Goal: Task Accomplishment & Management: Manage account settings

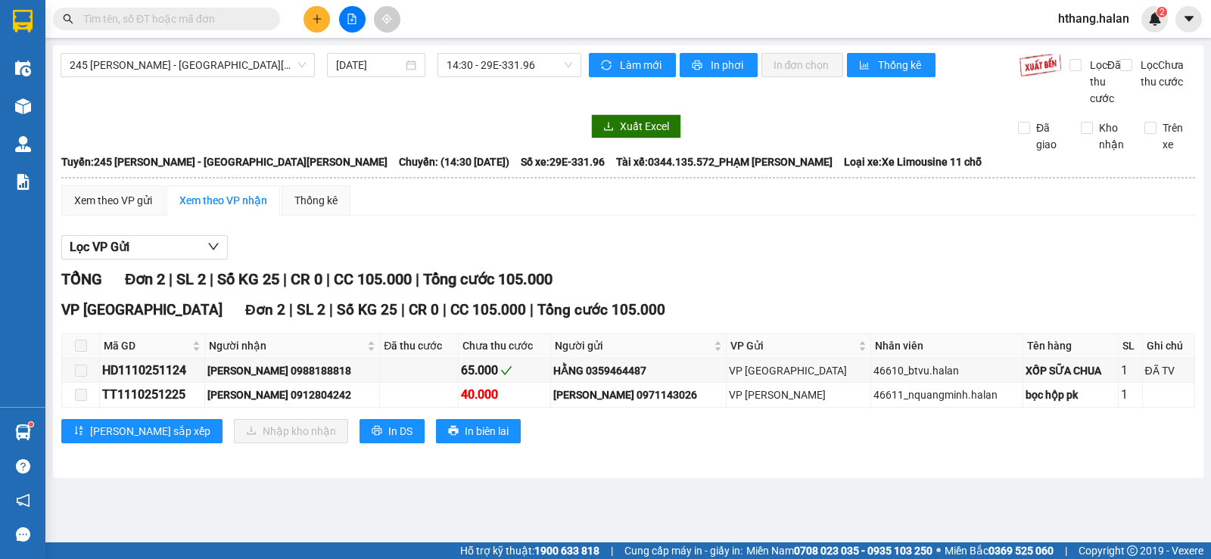
click at [207, 15] on input "text" at bounding box center [172, 19] width 179 height 17
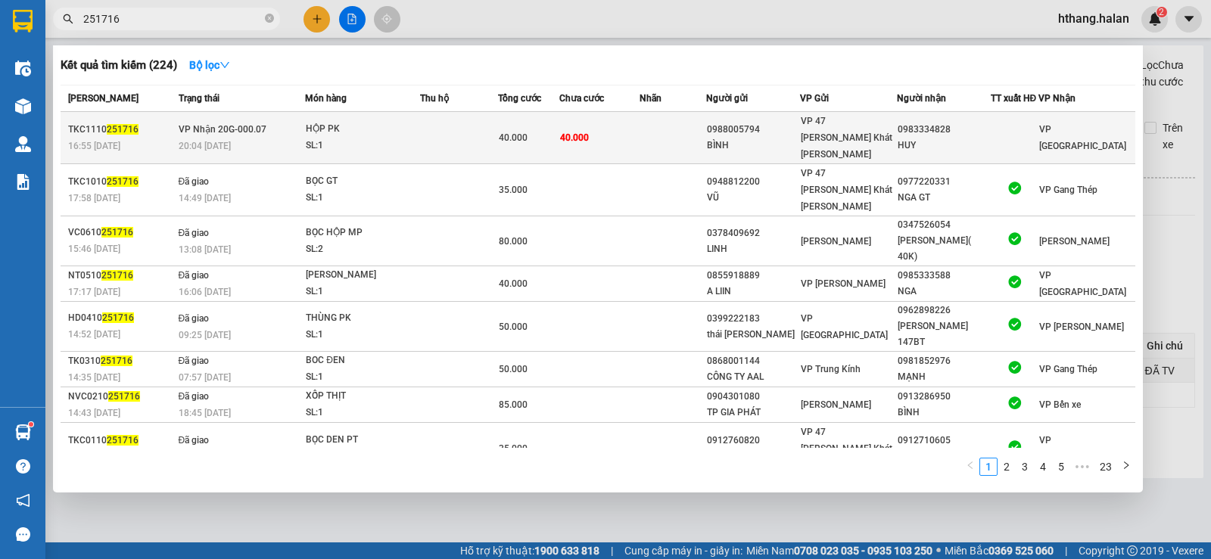
type input "251716"
click at [649, 127] on td at bounding box center [672, 138] width 67 height 52
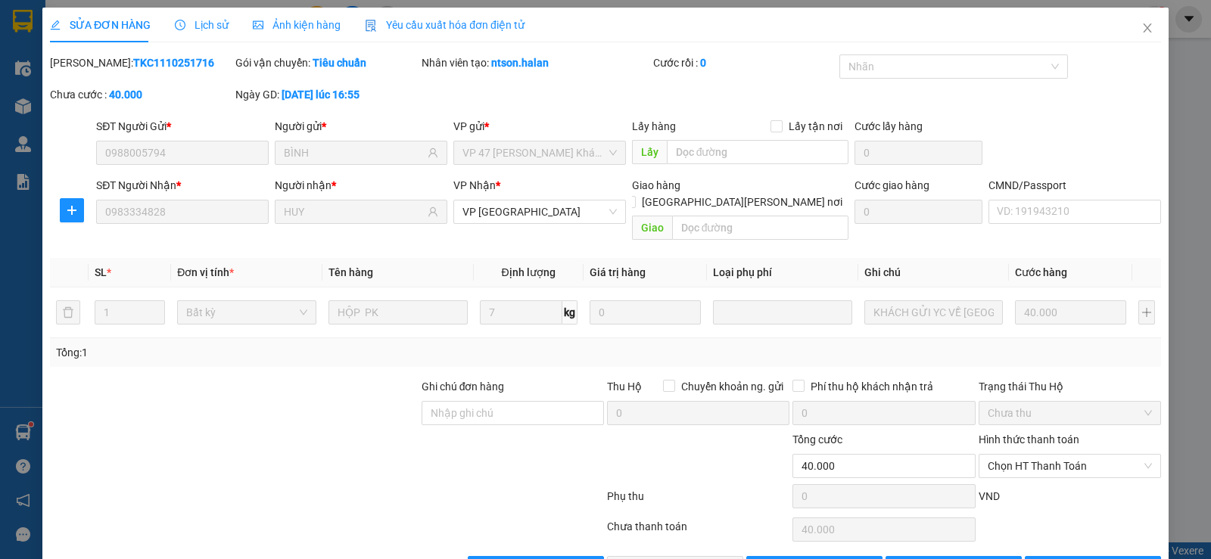
type input "0988005794"
type input "BÌNH"
type input "0983334828"
type input "HUY"
type input "0"
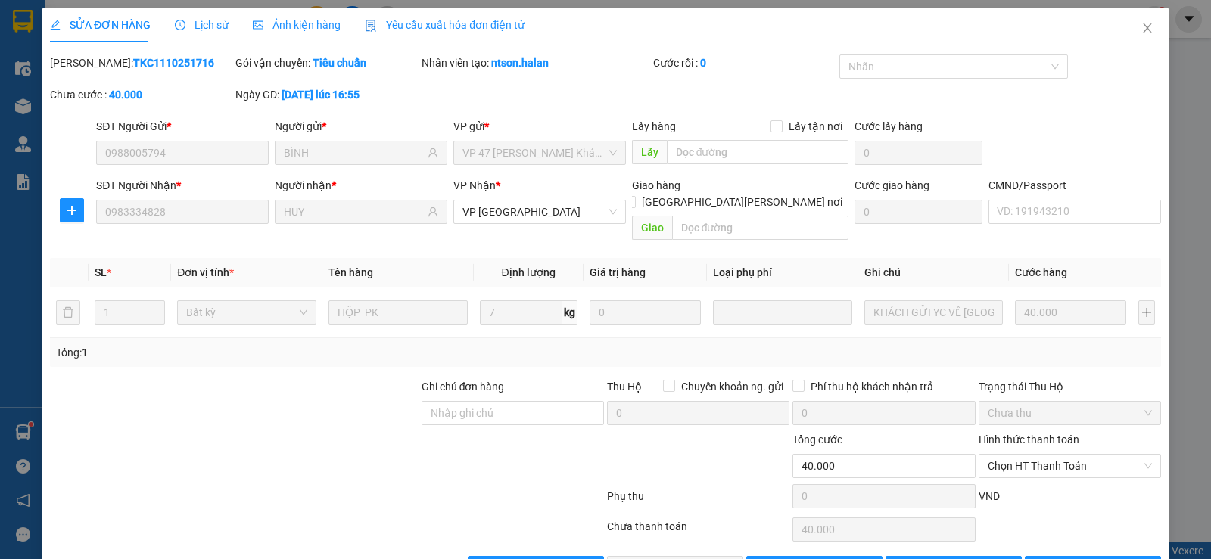
type input "40.000"
click at [207, 24] on span "Lịch sử" at bounding box center [202, 25] width 54 height 12
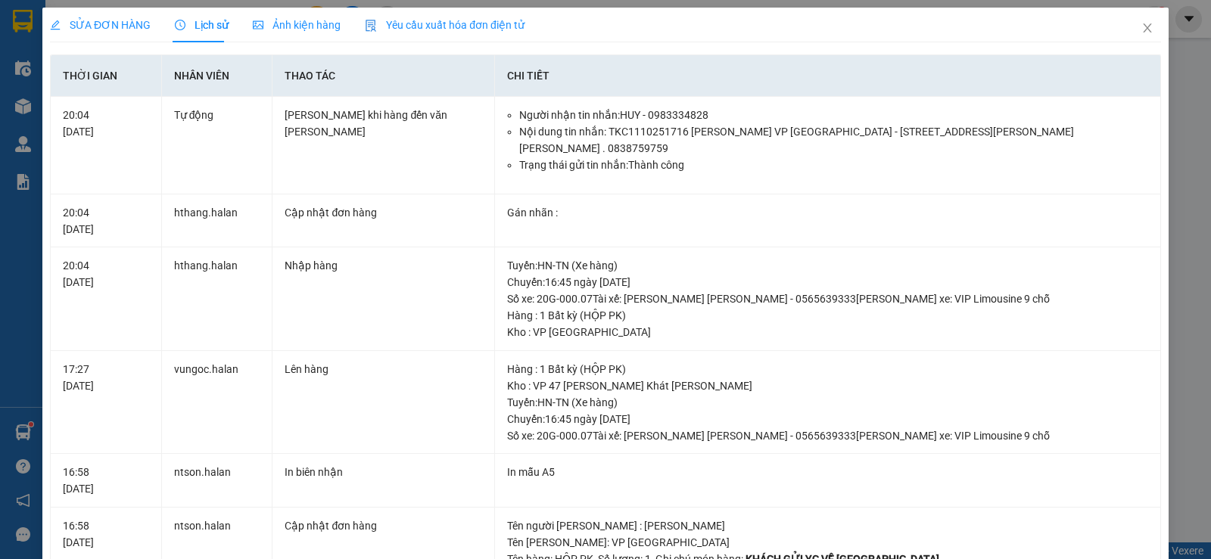
click at [102, 23] on span "SỬA ĐƠN HÀNG" at bounding box center [100, 25] width 101 height 12
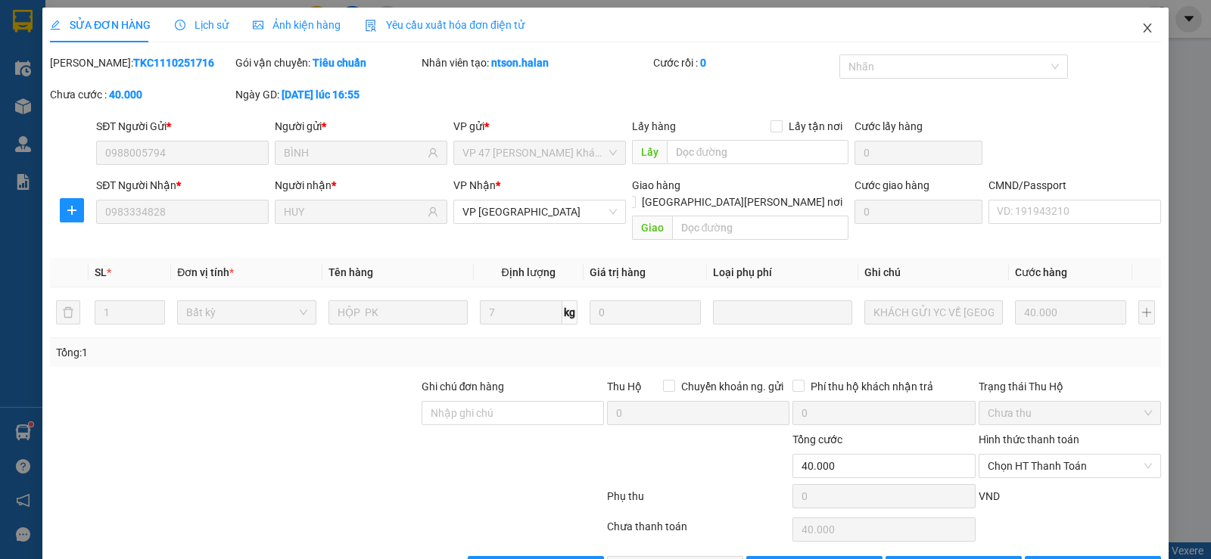
click at [1141, 26] on icon "close" at bounding box center [1147, 28] width 12 height 12
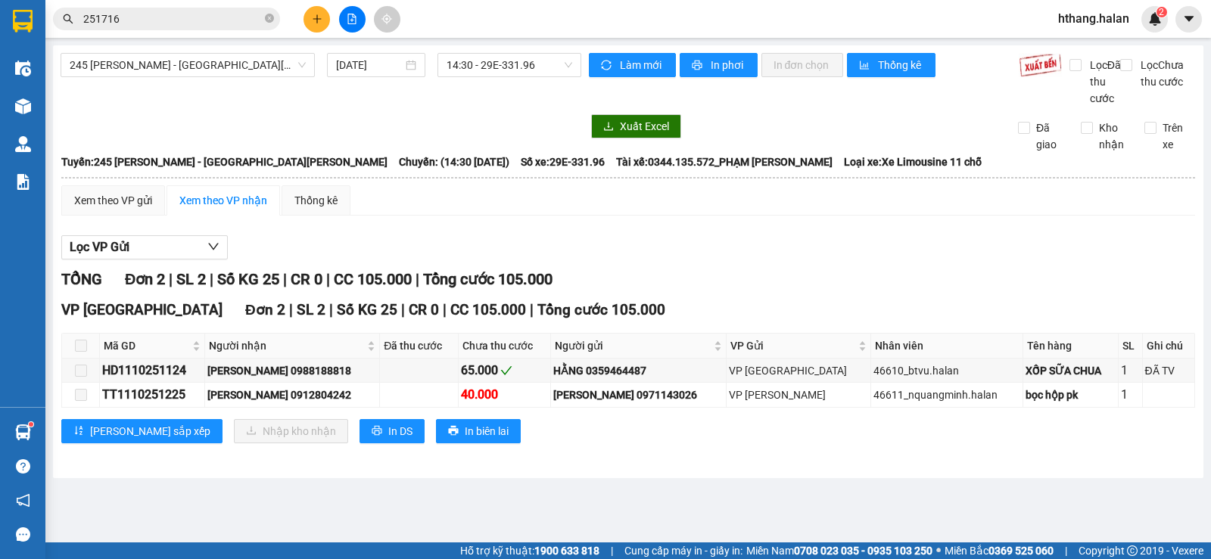
click at [133, 17] on input "251716" at bounding box center [172, 19] width 179 height 17
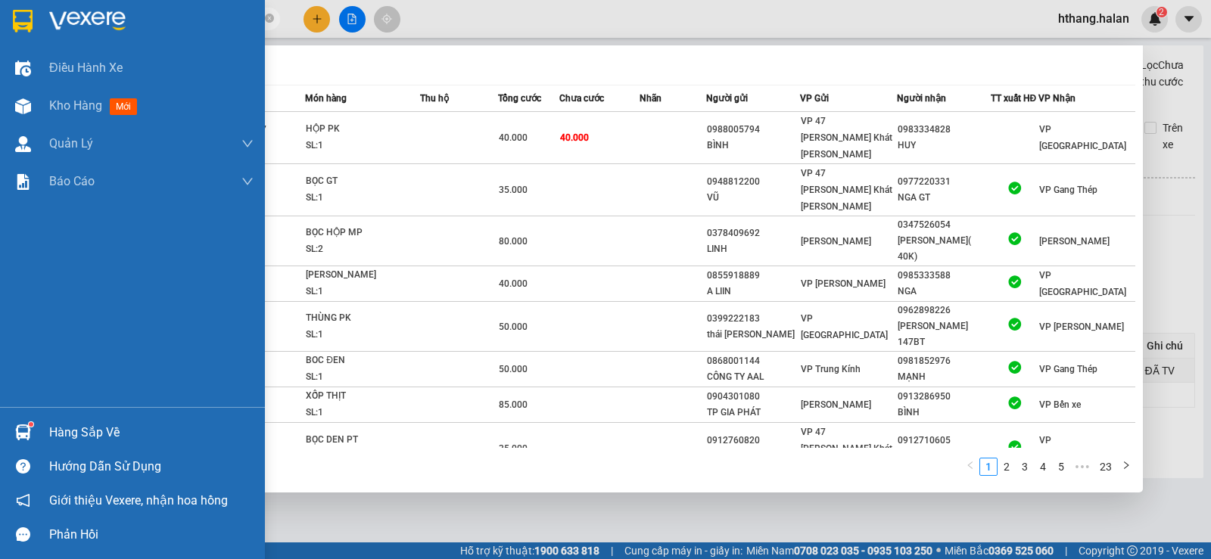
click at [63, 431] on div "Hàng sắp về" at bounding box center [151, 433] width 204 height 23
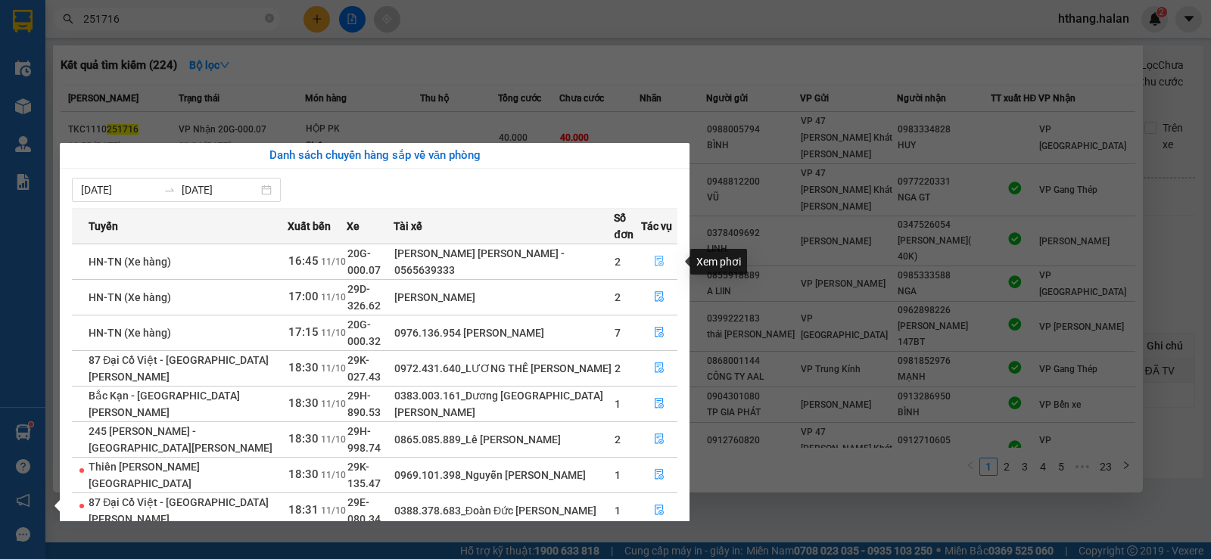
click at [662, 262] on icon "file-done" at bounding box center [659, 262] width 9 height 11
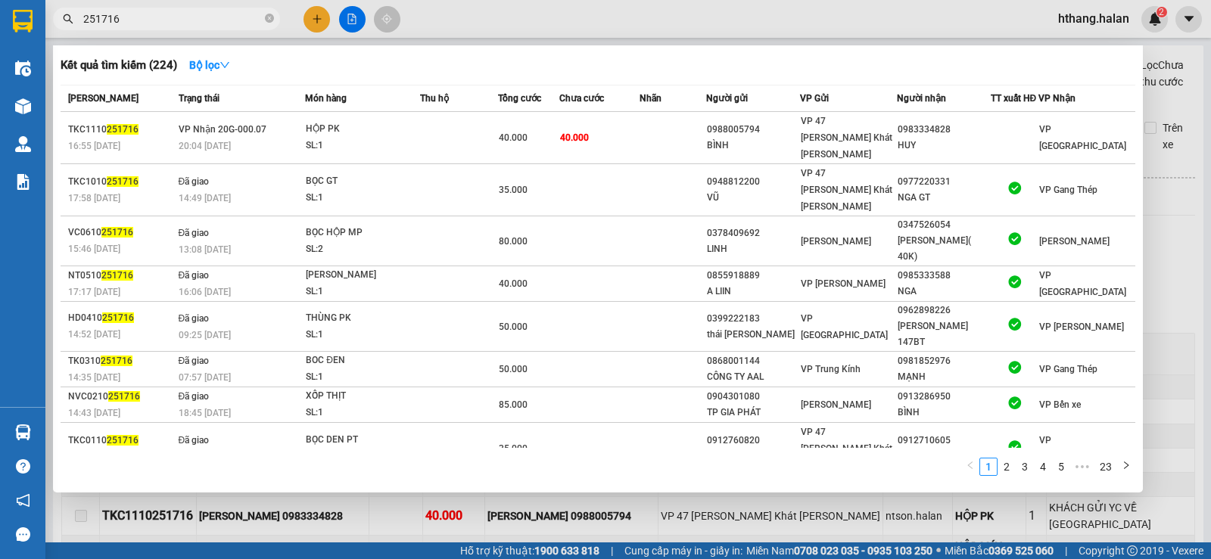
click at [1193, 238] on div at bounding box center [605, 279] width 1211 height 559
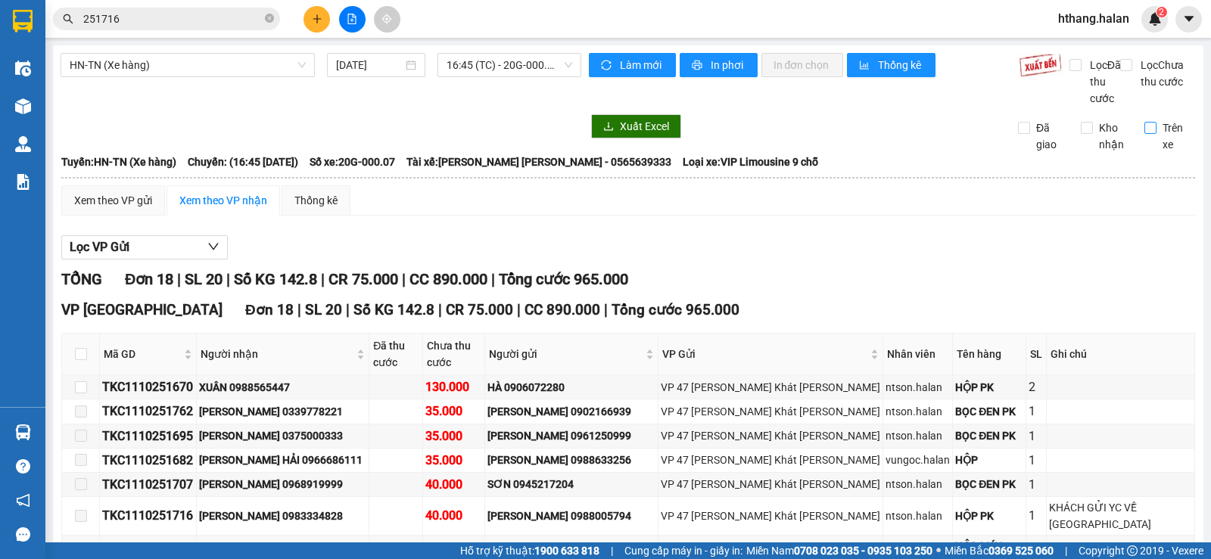
click at [1144, 134] on input "Trên xe" at bounding box center [1150, 128] width 12 height 12
checkbox input "true"
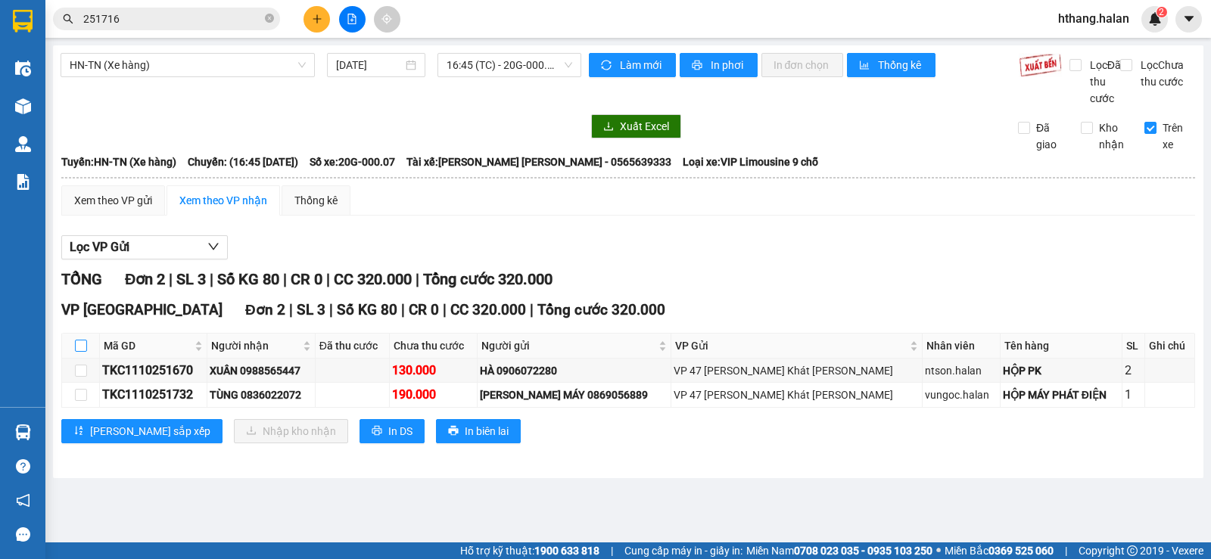
click at [79, 352] on input "checkbox" at bounding box center [81, 346] width 12 height 12
checkbox input "true"
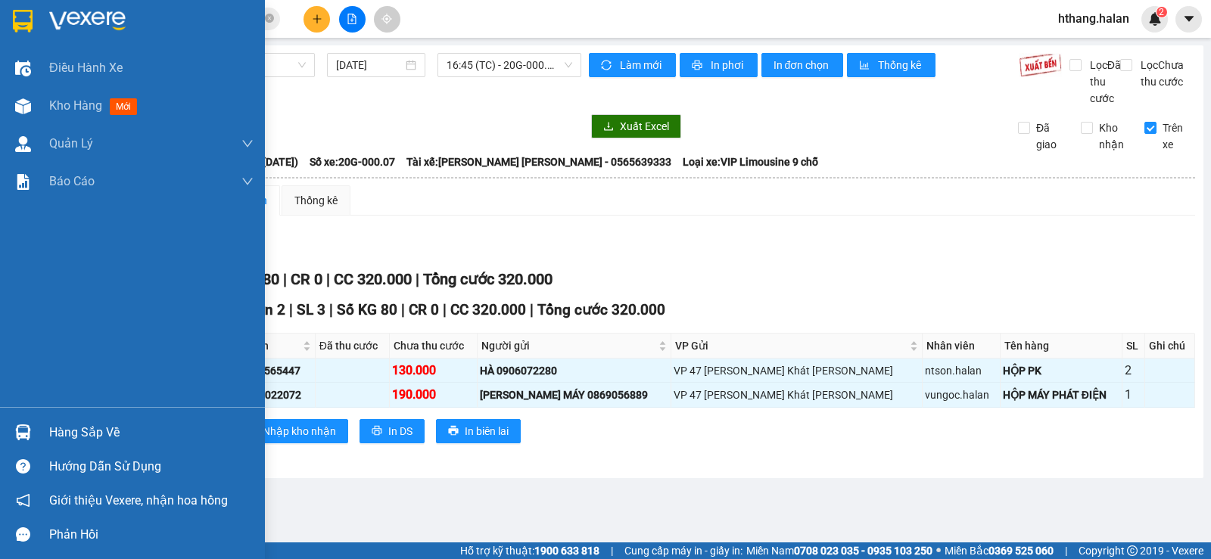
click at [24, 427] on img at bounding box center [23, 433] width 16 height 16
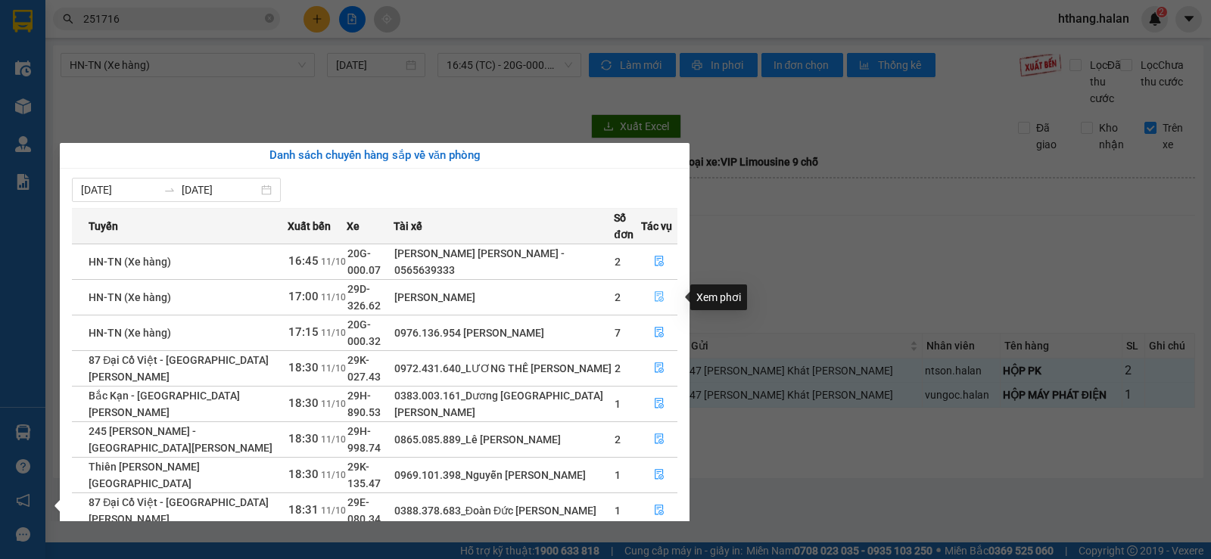
click at [661, 293] on icon "file-done" at bounding box center [659, 296] width 11 height 11
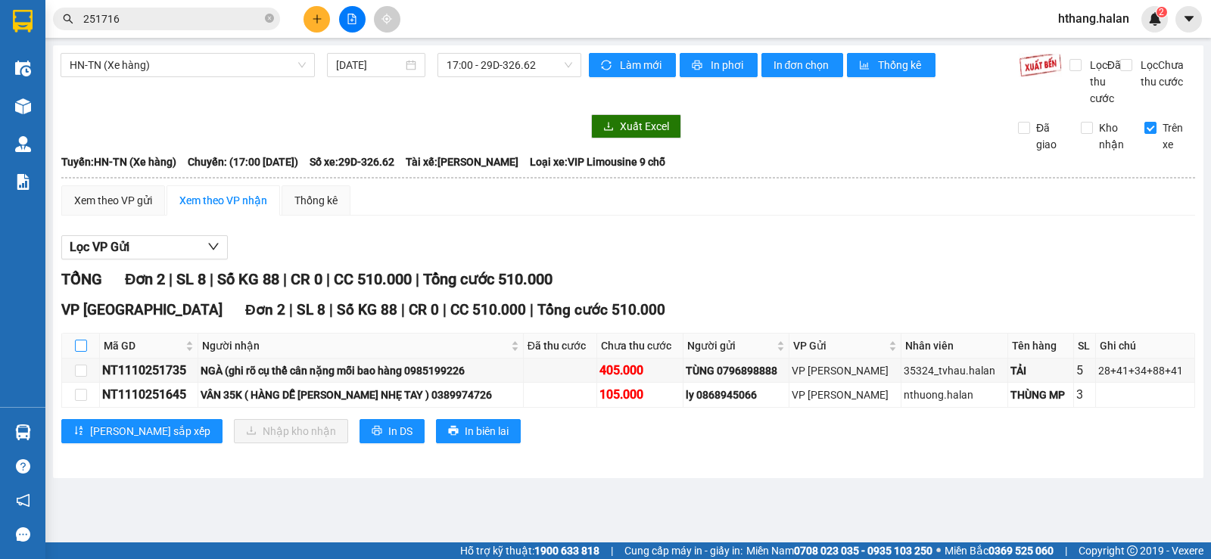
click at [80, 352] on input "checkbox" at bounding box center [81, 346] width 12 height 12
checkbox input "true"
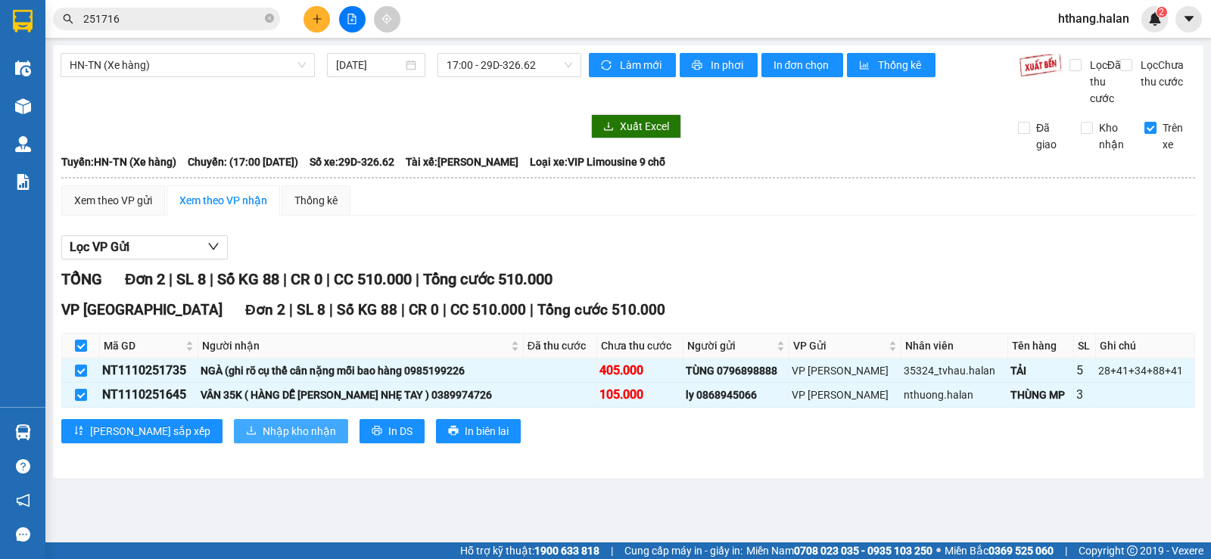
click at [263, 440] on span "Nhập kho nhận" at bounding box center [299, 431] width 73 height 17
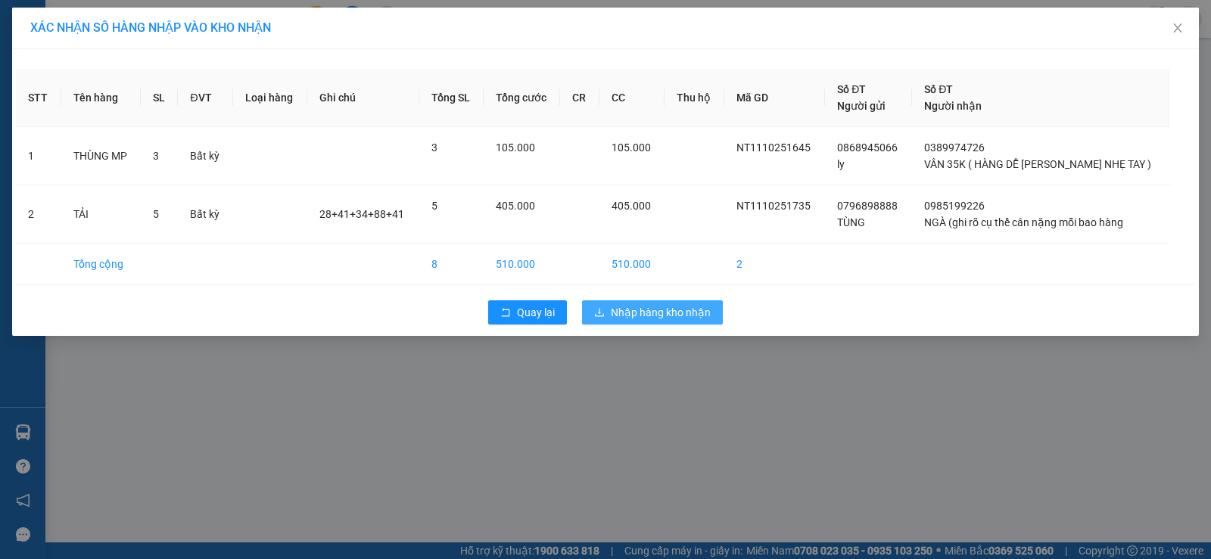
click at [623, 306] on span "Nhập hàng kho nhận" at bounding box center [661, 312] width 100 height 17
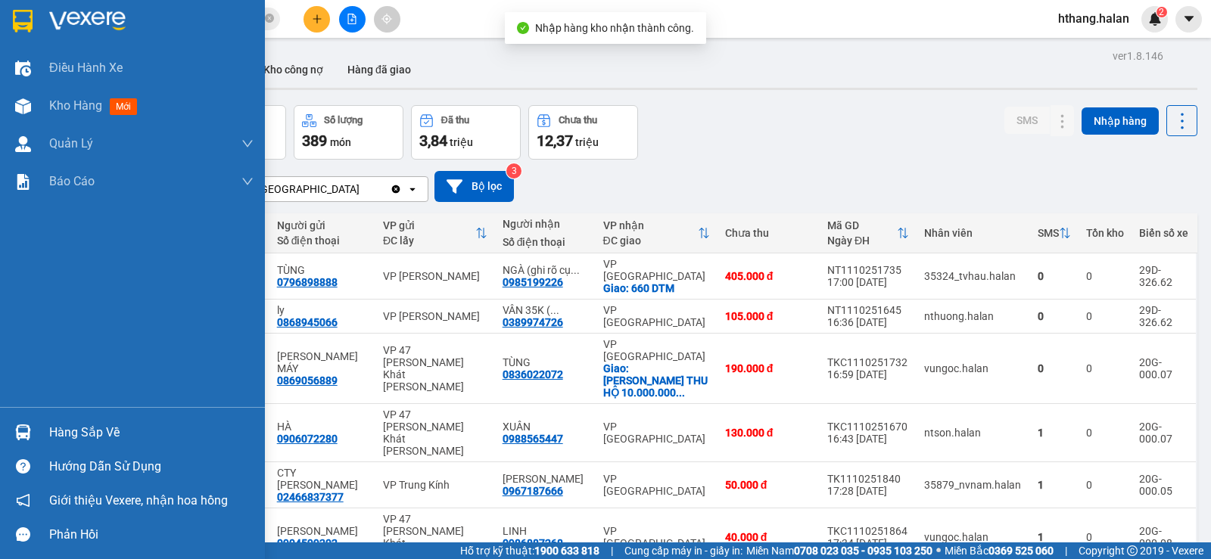
click at [70, 434] on div "Hàng sắp về" at bounding box center [151, 433] width 204 height 23
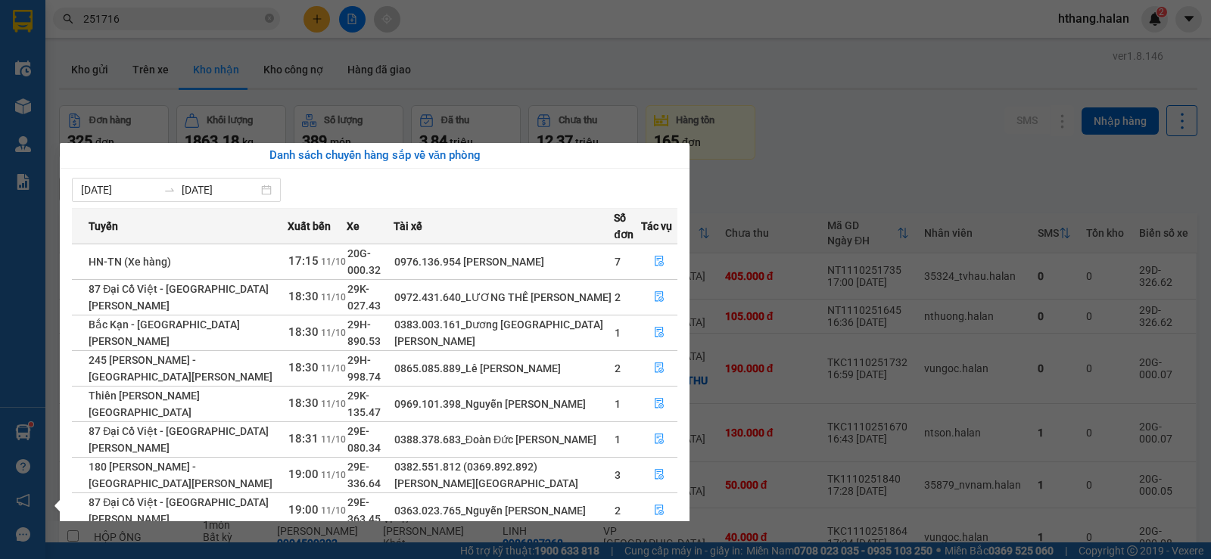
scroll to position [88, 0]
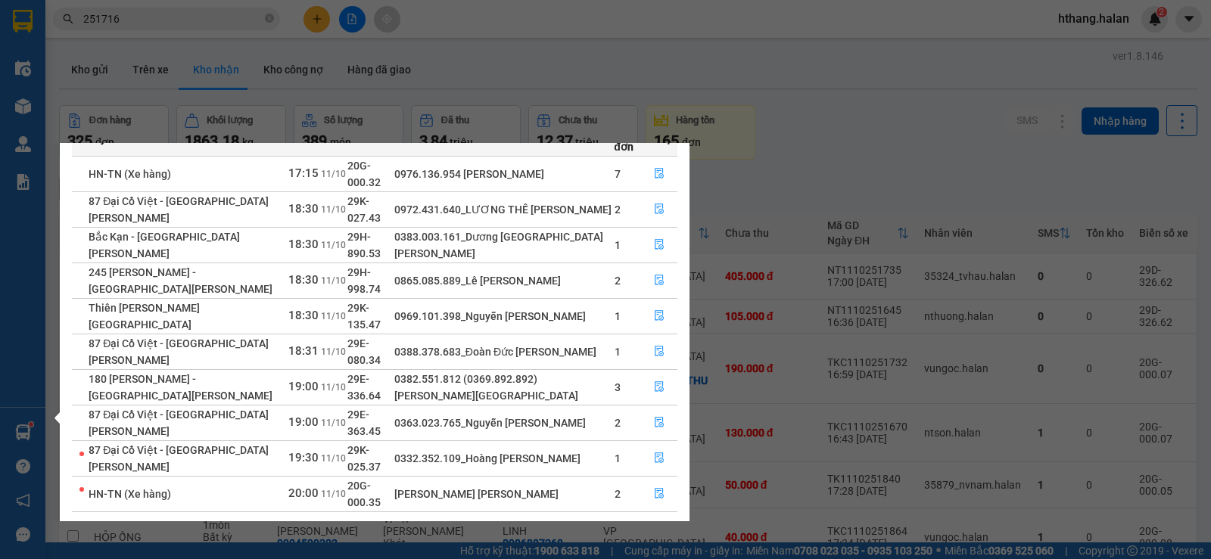
click at [653, 522] on link "2" at bounding box center [650, 530] width 17 height 17
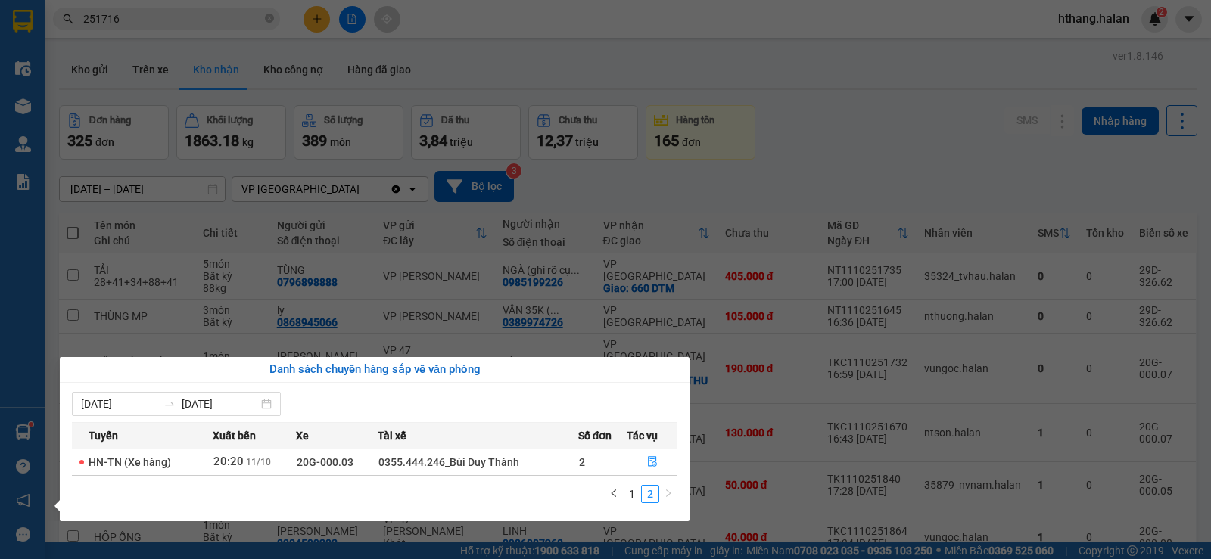
scroll to position [0, 0]
click at [633, 496] on link "1" at bounding box center [632, 494] width 17 height 17
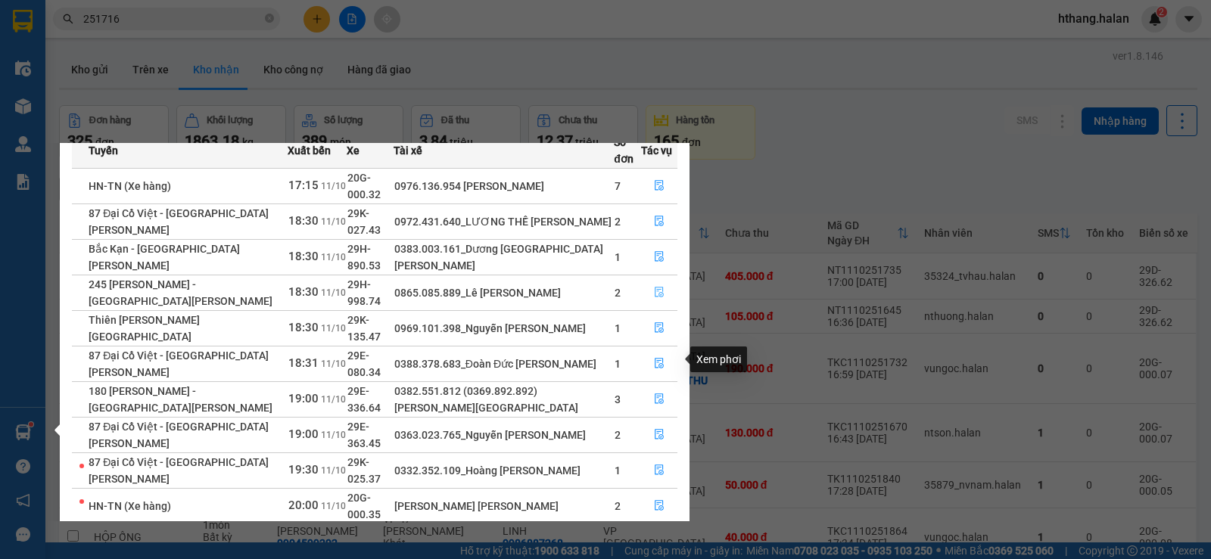
scroll to position [88, 0]
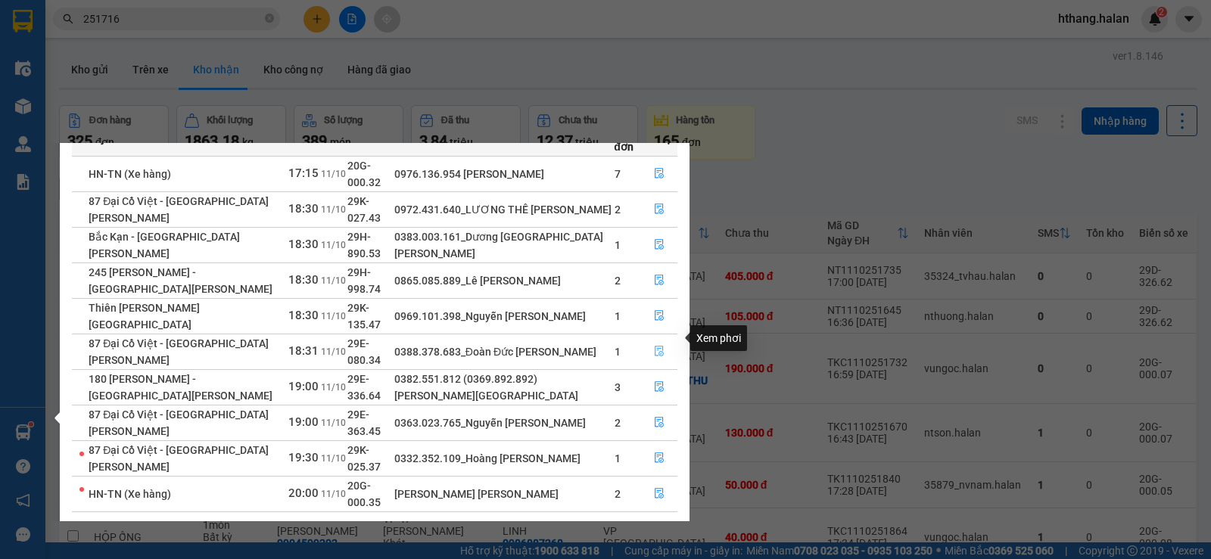
click at [661, 347] on icon "file-done" at bounding box center [659, 352] width 9 height 11
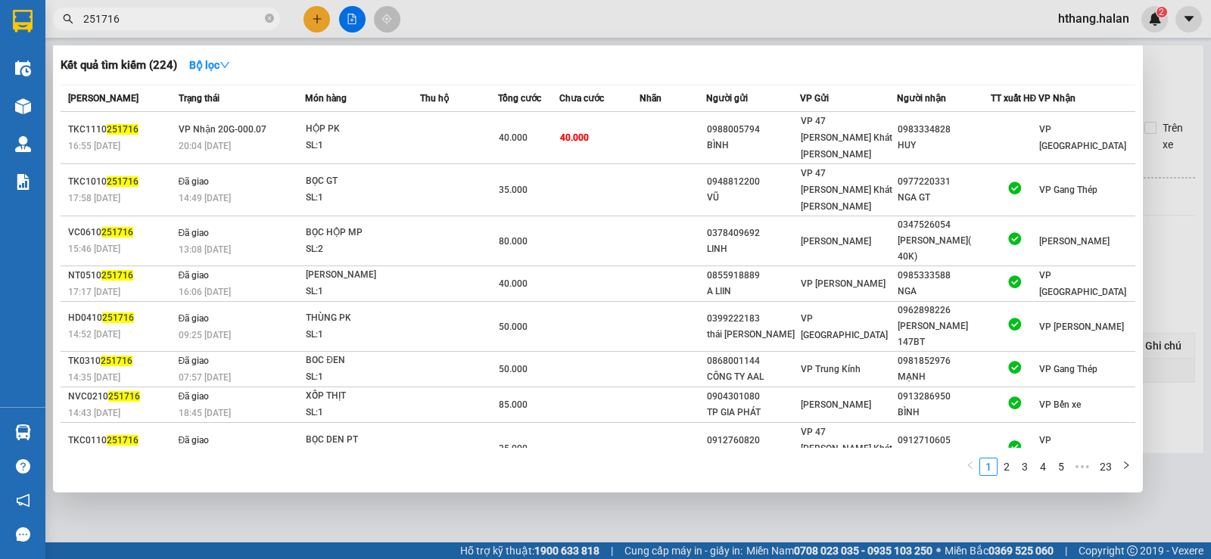
click at [123, 26] on input "251716" at bounding box center [172, 19] width 179 height 17
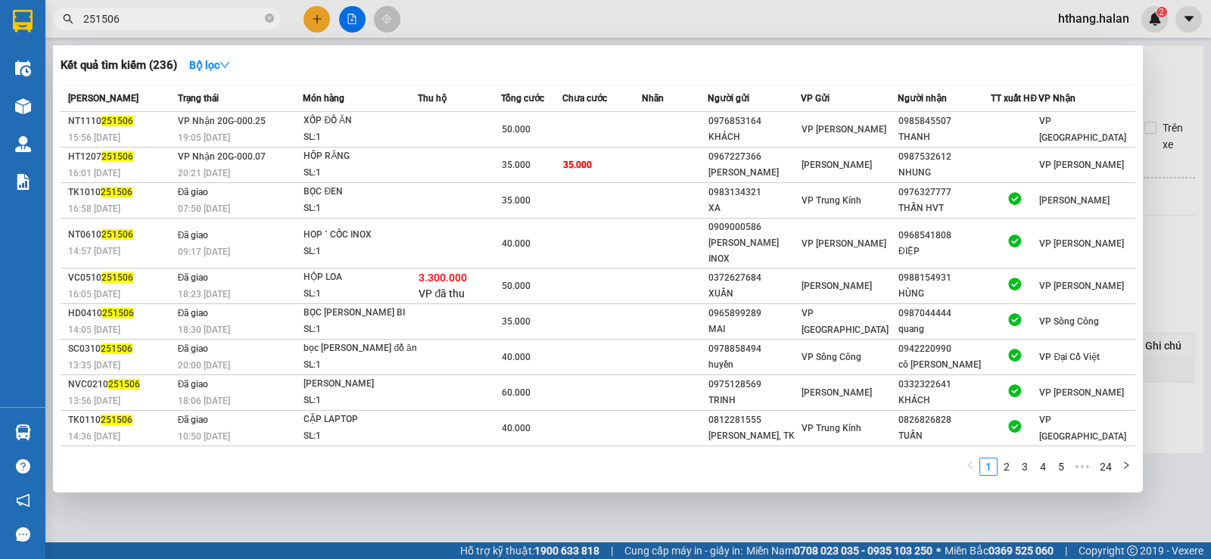
click at [157, 20] on input "251506" at bounding box center [172, 19] width 179 height 17
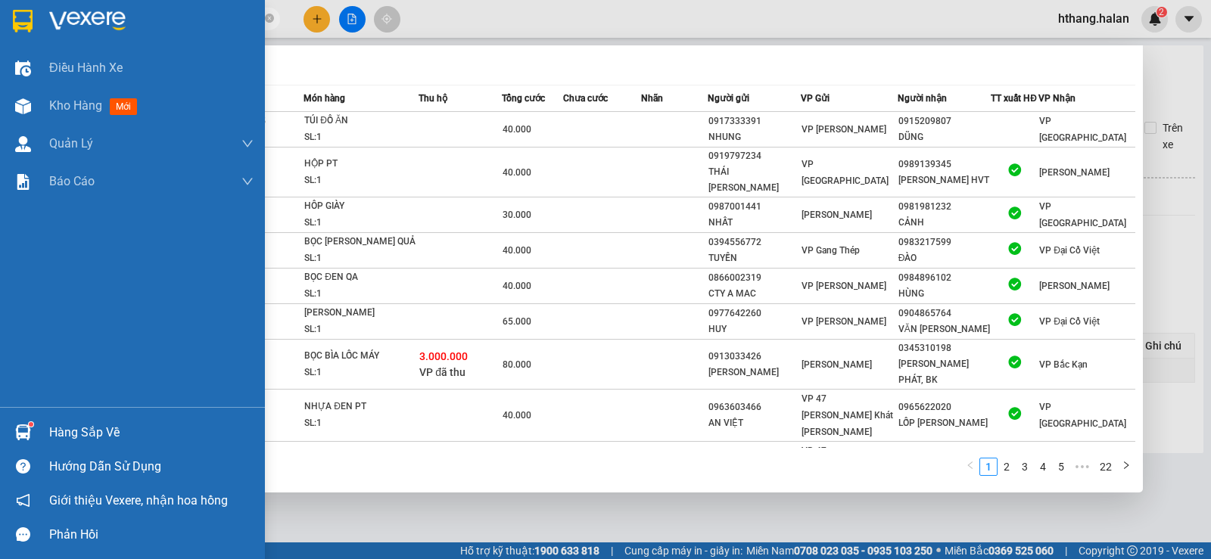
click at [62, 436] on div "Hàng sắp về" at bounding box center [151, 433] width 204 height 23
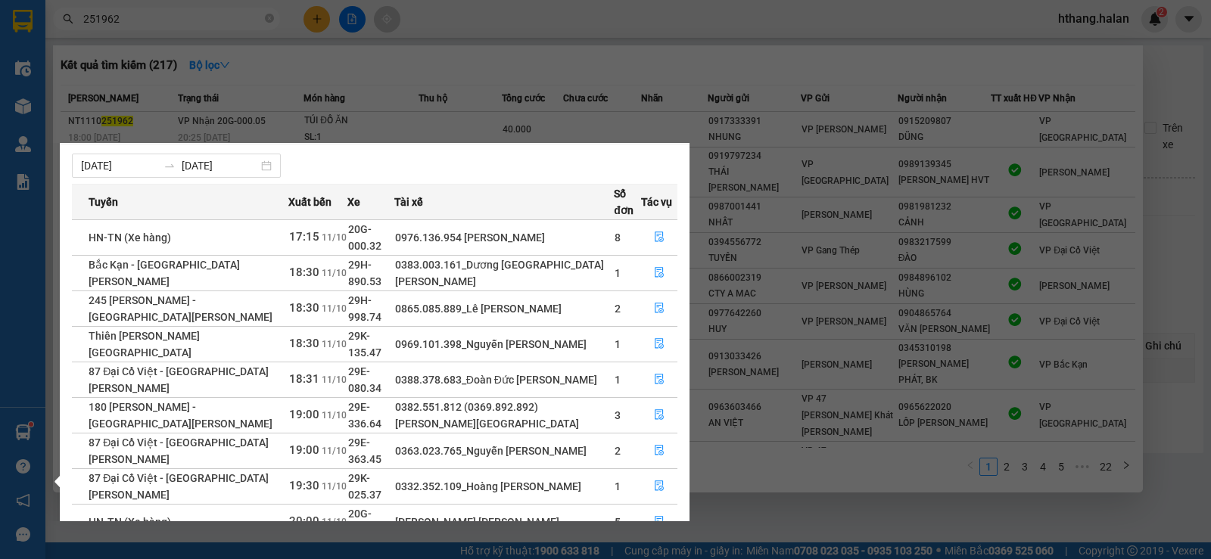
click at [164, 15] on section "Kết quả tìm kiếm ( 217 ) Bộ lọc Mã ĐH Trạng thái Món hàng Thu hộ Tổng cước Chưa…" at bounding box center [605, 279] width 1211 height 559
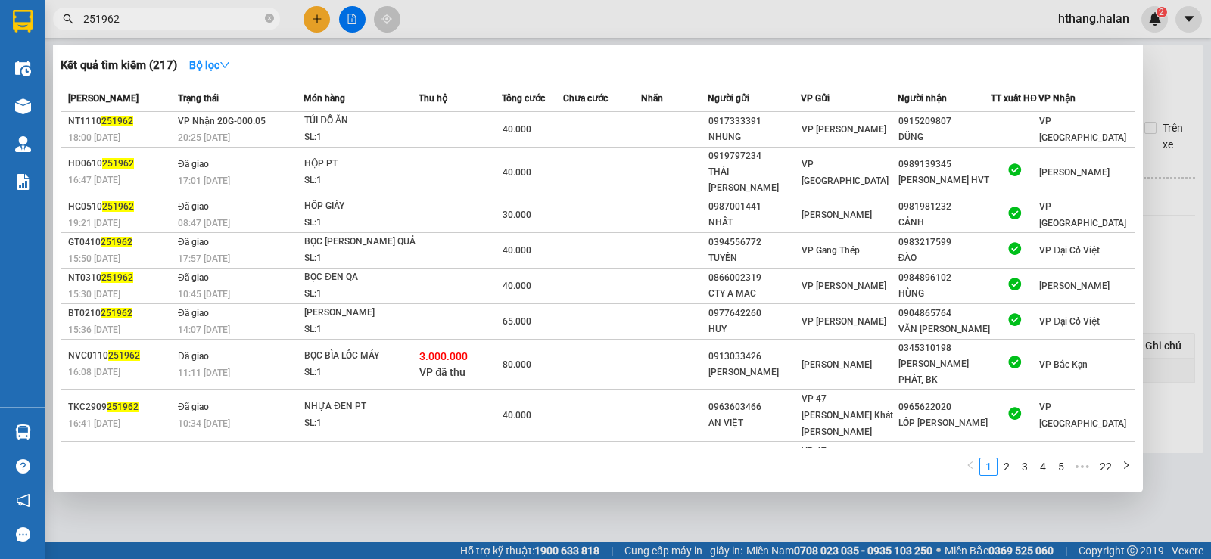
click at [164, 15] on input "251962" at bounding box center [172, 19] width 179 height 17
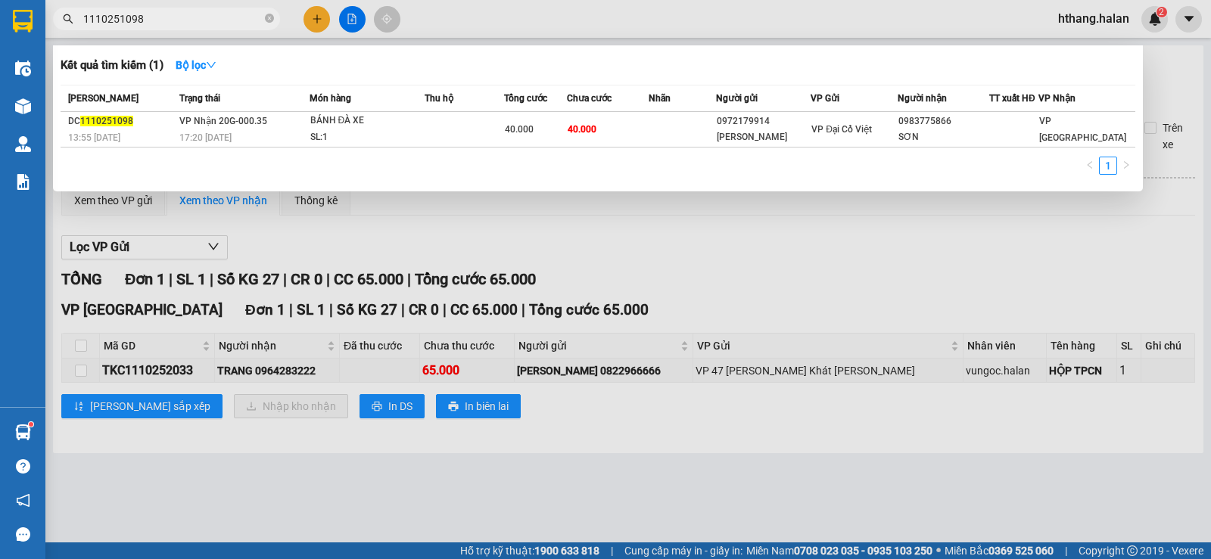
click at [179, 20] on input "1110251098" at bounding box center [172, 19] width 179 height 17
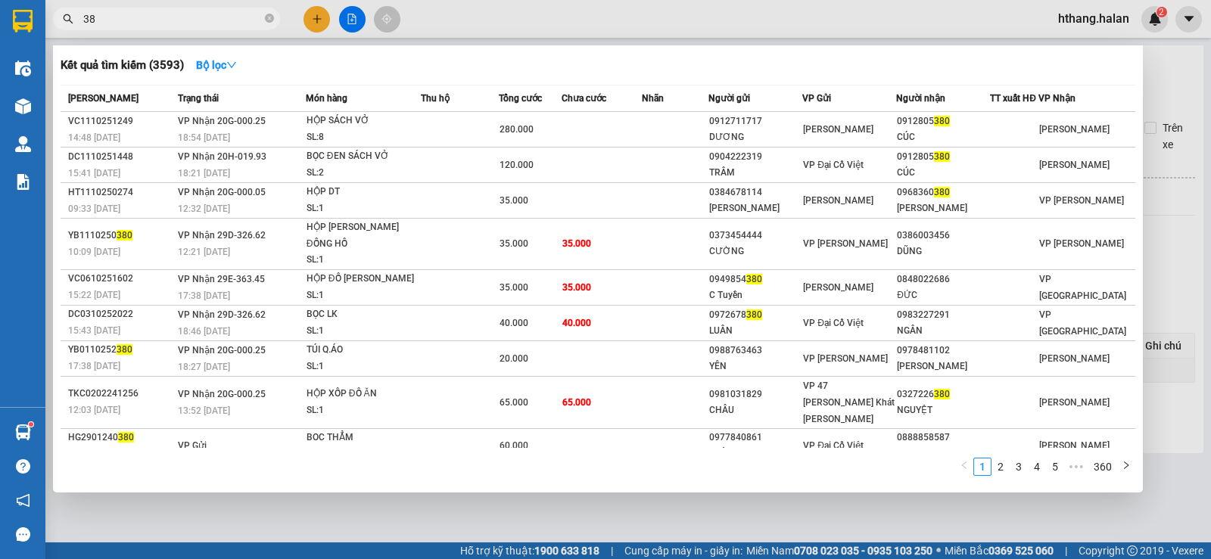
type input "3"
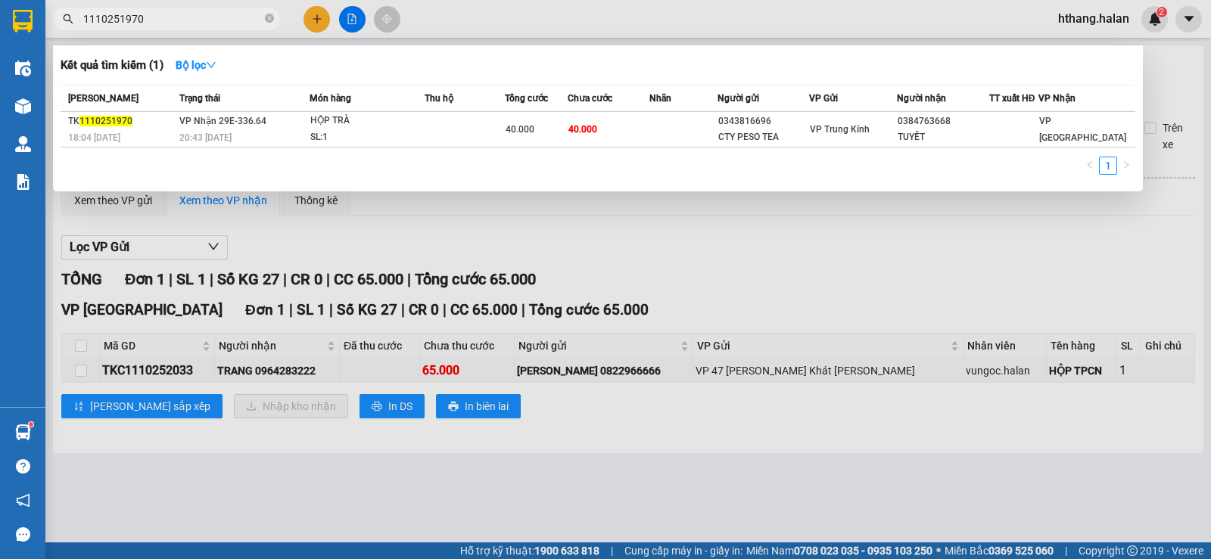
click at [152, 12] on input "1110251970" at bounding box center [172, 19] width 179 height 17
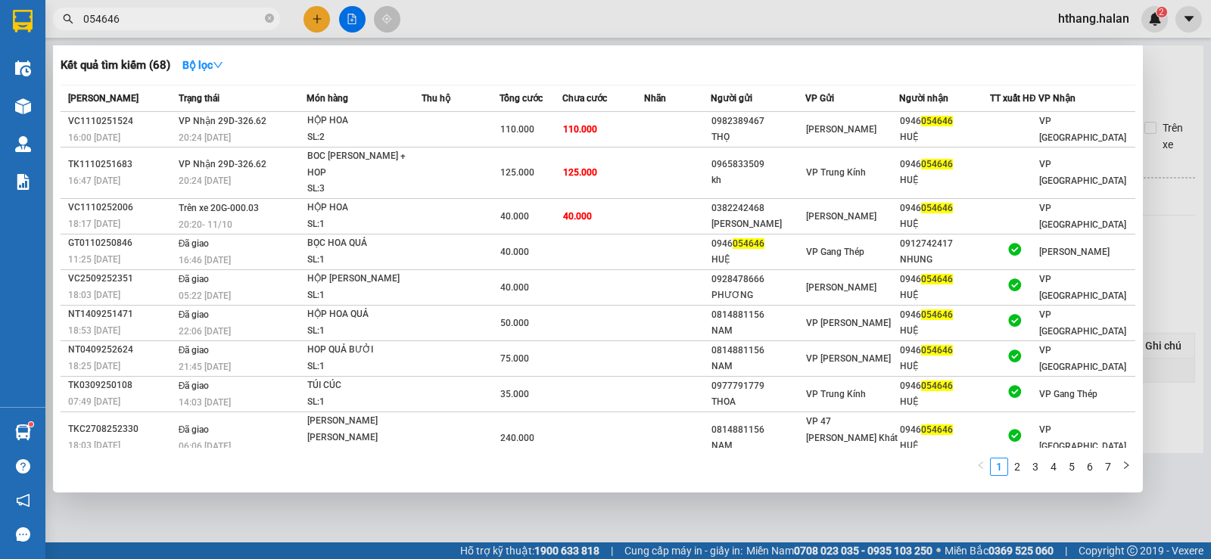
click at [135, 21] on input "054646" at bounding box center [172, 19] width 179 height 17
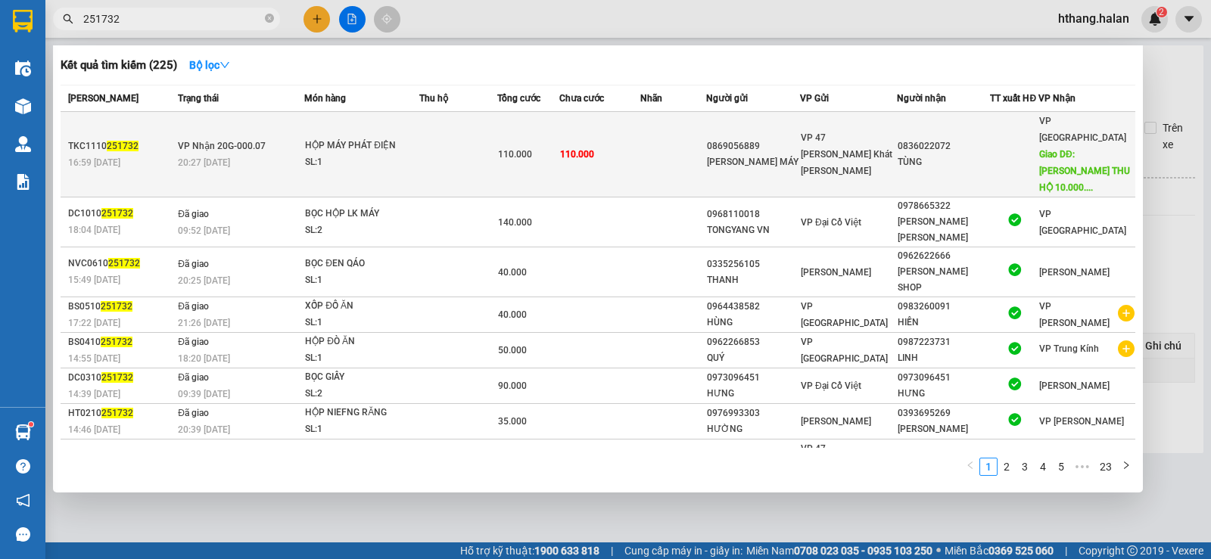
type input "251732"
click at [659, 139] on td at bounding box center [673, 155] width 66 height 86
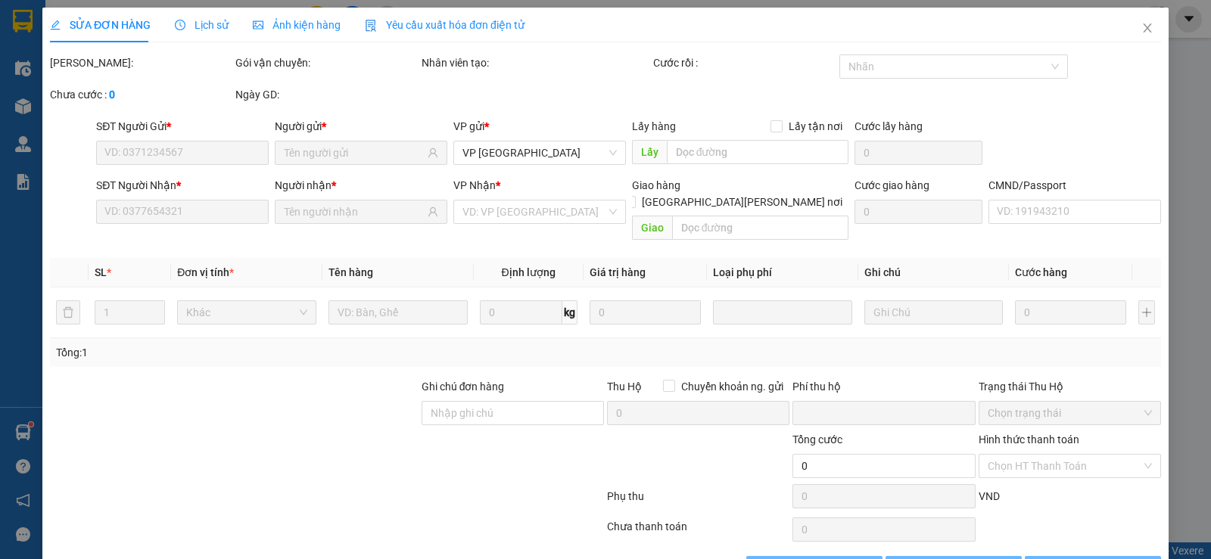
type input "0869056889"
type input "TỔNG KHO MÁY"
type input "0836022072"
type input "TÙNG"
type input "NG BÁO THU HỘ 10.000.000 NGƯỜI NHẬN THANH TOÁN CƯỚC 80.000"
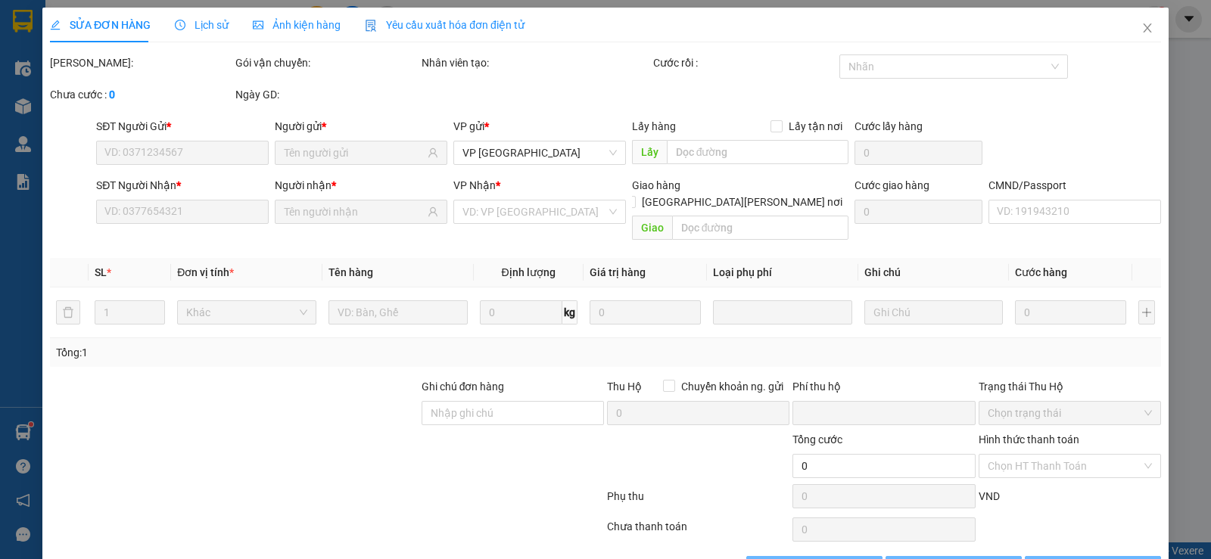
checkbox input "true"
type input "0"
type input "110.000"
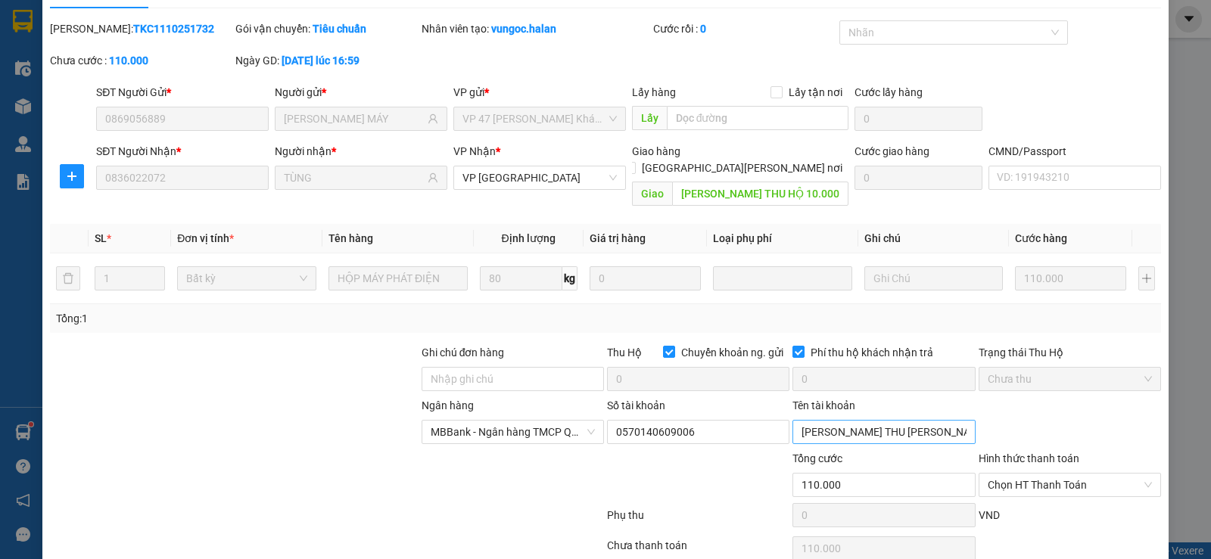
scroll to position [87, 0]
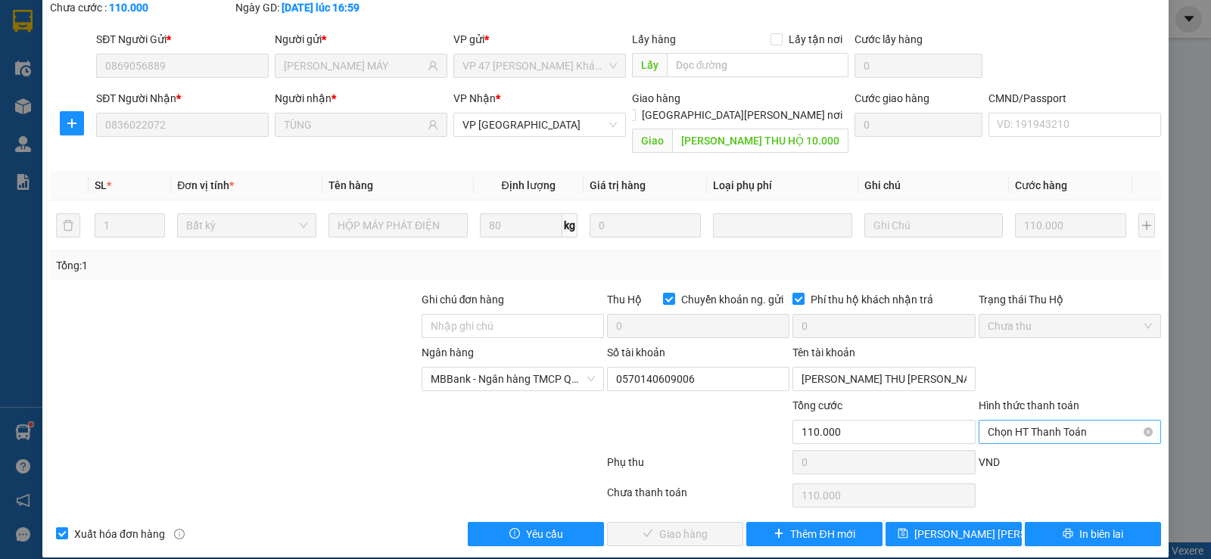
click at [1027, 421] on span "Chọn HT Thanh Toán" at bounding box center [1070, 432] width 164 height 23
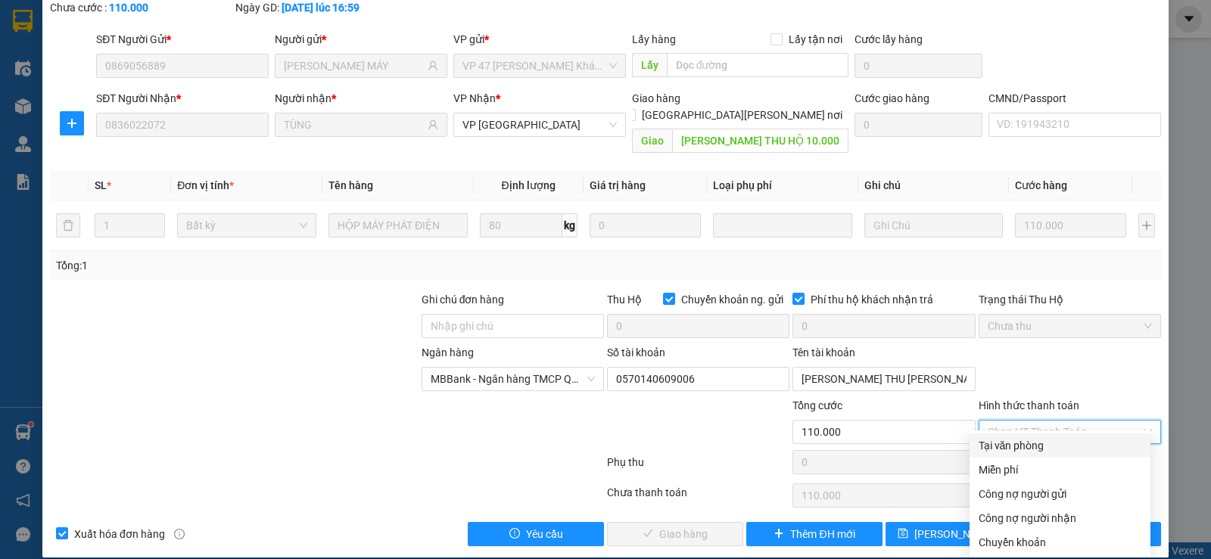
click at [1015, 444] on div "Tại văn phòng" at bounding box center [1059, 445] width 163 height 17
type input "0"
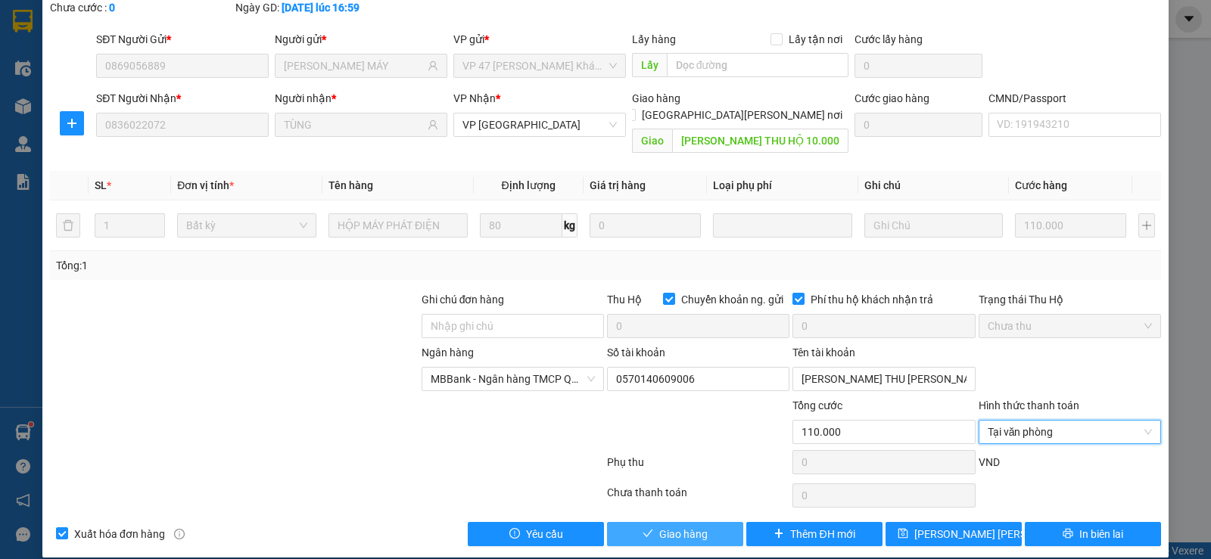
click at [672, 526] on span "Giao hàng" at bounding box center [683, 534] width 48 height 17
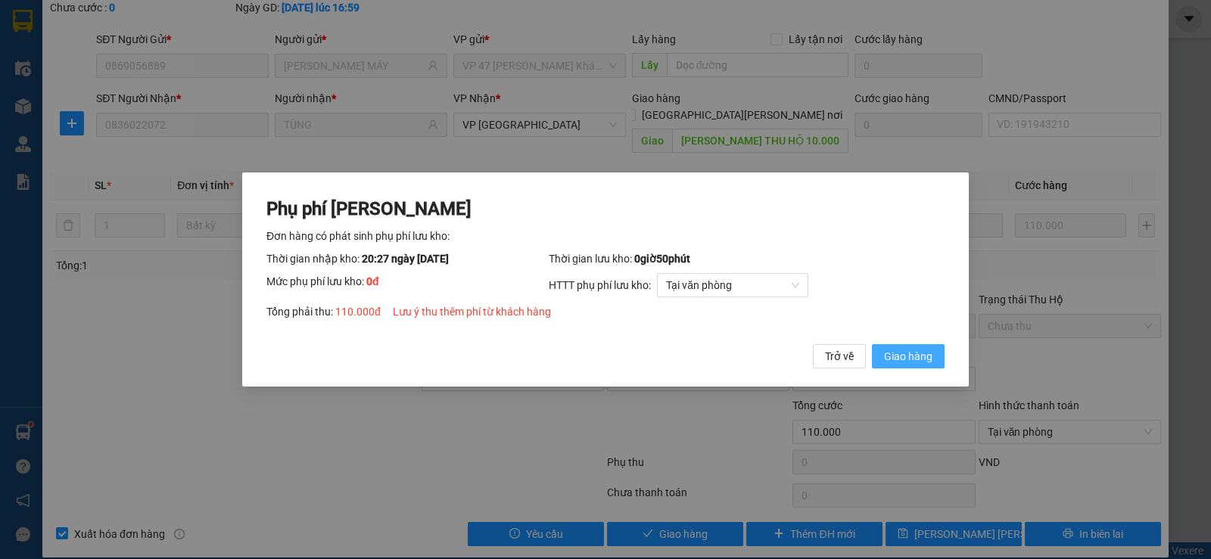
drag, startPoint x: 905, startPoint y: 356, endPoint x: 928, endPoint y: 306, distance: 54.9
click at [906, 356] on span "Giao hàng" at bounding box center [908, 356] width 48 height 17
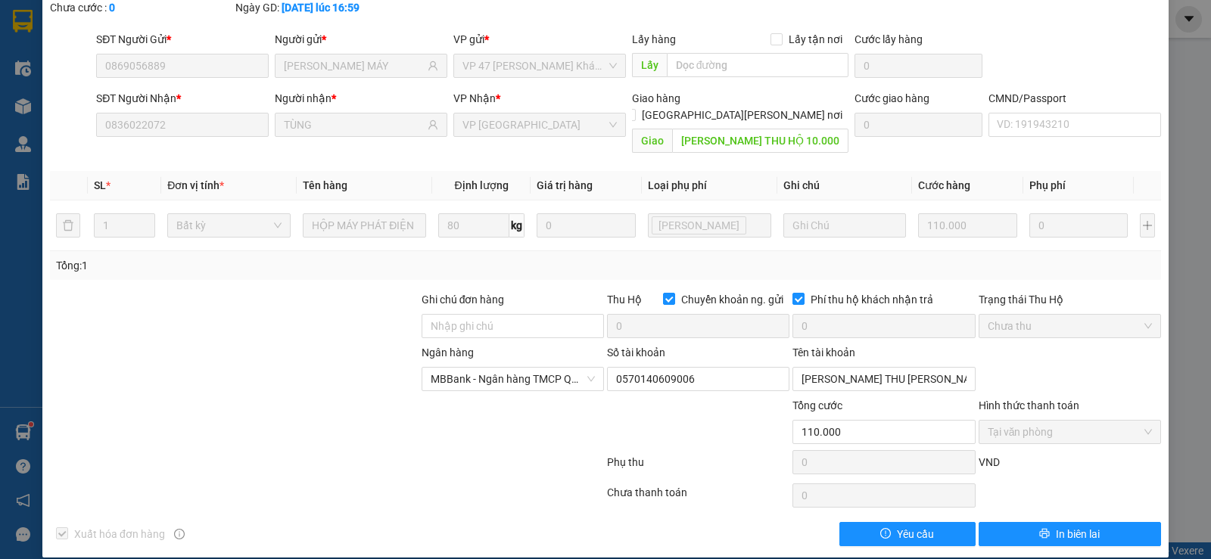
scroll to position [0, 0]
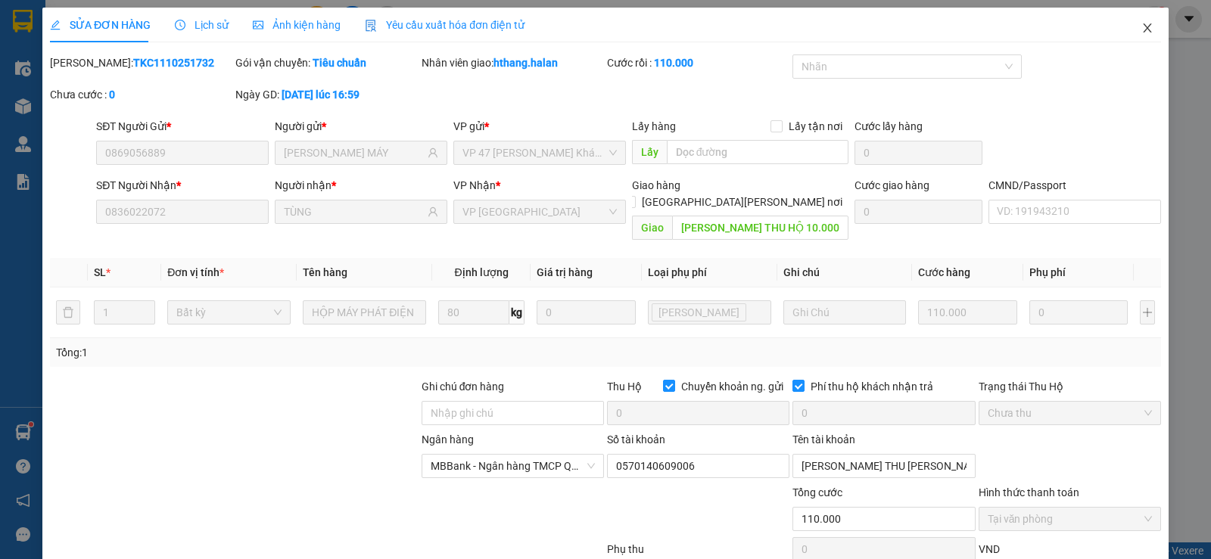
click at [1143, 26] on icon "close" at bounding box center [1147, 27] width 8 height 9
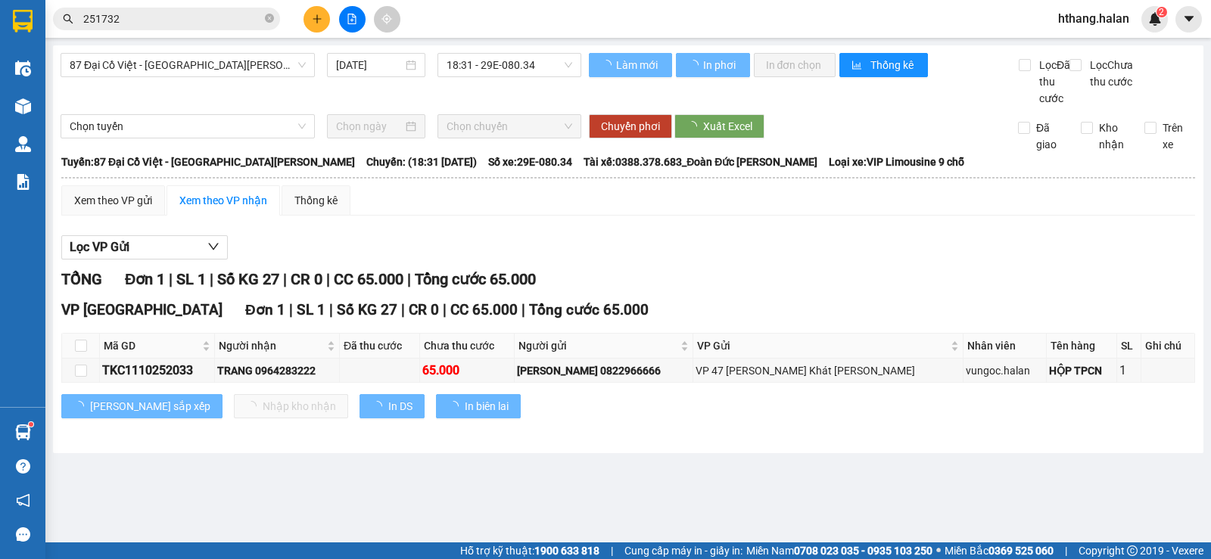
click at [158, 20] on input "251732" at bounding box center [172, 19] width 179 height 17
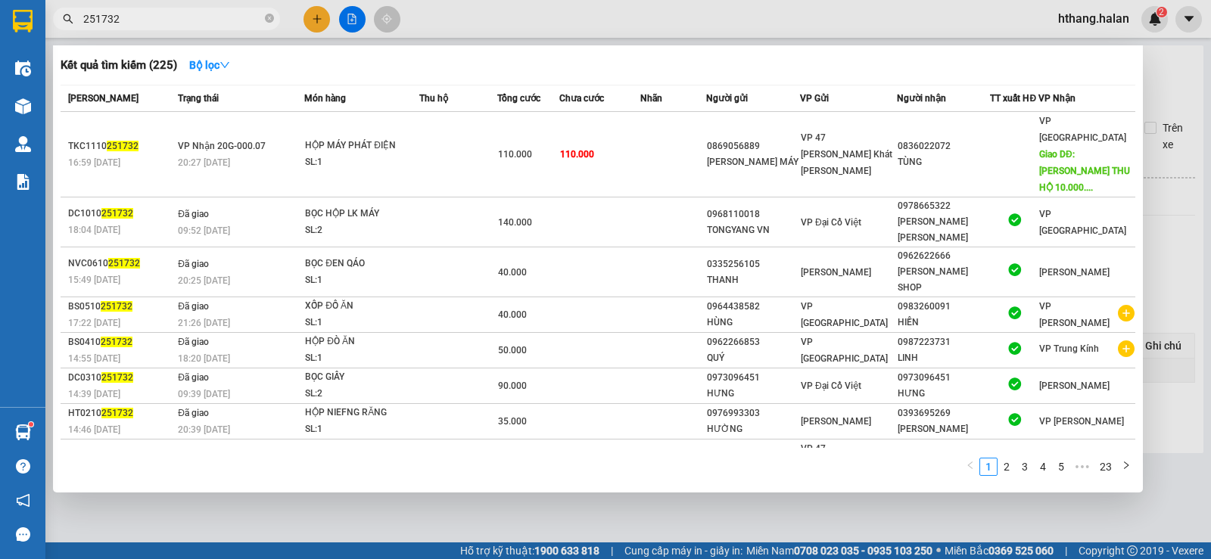
click at [158, 20] on input "251732" at bounding box center [172, 19] width 179 height 17
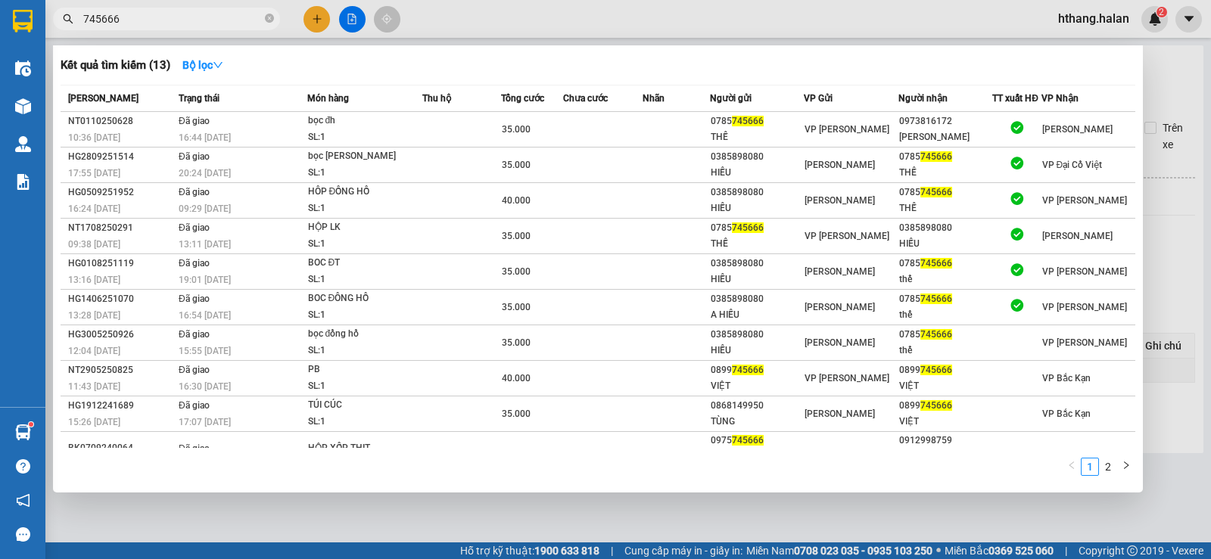
click at [181, 24] on input "745666" at bounding box center [172, 19] width 179 height 17
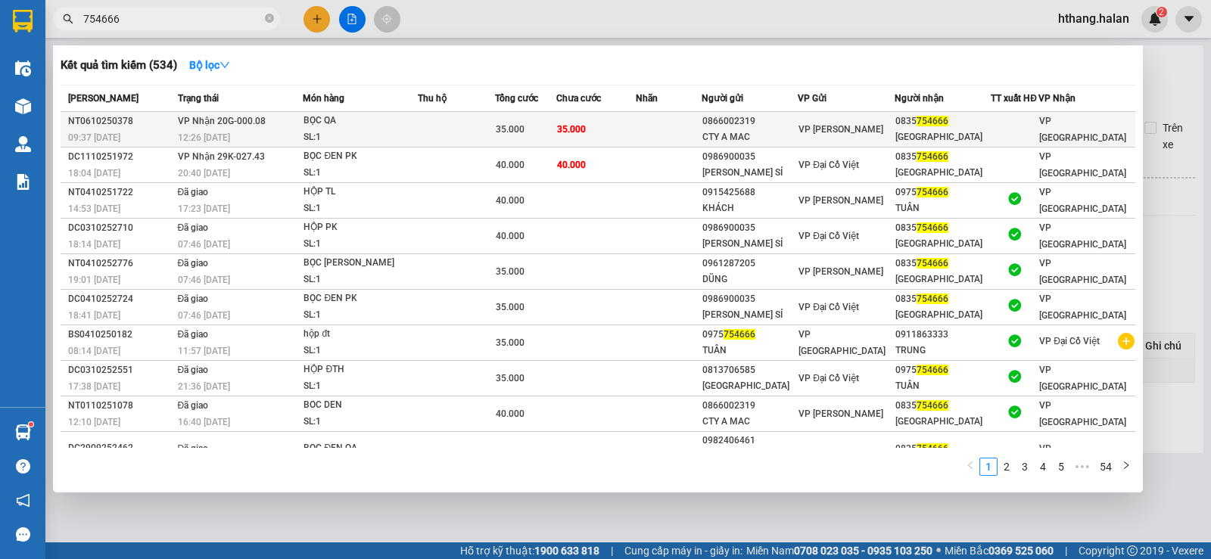
type input "754666"
click at [631, 135] on td "35.000" at bounding box center [595, 130] width 79 height 36
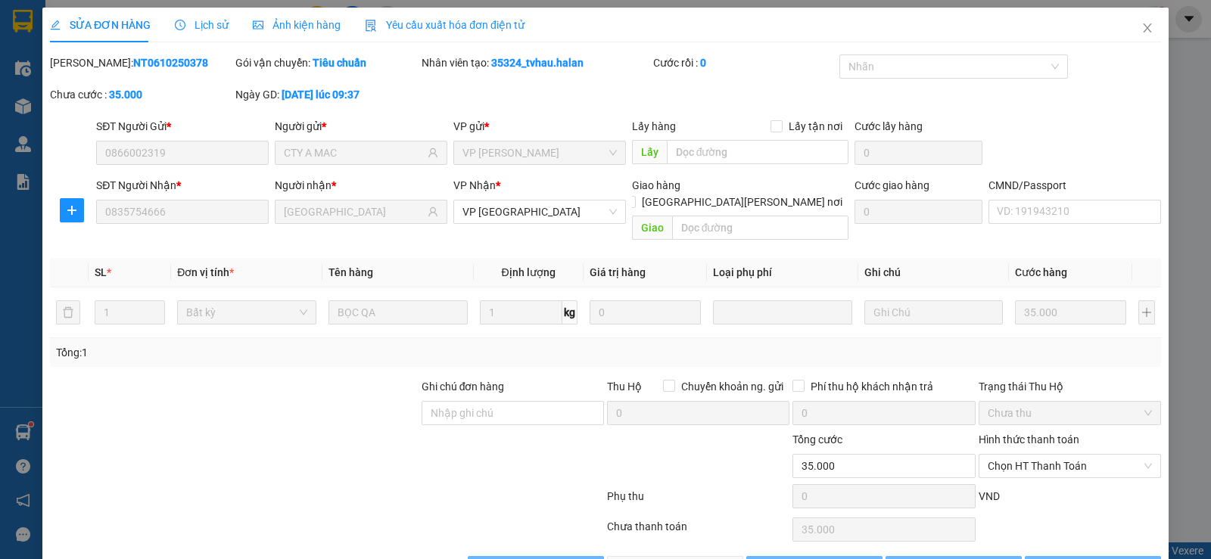
type input "0866002319"
type input "CTY A MAC"
type input "0835754666"
type input "HẢI BẮC"
type input "0"
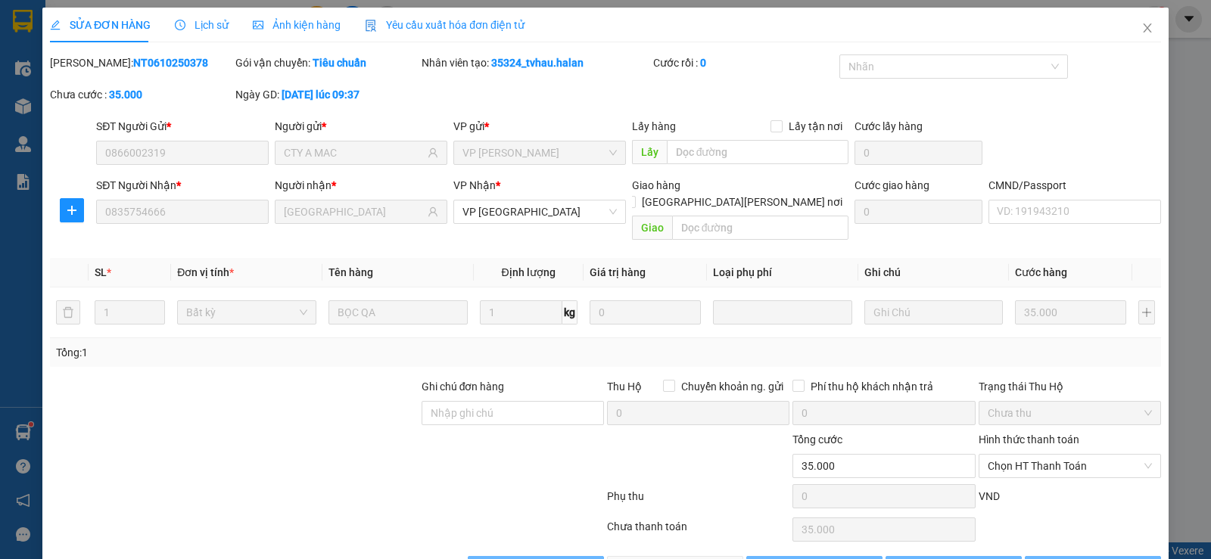
type input "35.000"
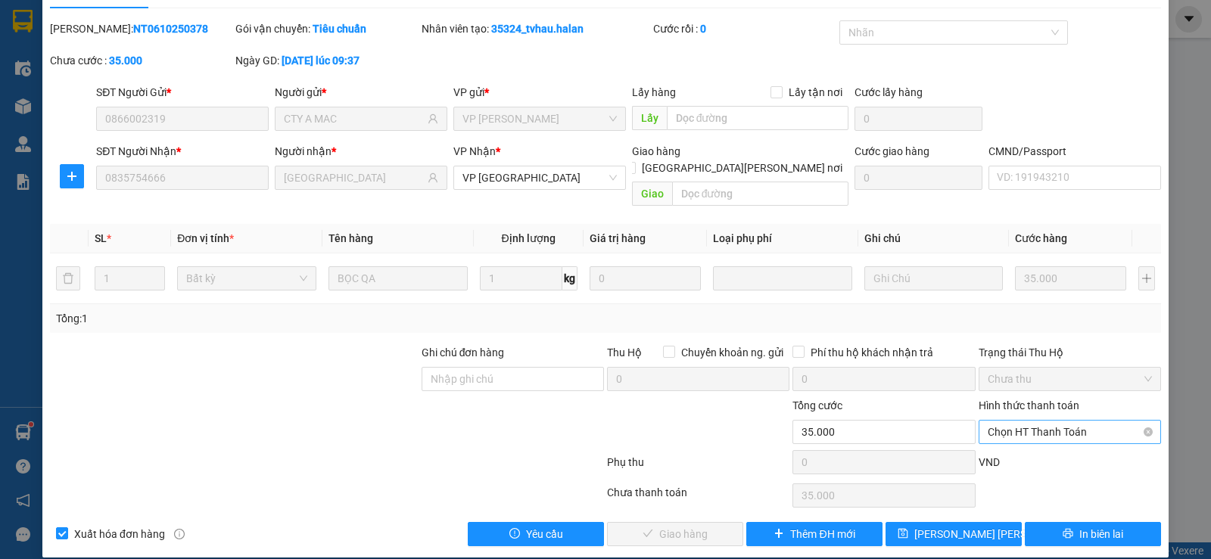
click at [1038, 421] on span "Chọn HT Thanh Toán" at bounding box center [1070, 432] width 164 height 23
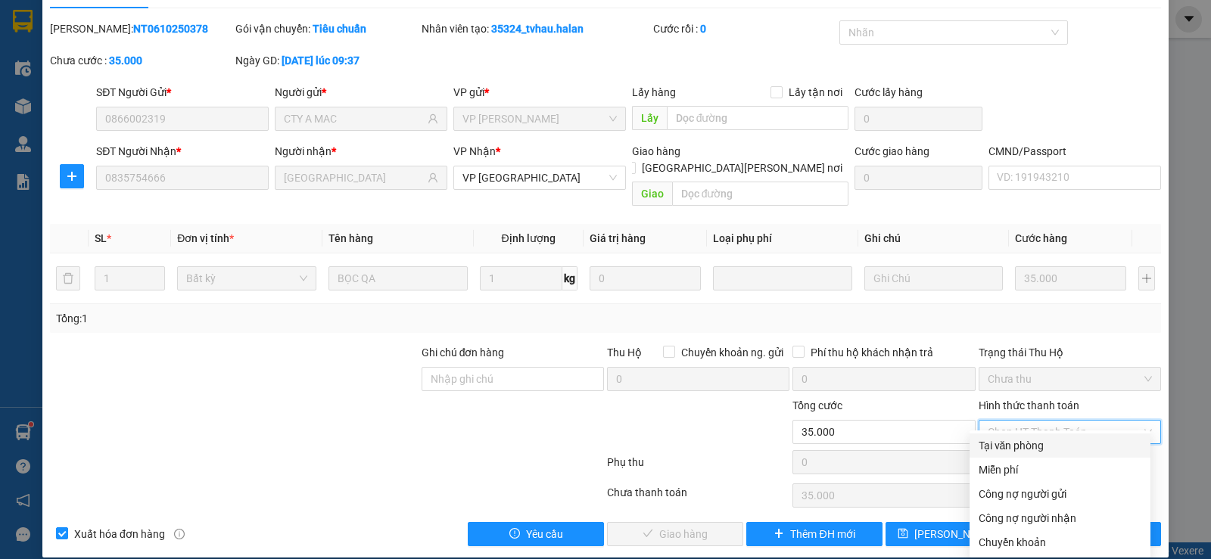
click at [1032, 441] on div "Tại văn phòng" at bounding box center [1059, 445] width 163 height 17
type input "0"
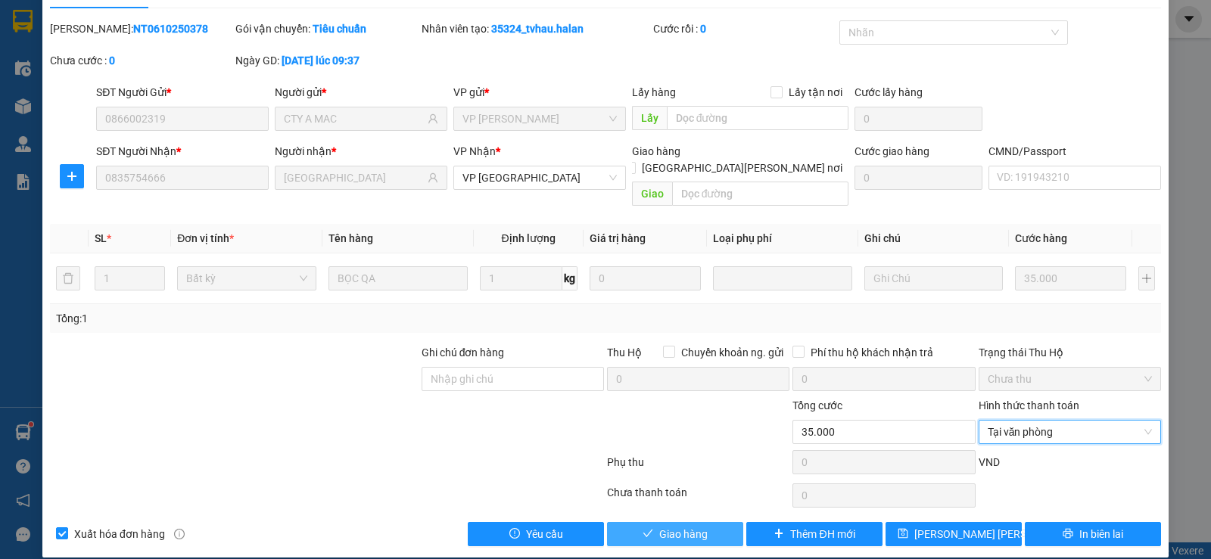
click at [677, 526] on span "Giao hàng" at bounding box center [683, 534] width 48 height 17
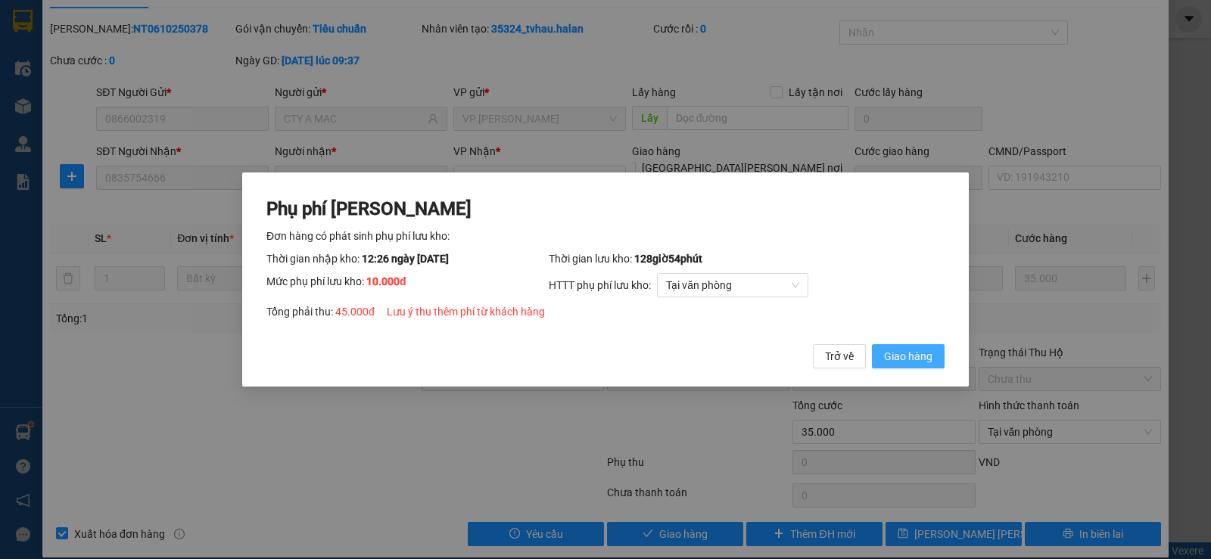
click at [910, 353] on span "Giao hàng" at bounding box center [908, 356] width 48 height 17
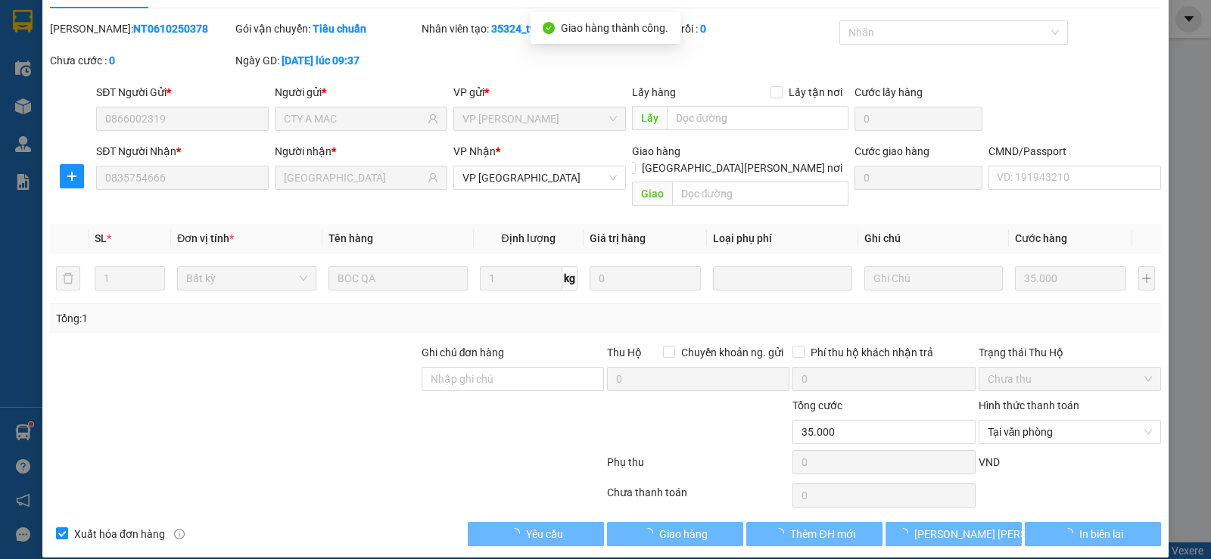
type input "45.000"
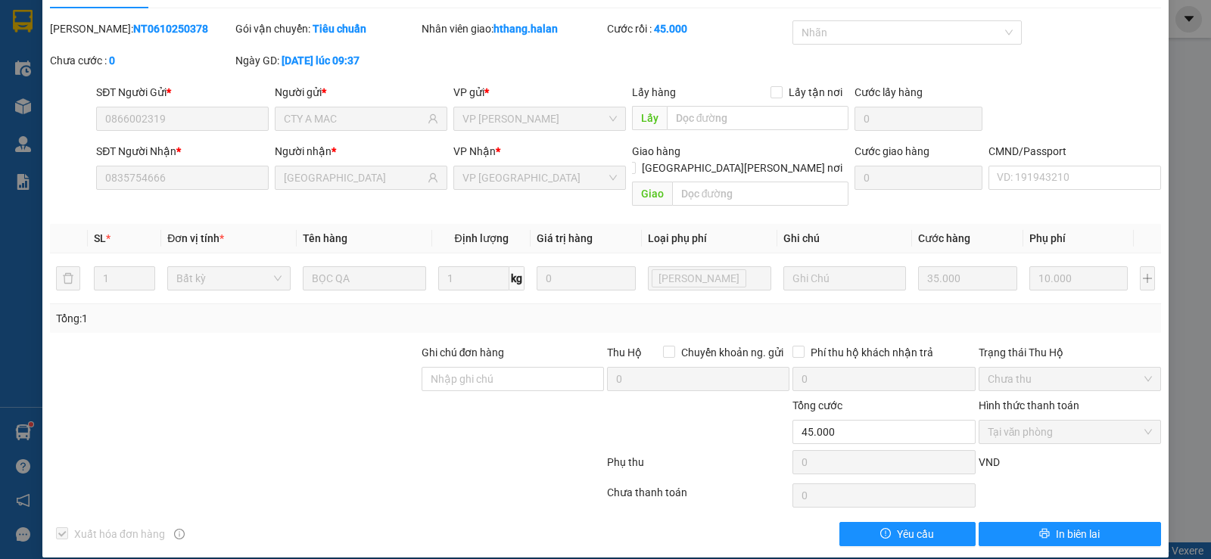
scroll to position [0, 0]
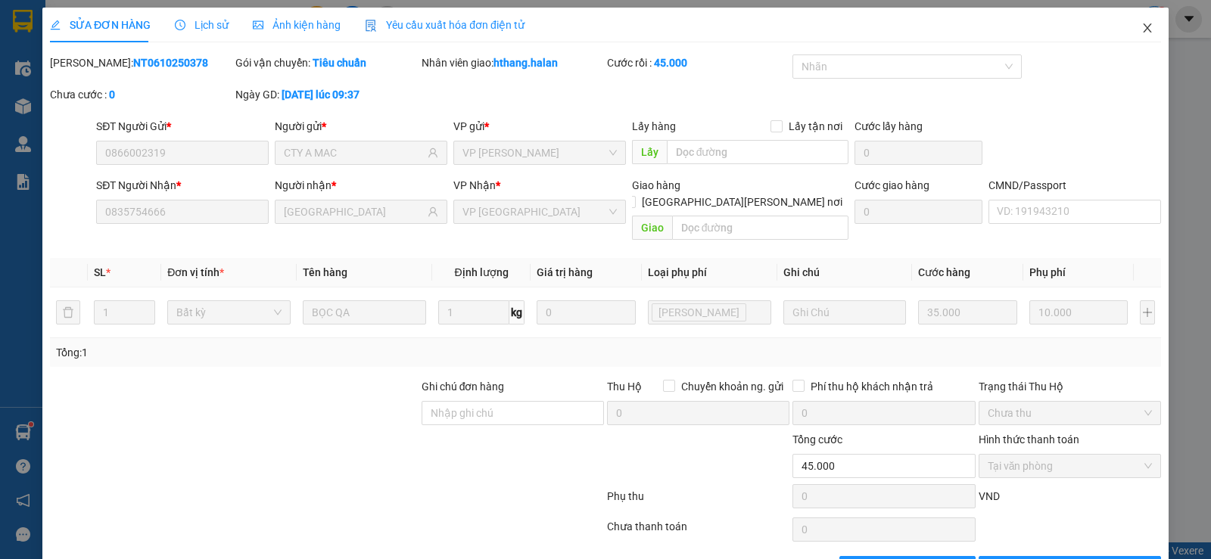
click at [1143, 23] on span "Close" at bounding box center [1147, 29] width 42 height 42
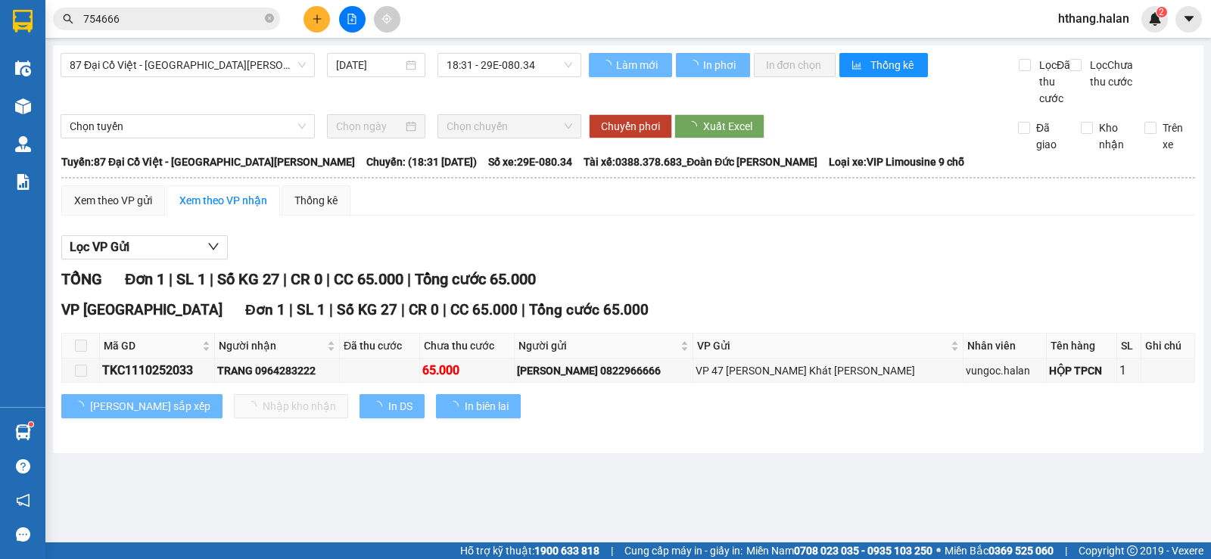
click at [144, 17] on input "754666" at bounding box center [172, 19] width 179 height 17
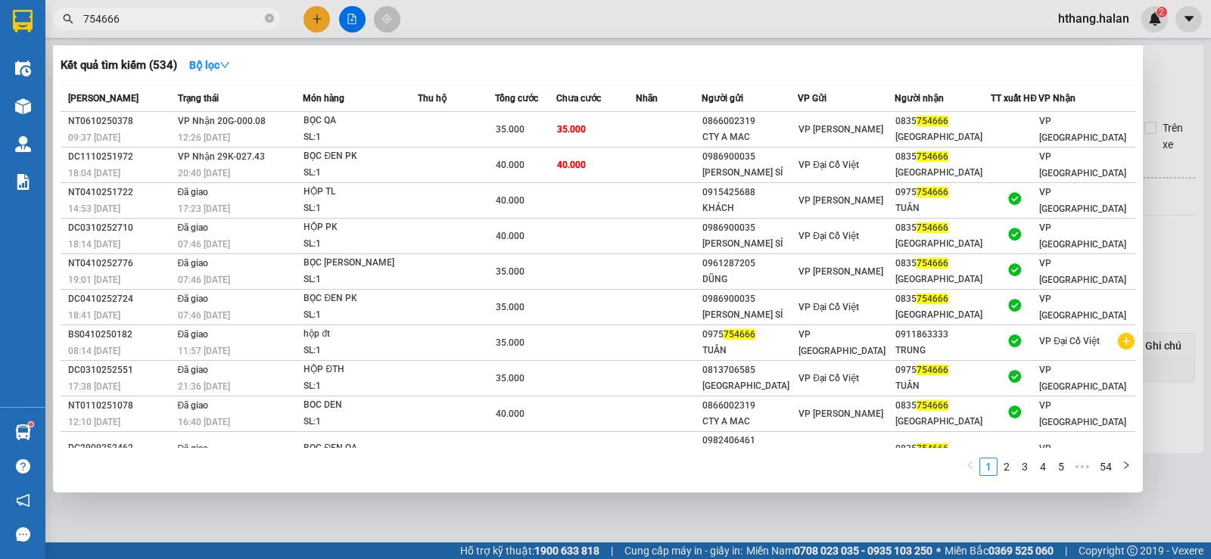
click at [144, 17] on input "754666" at bounding box center [172, 19] width 179 height 17
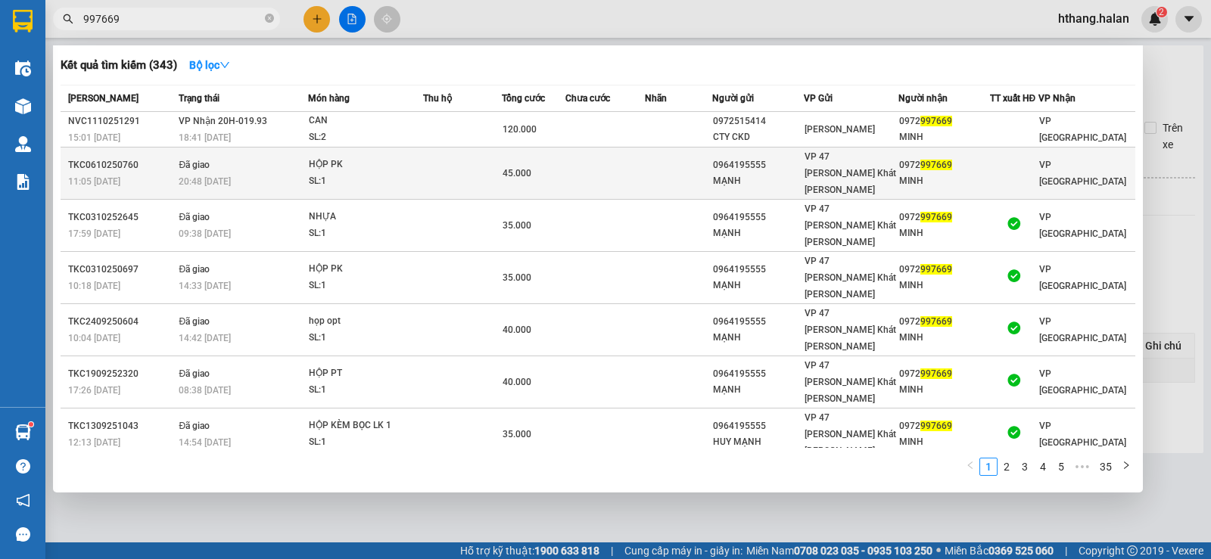
type input "997669"
click at [468, 168] on td at bounding box center [462, 174] width 79 height 52
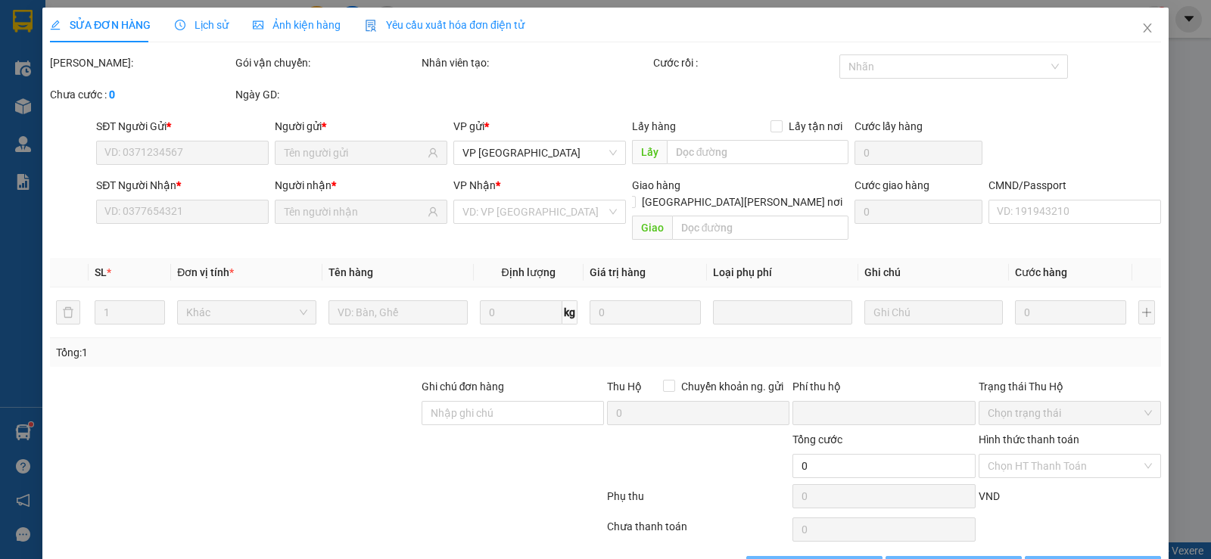
type input "0964195555"
type input "MẠNH"
type input "0972997669"
type input "MINH"
type input "0"
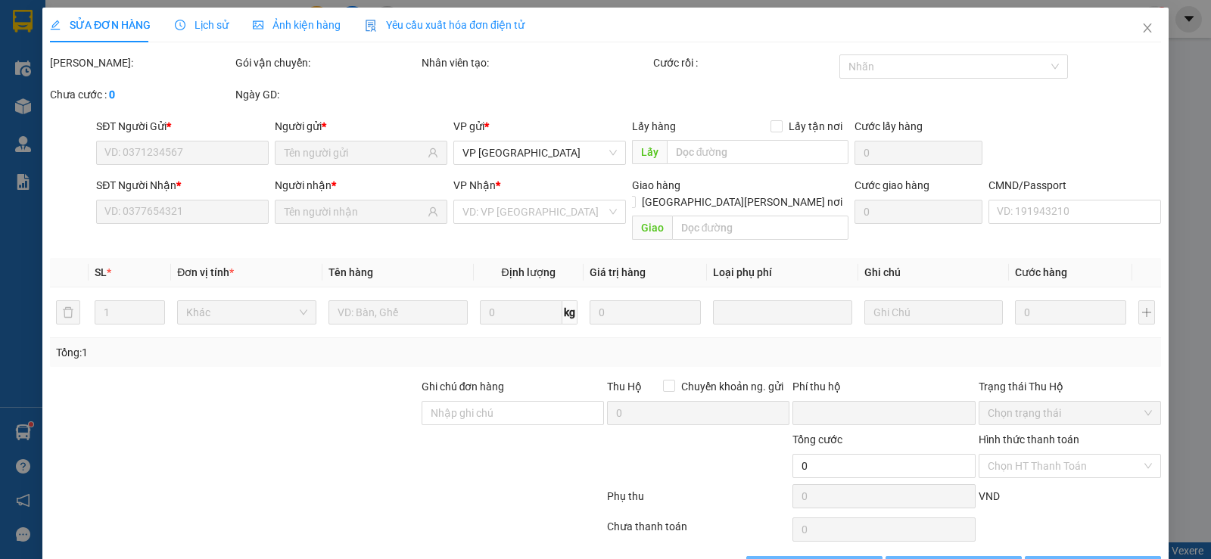
type input "45.000"
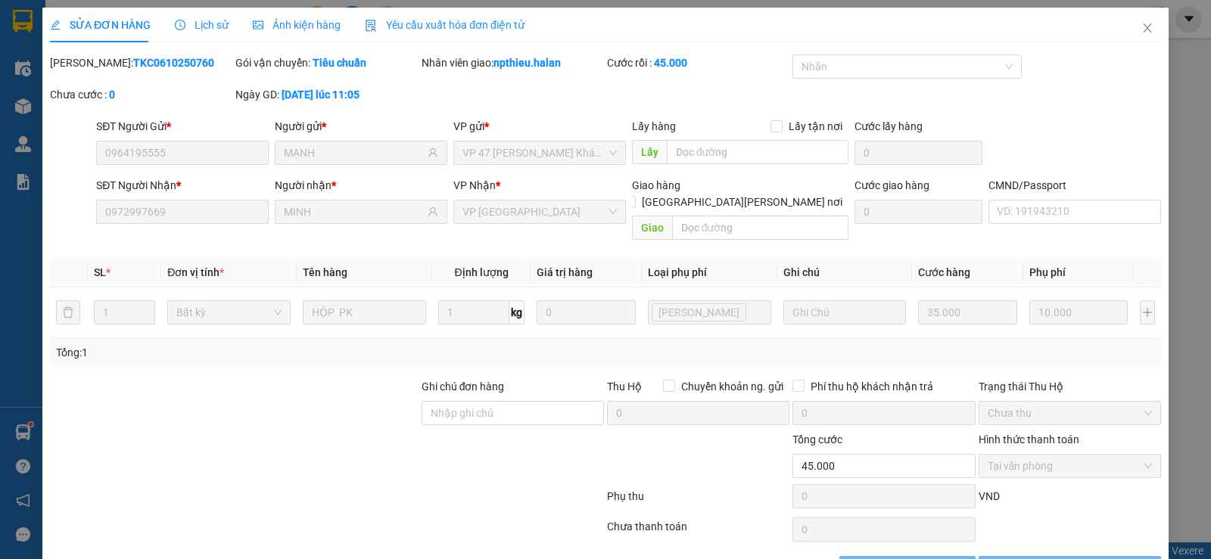
scroll to position [34, 0]
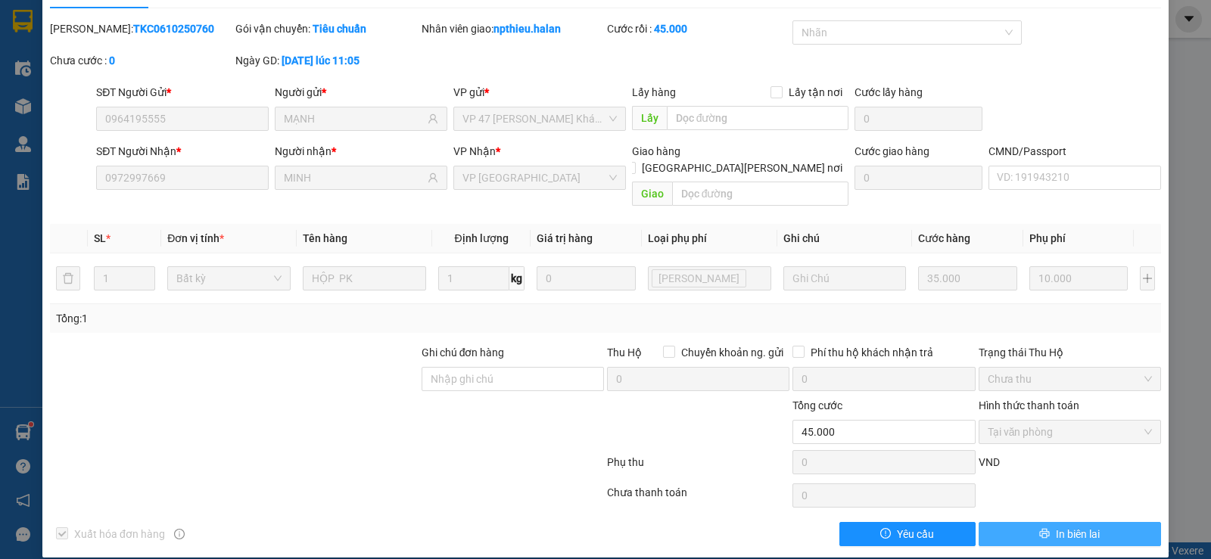
click at [1056, 526] on span "In biên lai" at bounding box center [1078, 534] width 44 height 17
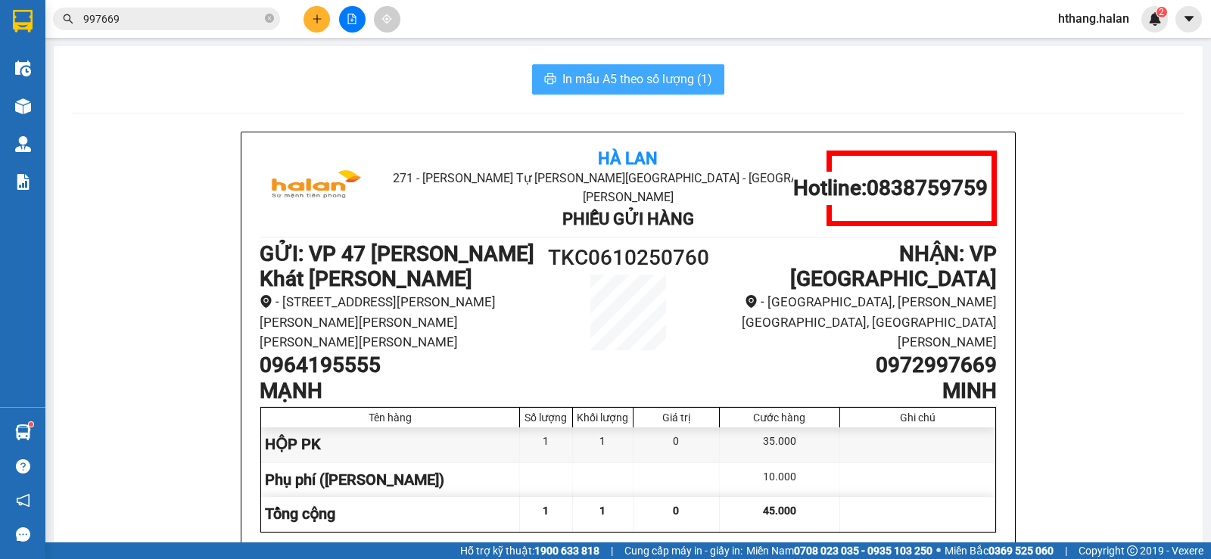
click at [590, 76] on span "In mẫu A5 theo số lượng (1)" at bounding box center [637, 79] width 150 height 19
click at [157, 22] on input "997669" at bounding box center [172, 19] width 179 height 17
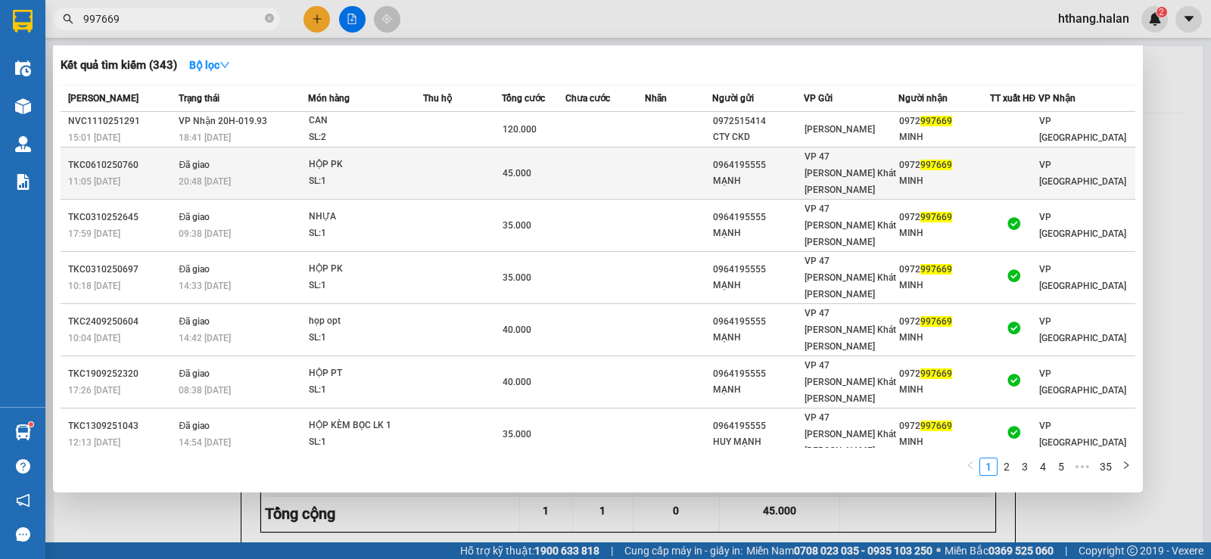
click at [563, 165] on div "45.000" at bounding box center [532, 173] width 61 height 17
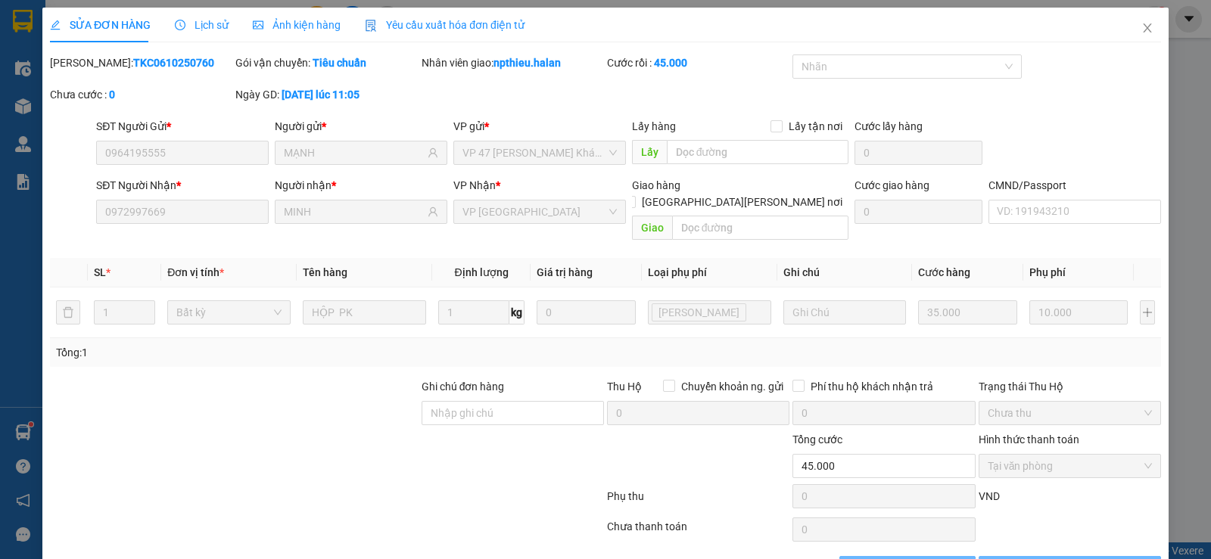
type input "0964195555"
type input "MẠNH"
type input "0972997669"
type input "MINH"
type input "0"
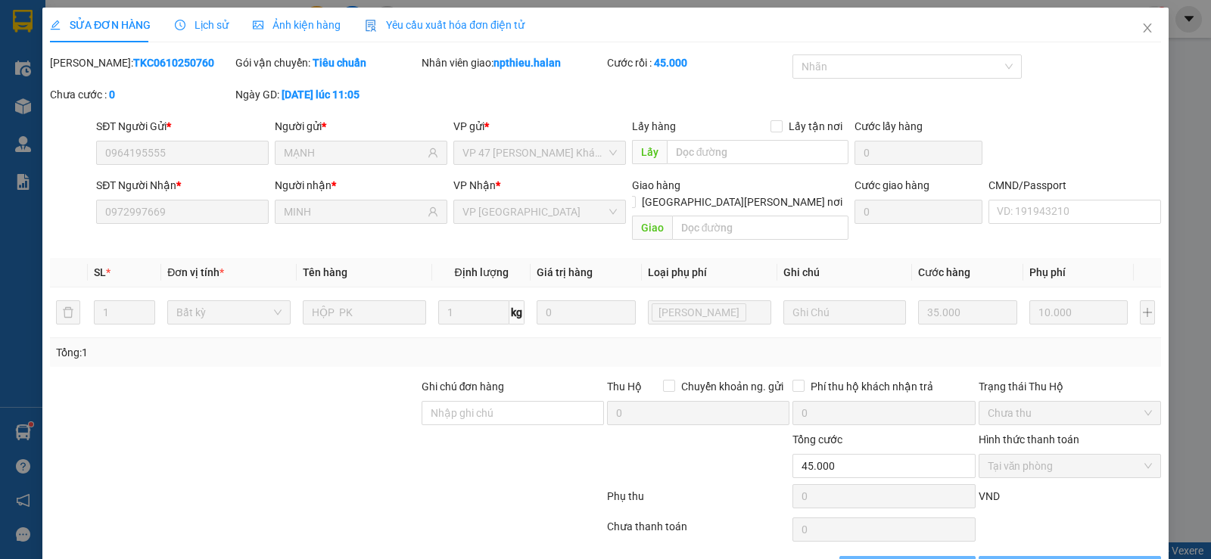
type input "45.000"
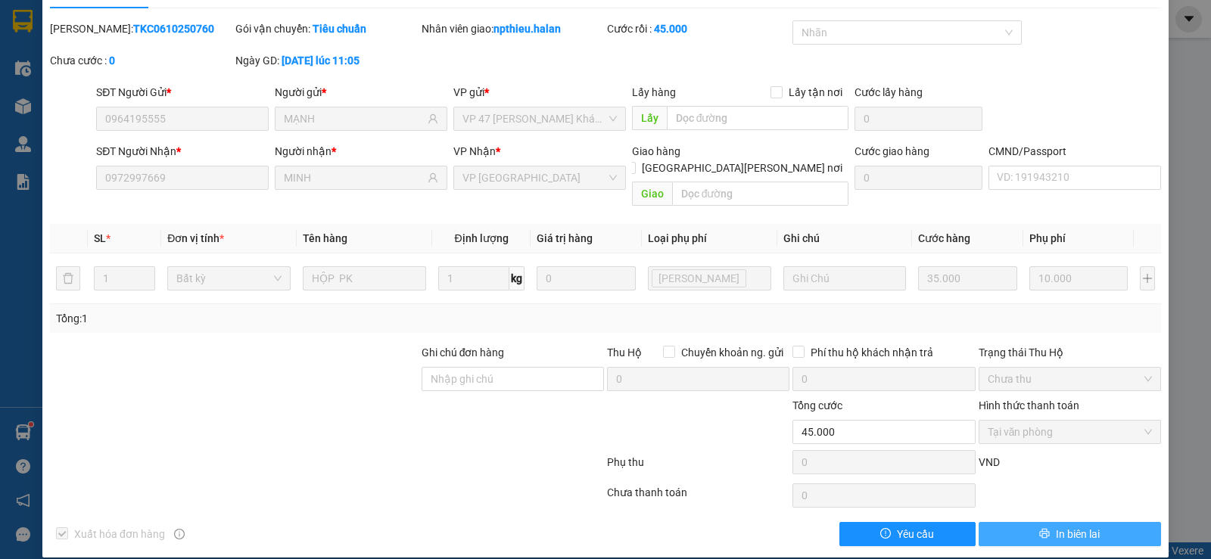
click at [1040, 522] on button "In biên lai" at bounding box center [1069, 534] width 182 height 24
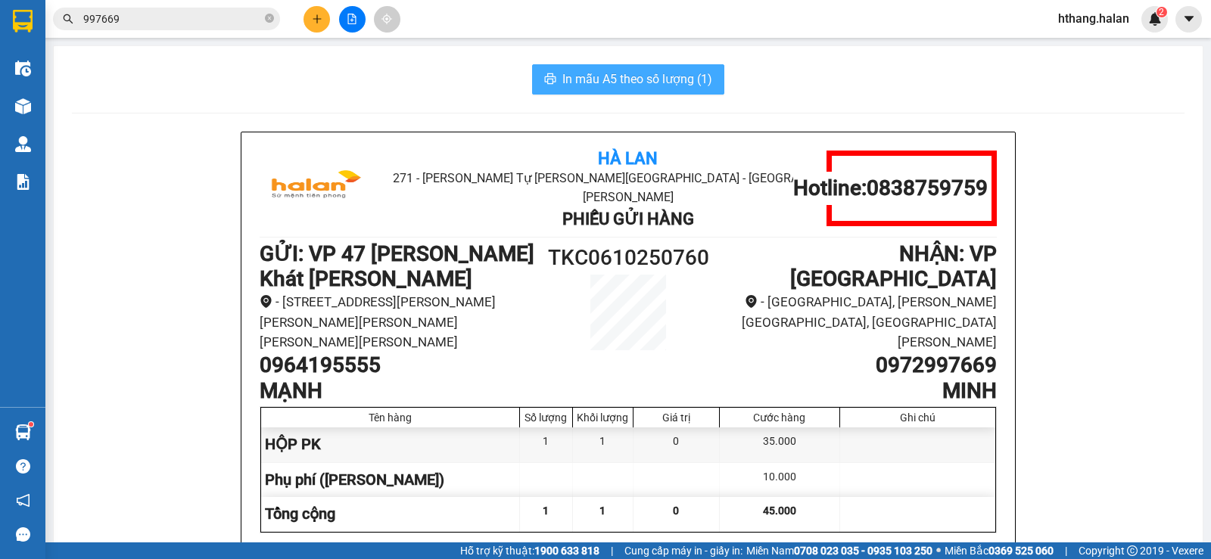
click at [631, 81] on span "In mẫu A5 theo số lượng (1)" at bounding box center [637, 79] width 150 height 19
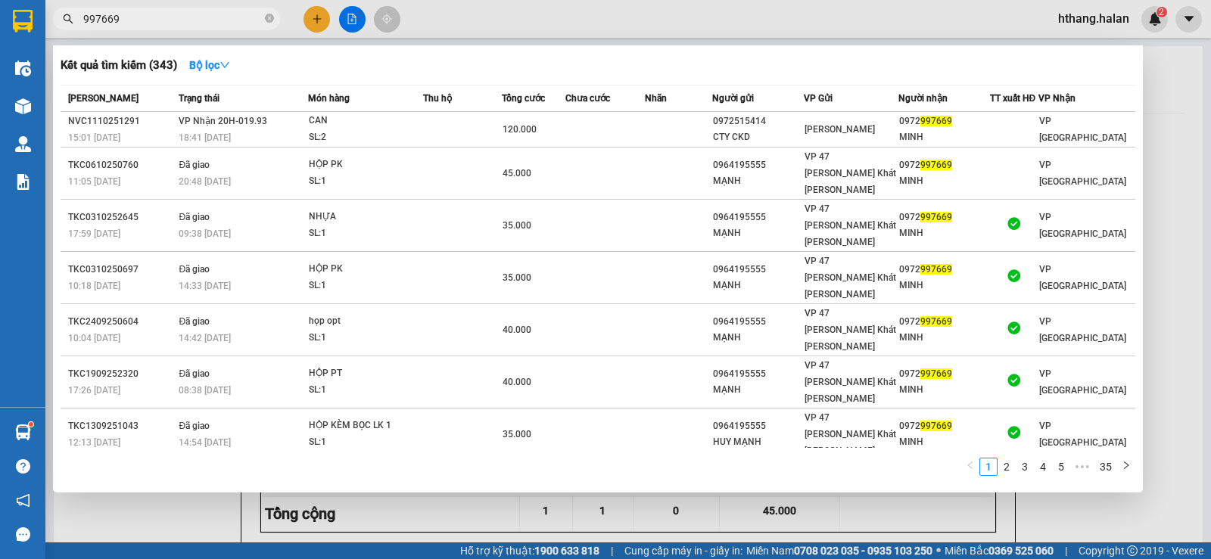
click at [138, 23] on input "997669" at bounding box center [172, 19] width 179 height 17
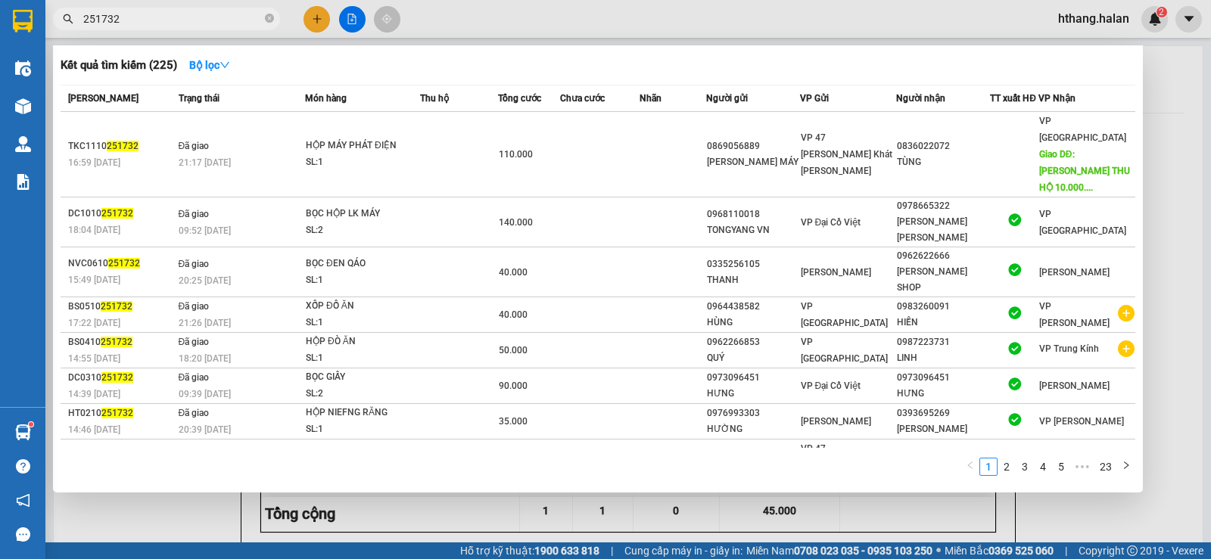
click at [160, 23] on input "251732" at bounding box center [172, 19] width 179 height 17
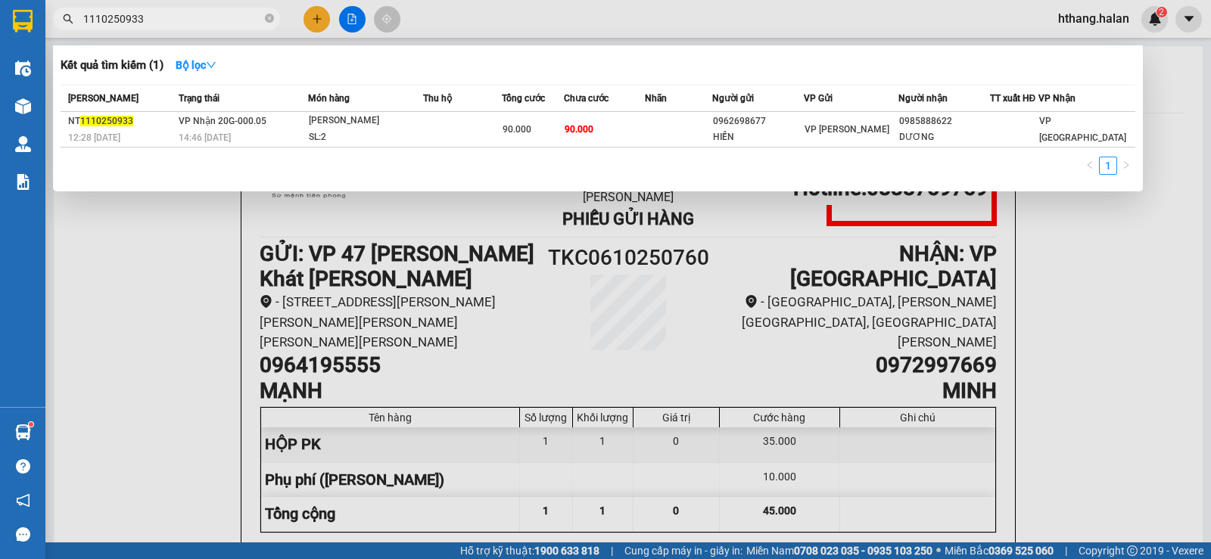
type input "1110250933"
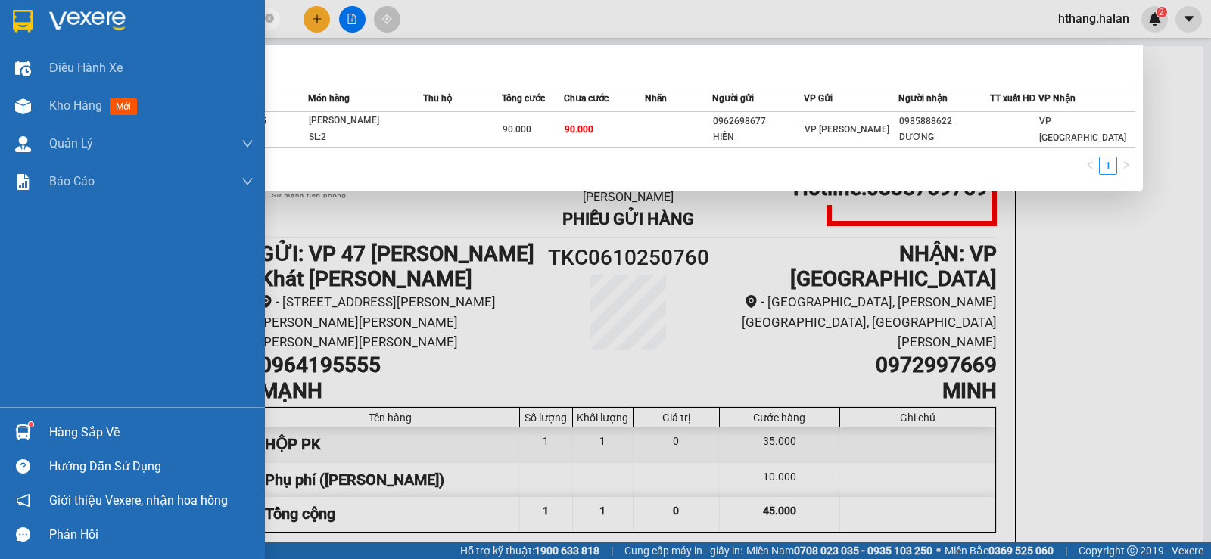
click at [60, 433] on div "Hàng sắp về" at bounding box center [151, 433] width 204 height 23
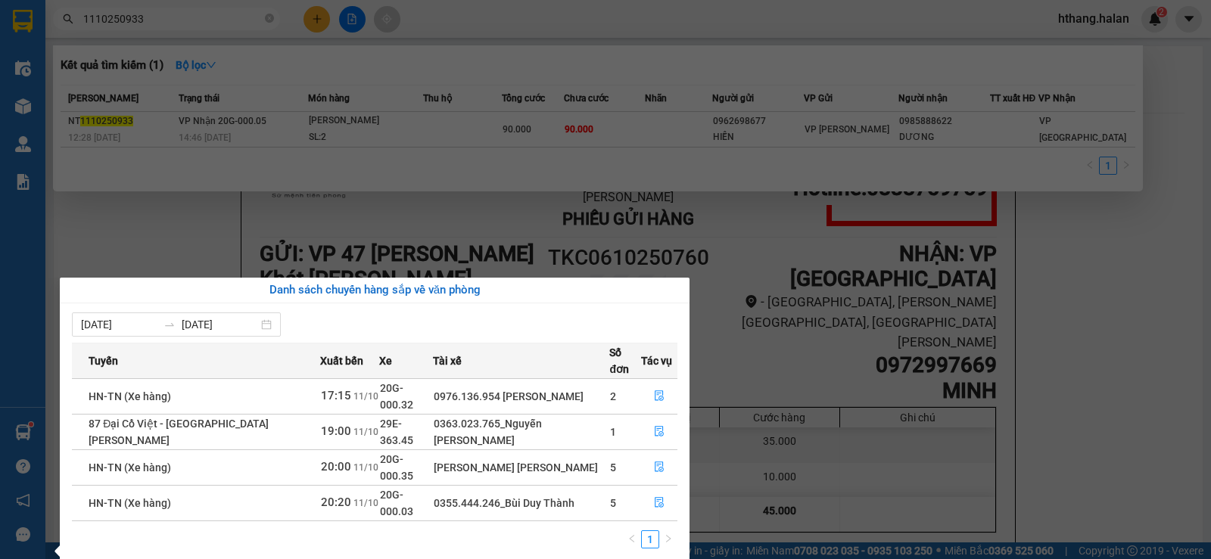
click at [1155, 379] on section "Kết quả tìm kiếm ( 1 ) Bộ lọc Mã ĐH Trạng thái Món hàng Thu hộ Tổng cước Chưa c…" at bounding box center [605, 279] width 1211 height 559
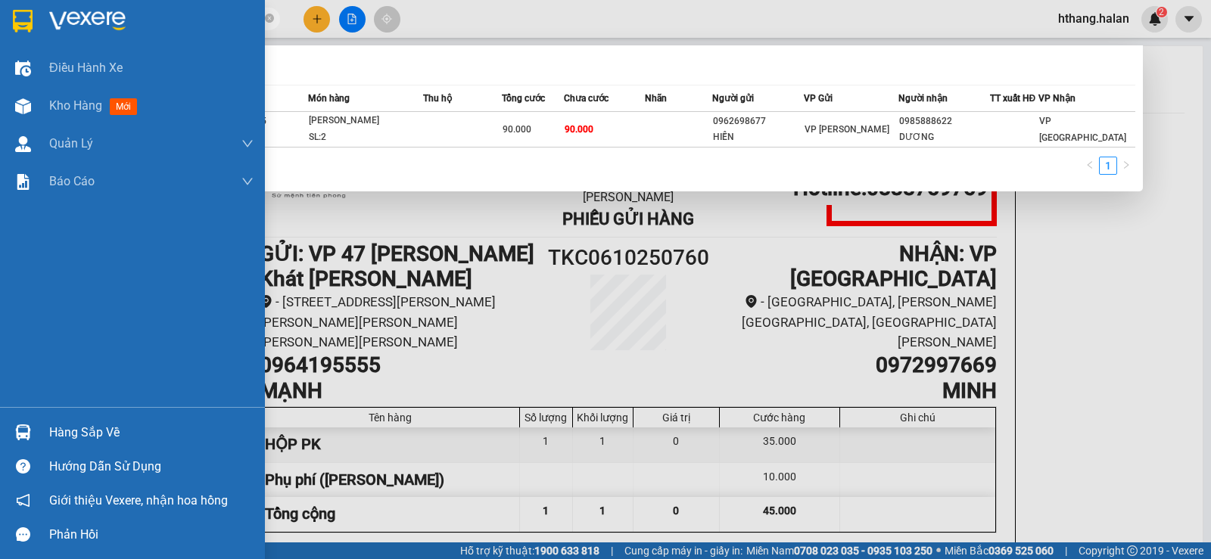
click at [87, 434] on div "Hàng sắp về" at bounding box center [151, 433] width 204 height 23
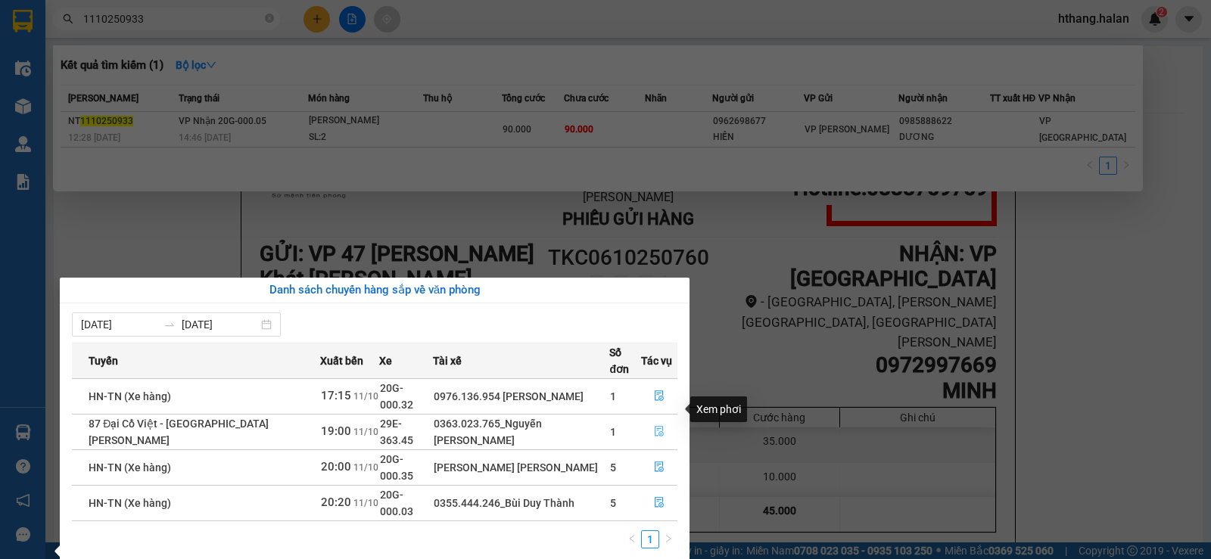
click at [655, 426] on icon "file-done" at bounding box center [659, 431] width 11 height 11
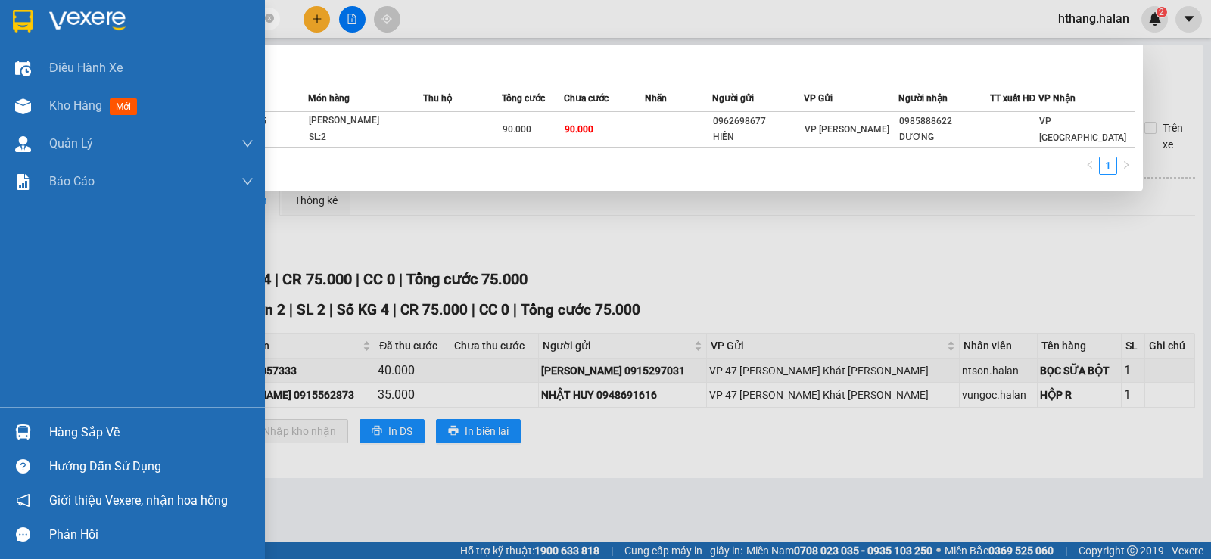
click at [63, 429] on div "Hàng sắp về" at bounding box center [151, 433] width 204 height 23
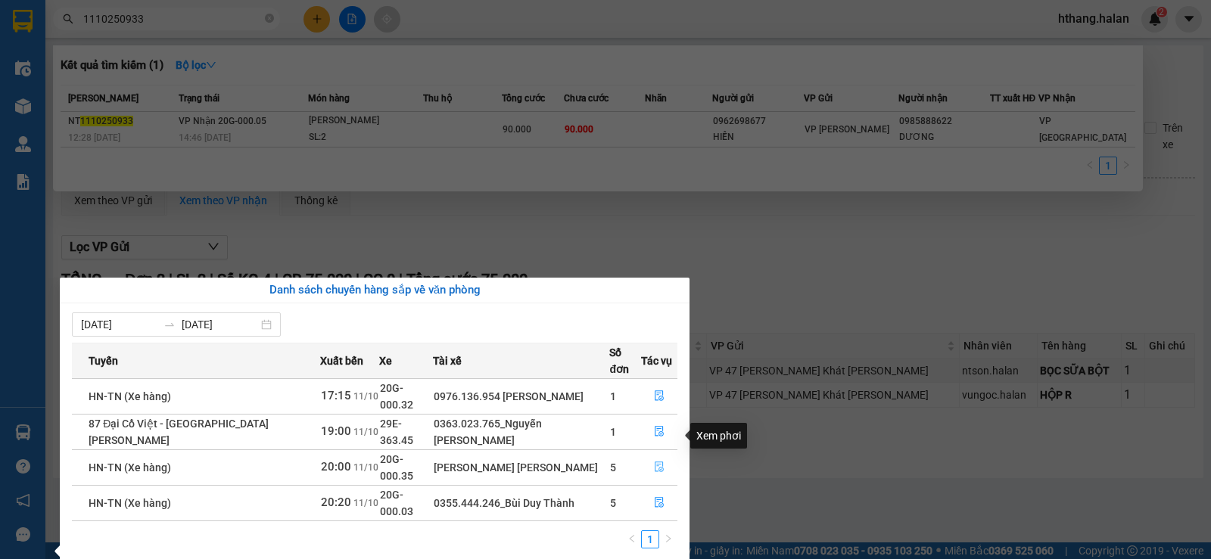
click at [660, 462] on icon "file-done" at bounding box center [659, 467] width 11 height 11
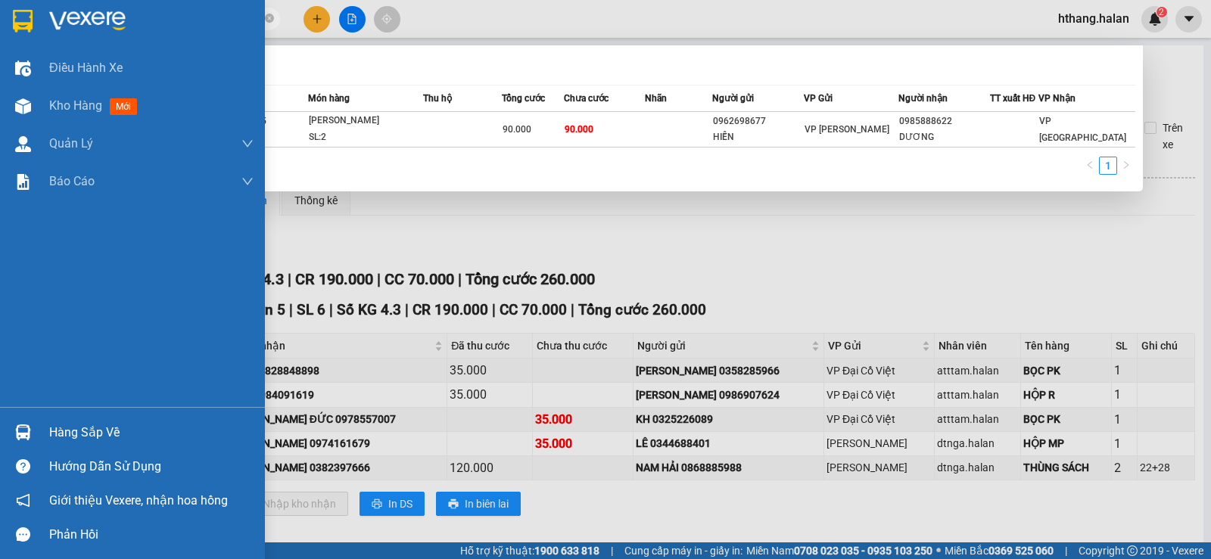
drag, startPoint x: 76, startPoint y: 428, endPoint x: 84, endPoint y: 419, distance: 11.8
click at [84, 422] on div "Hàng sắp về" at bounding box center [151, 433] width 204 height 23
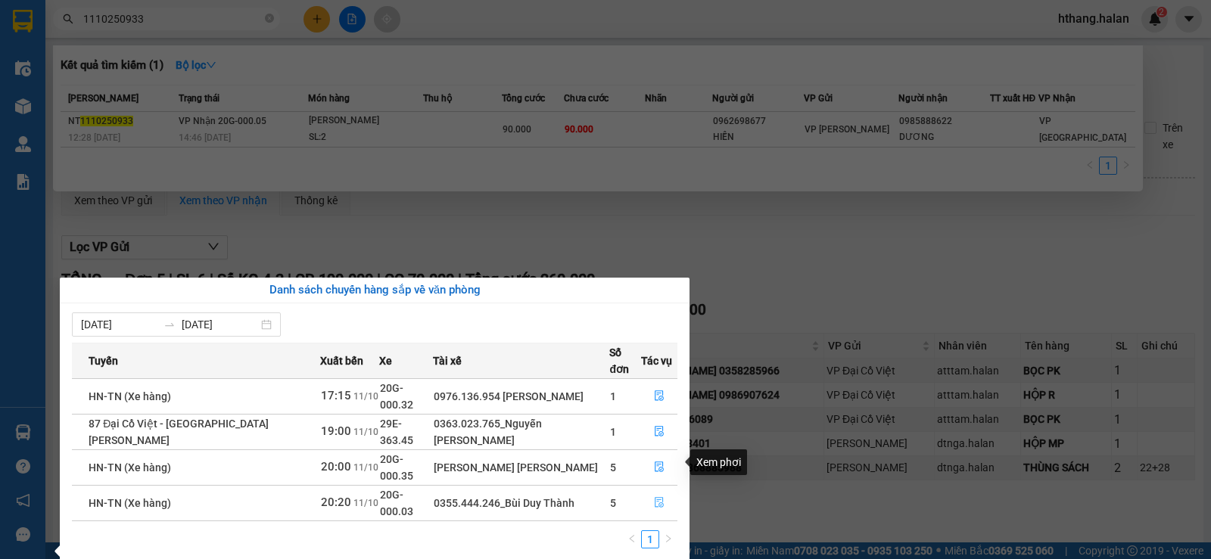
click at [659, 498] on icon "file-done" at bounding box center [659, 503] width 9 height 11
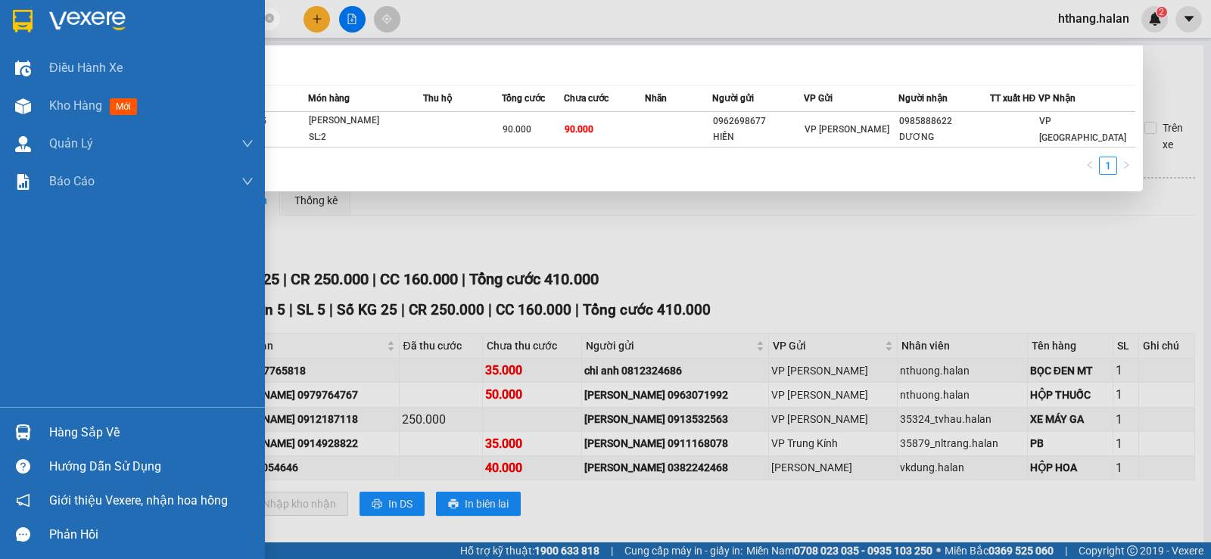
click at [64, 437] on div "Hàng sắp về" at bounding box center [151, 433] width 204 height 23
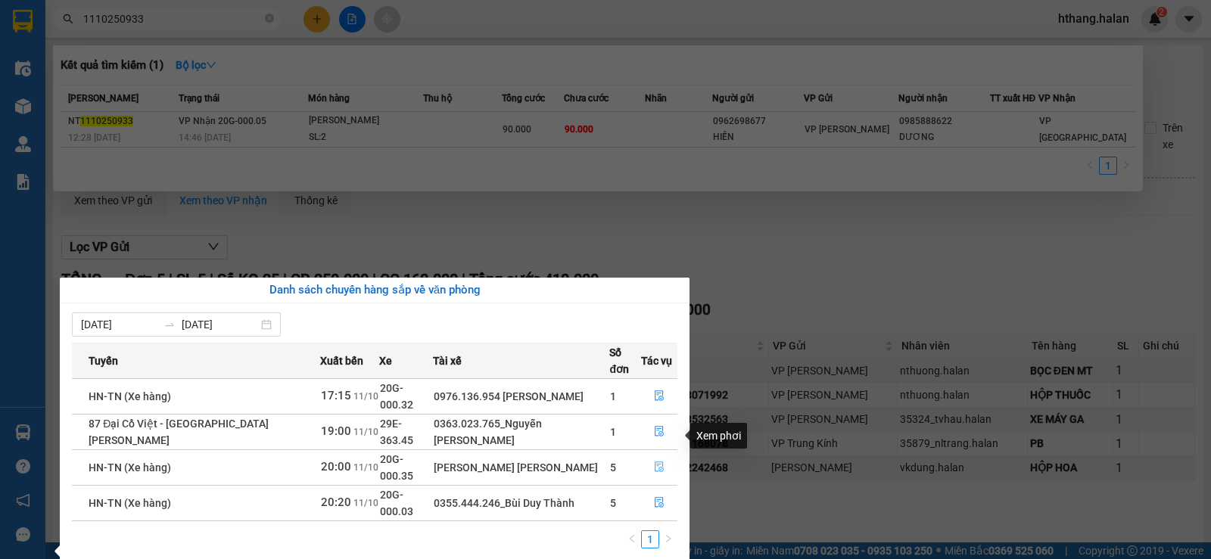
click at [657, 462] on icon "file-done" at bounding box center [659, 467] width 11 height 11
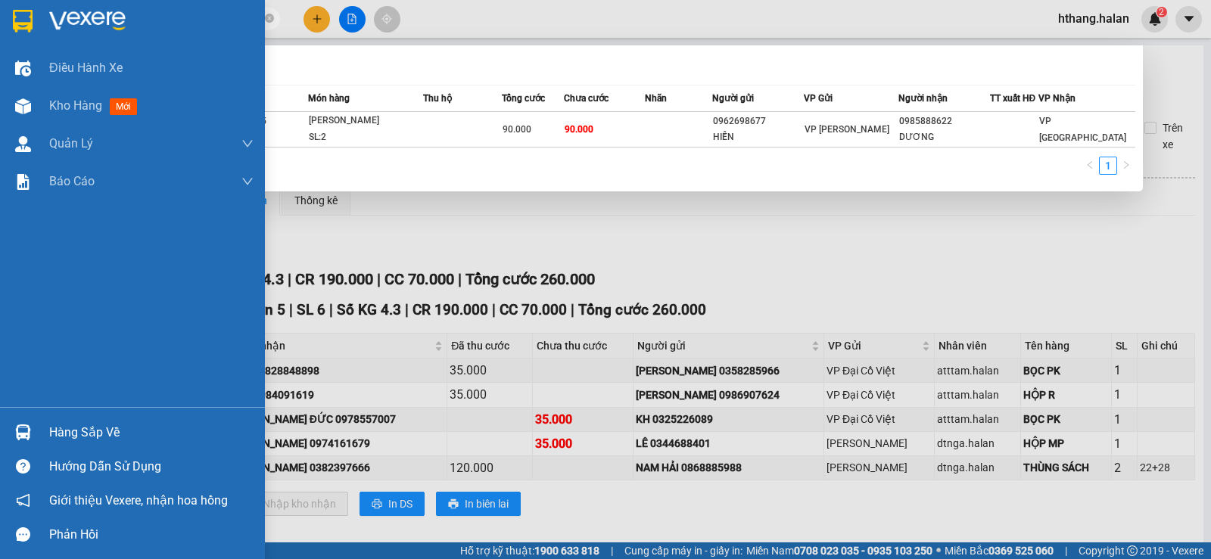
click at [74, 434] on div "Hàng sắp về" at bounding box center [151, 433] width 204 height 23
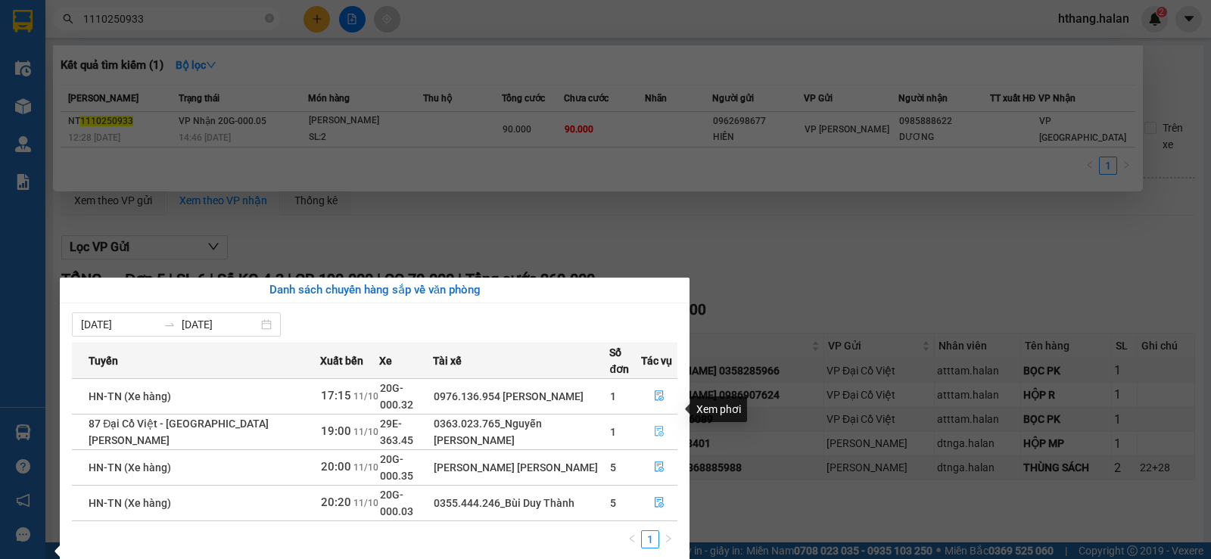
click at [654, 426] on icon "file-done" at bounding box center [659, 431] width 11 height 11
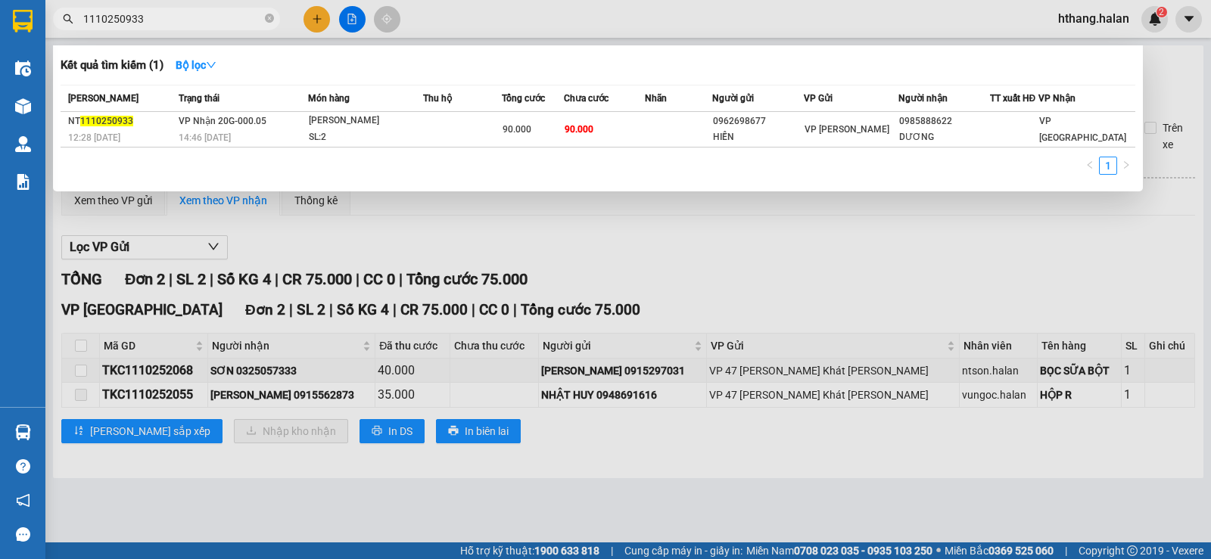
click at [1118, 273] on div at bounding box center [605, 279] width 1211 height 559
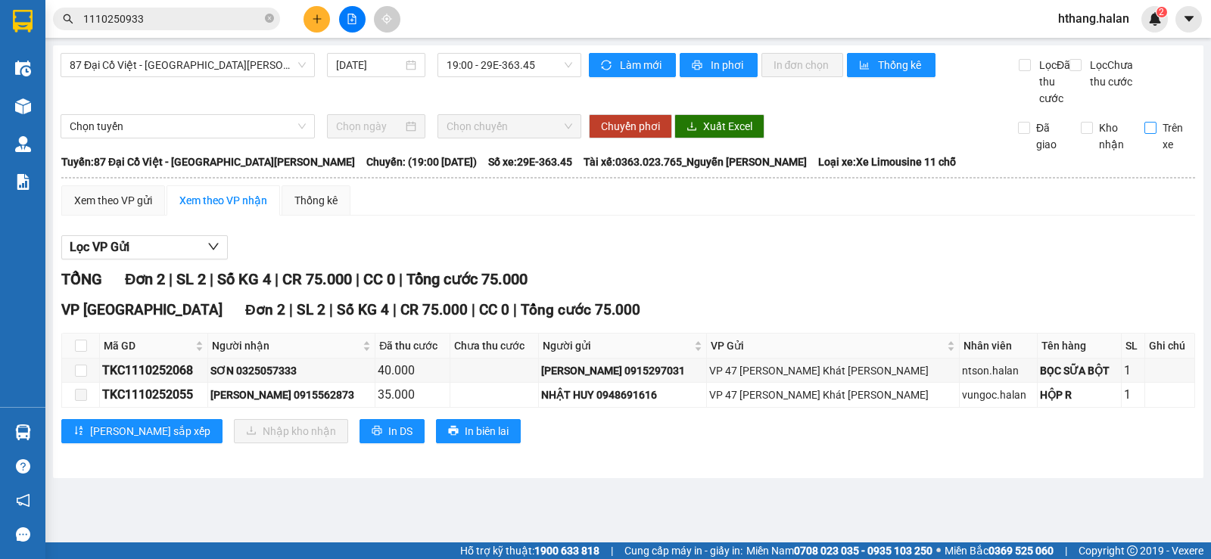
click at [1151, 134] on input "Trên xe" at bounding box center [1150, 128] width 12 height 12
checkbox input "true"
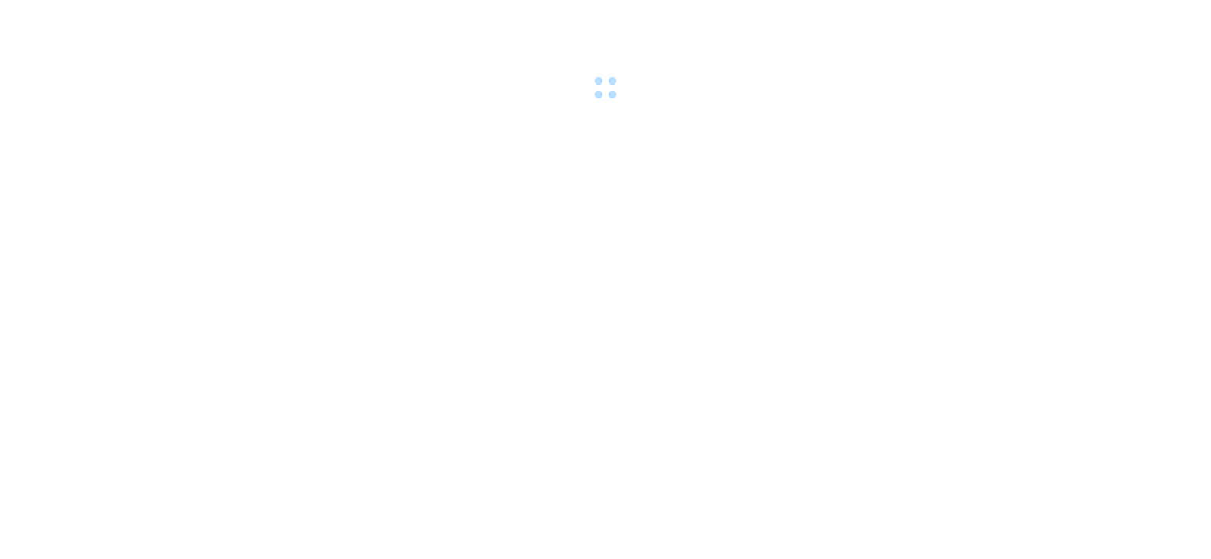
click at [26, 433] on body at bounding box center [605, 279] width 1211 height 559
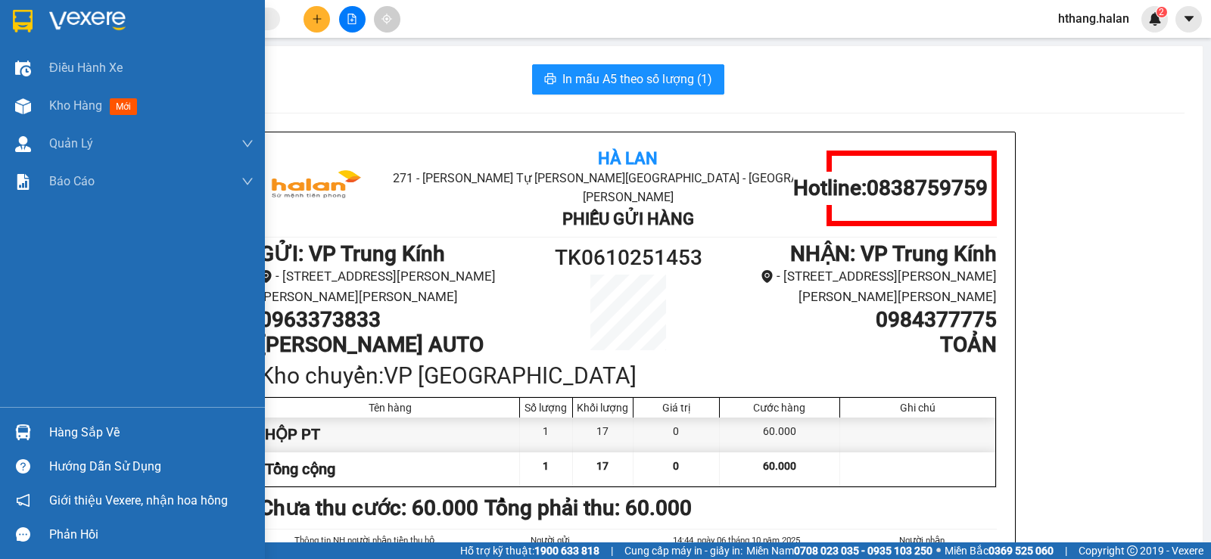
click at [18, 439] on img at bounding box center [23, 433] width 16 height 16
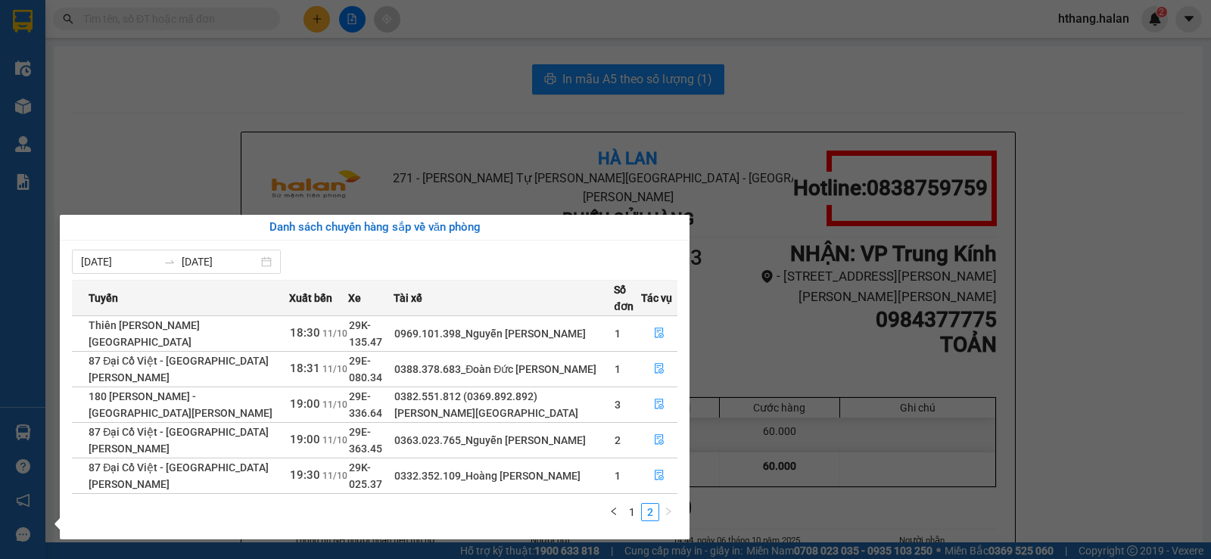
click at [240, 179] on section "Kết quả [PERSON_NAME] ( 0 ) Bộ lọc No Data hthang.halan 2 Điều [PERSON_NAME] xe…" at bounding box center [605, 279] width 1211 height 559
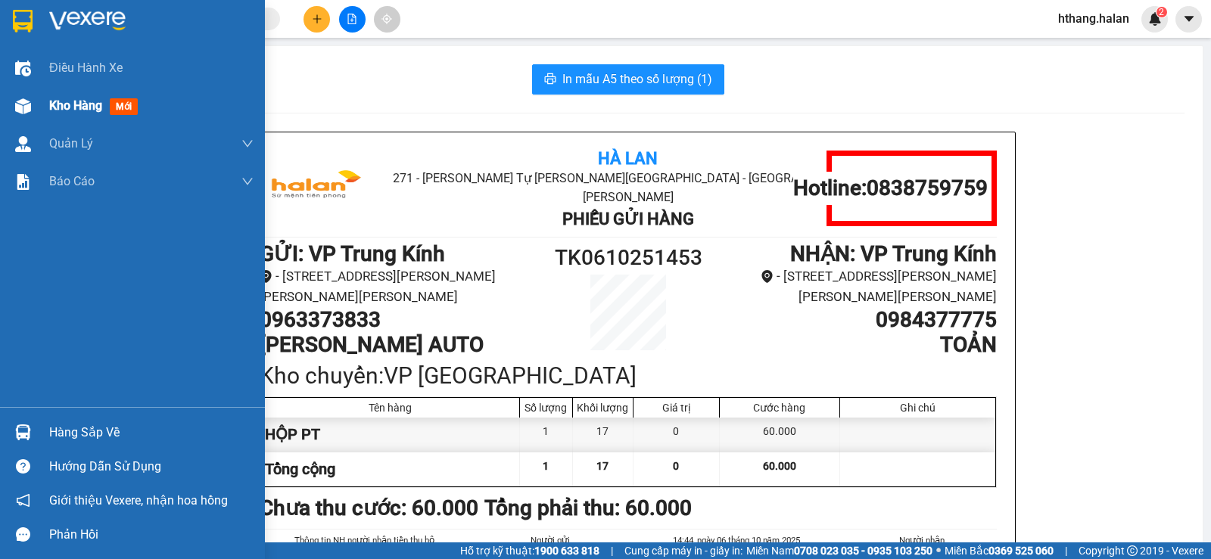
click at [24, 110] on img at bounding box center [23, 106] width 16 height 16
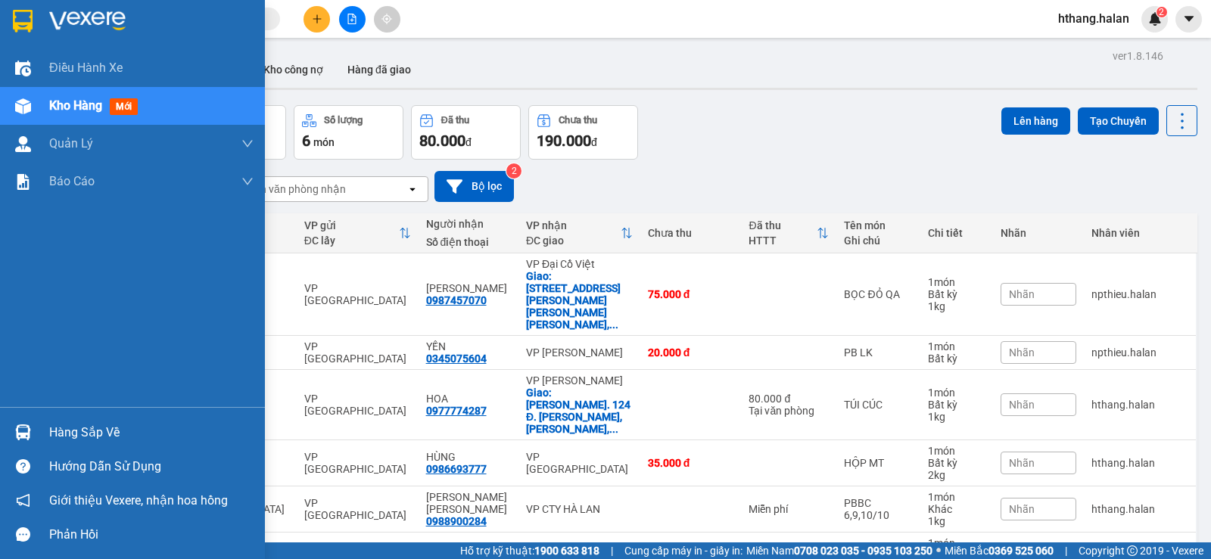
click at [114, 433] on div "Hàng sắp về" at bounding box center [151, 433] width 204 height 23
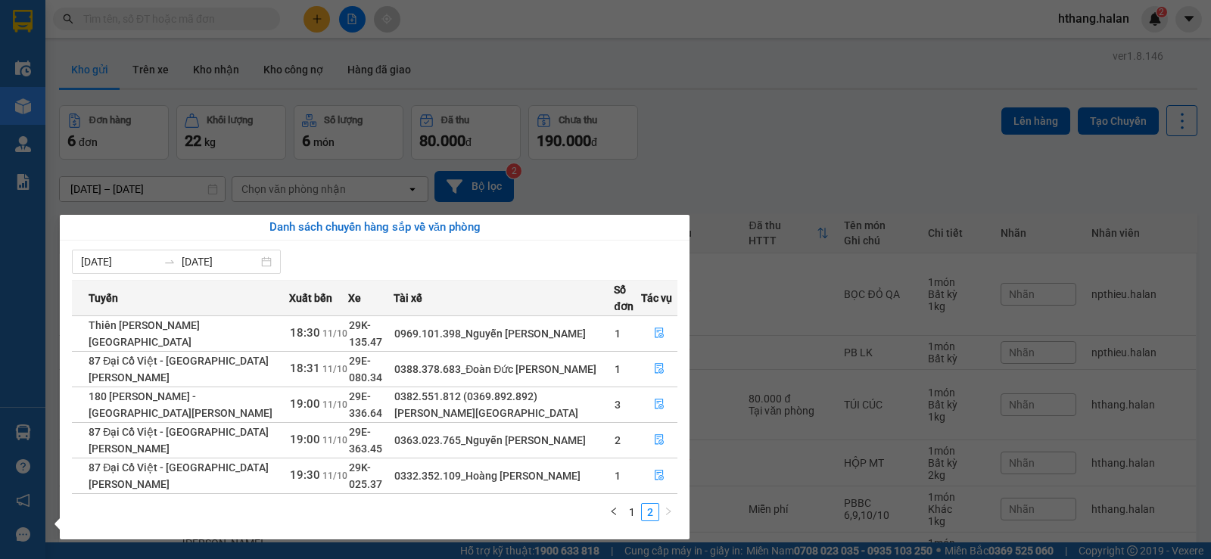
click at [731, 165] on section "Kết quả [PERSON_NAME] ( 0 ) Bộ lọc No Data hthang.halan 2 Điều [PERSON_NAME] xe…" at bounding box center [605, 279] width 1211 height 559
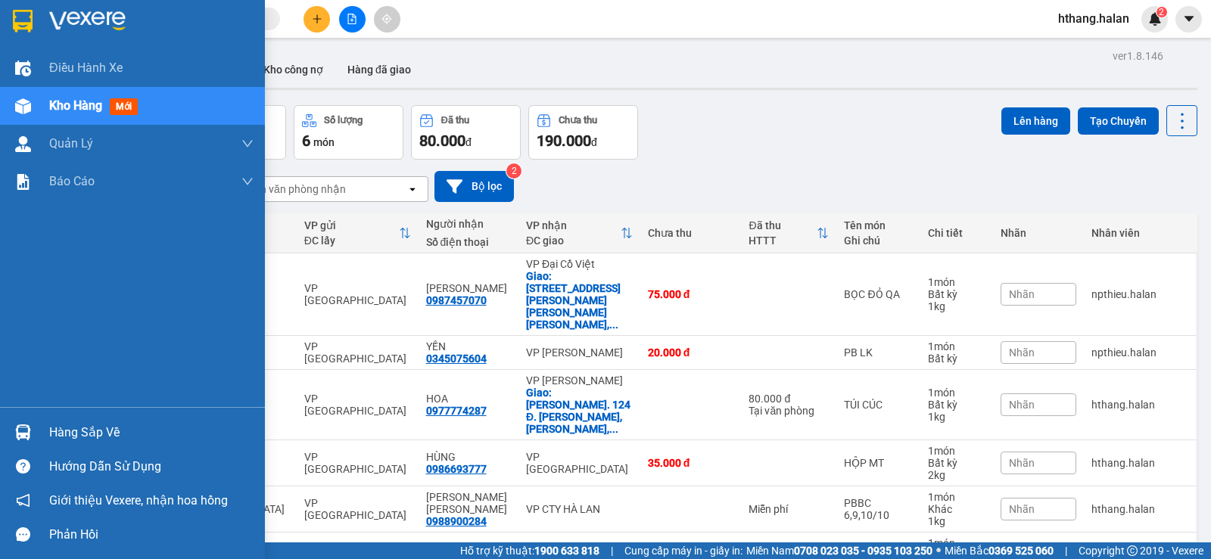
click at [96, 428] on div "Hàng sắp về" at bounding box center [151, 433] width 204 height 23
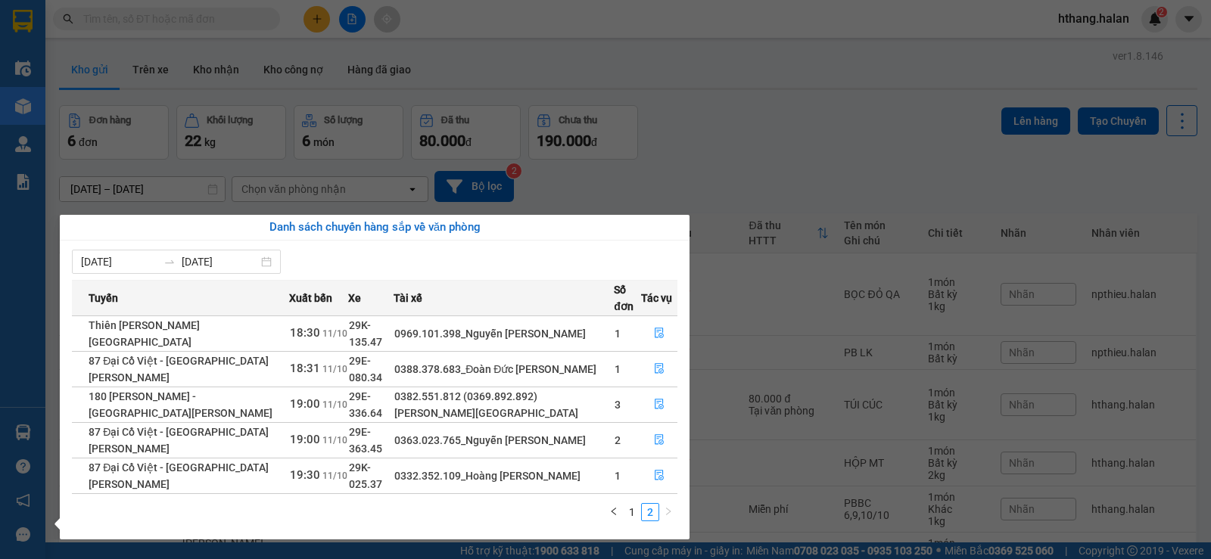
click at [689, 173] on section "Kết quả [PERSON_NAME] ( 0 ) Bộ lọc No Data hthang.halan 2 Điều [PERSON_NAME] xe…" at bounding box center [605, 279] width 1211 height 559
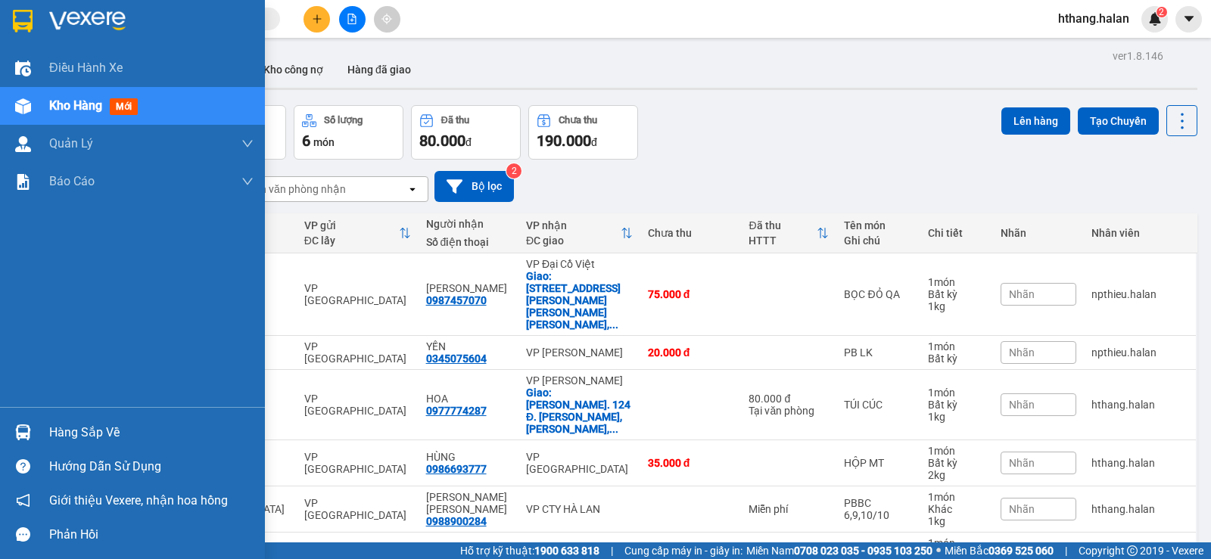
click at [49, 434] on div "Hàng sắp về" at bounding box center [151, 433] width 204 height 23
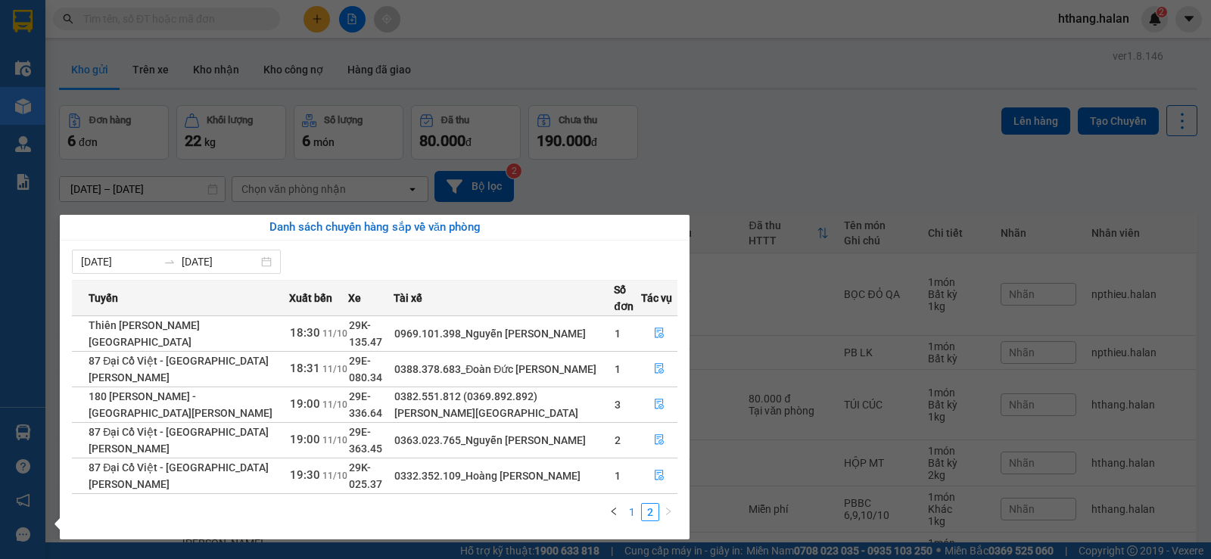
click at [633, 504] on link "1" at bounding box center [632, 512] width 17 height 17
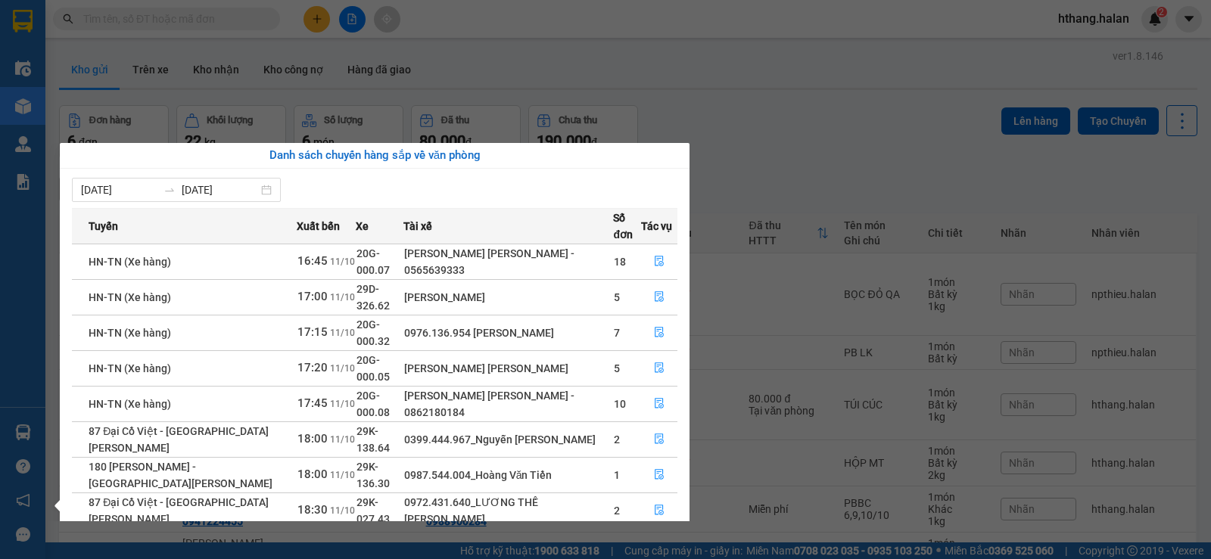
click at [823, 138] on section "Kết quả [PERSON_NAME] ( 0 ) Bộ lọc No Data hthang.halan 2 Điều [PERSON_NAME] xe…" at bounding box center [605, 279] width 1211 height 559
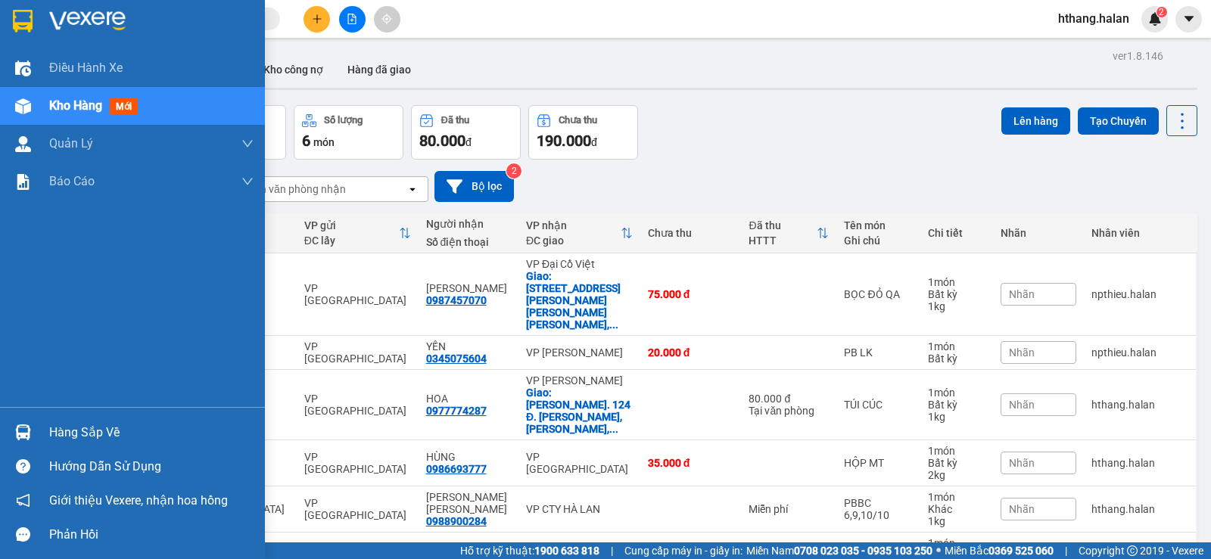
click at [57, 434] on div "Hàng sắp về" at bounding box center [151, 433] width 204 height 23
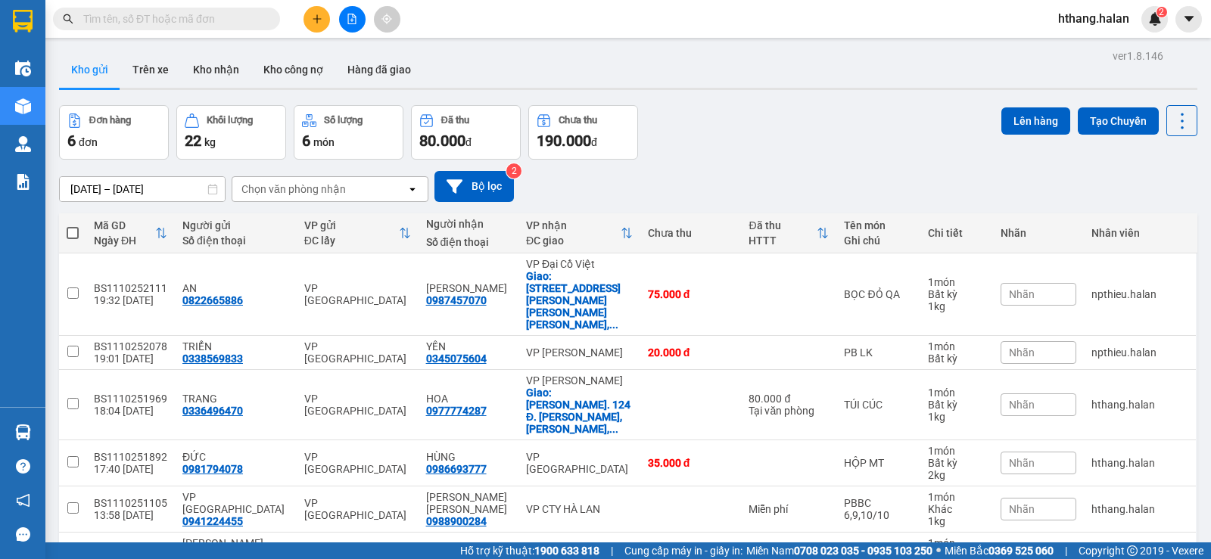
click at [151, 16] on section "Kết quả [PERSON_NAME] ( 0 ) Bộ lọc No Data hthang.halan 2 Điều [PERSON_NAME] xe…" at bounding box center [605, 279] width 1211 height 559
click at [151, 16] on input "text" at bounding box center [172, 19] width 179 height 17
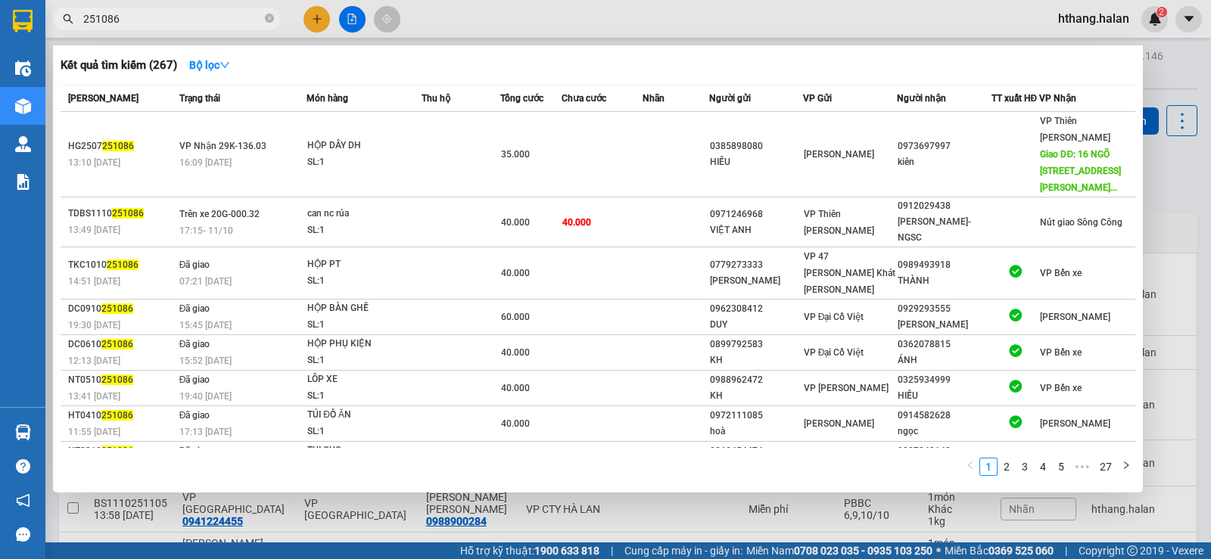
click at [161, 26] on input "251086" at bounding box center [172, 19] width 179 height 17
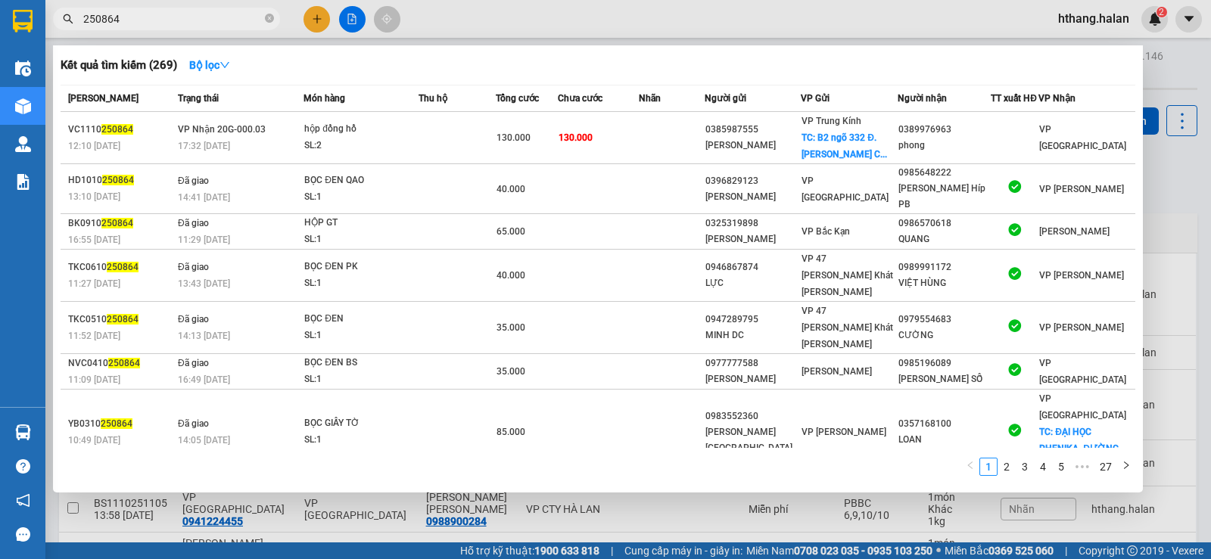
click at [156, 11] on input "250864" at bounding box center [172, 19] width 179 height 17
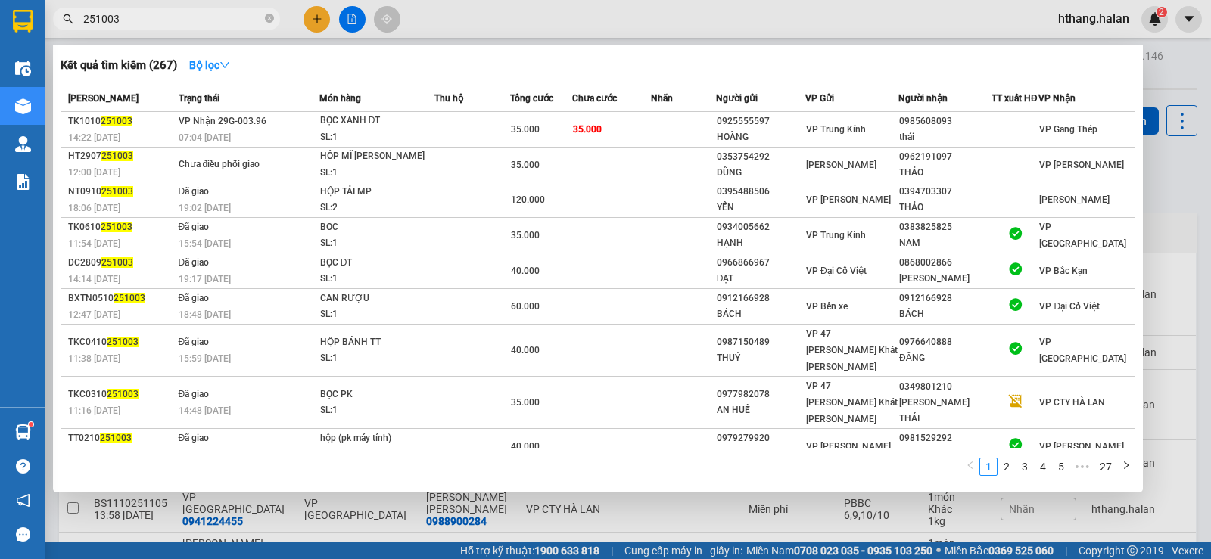
click at [1181, 190] on div at bounding box center [605, 279] width 1211 height 559
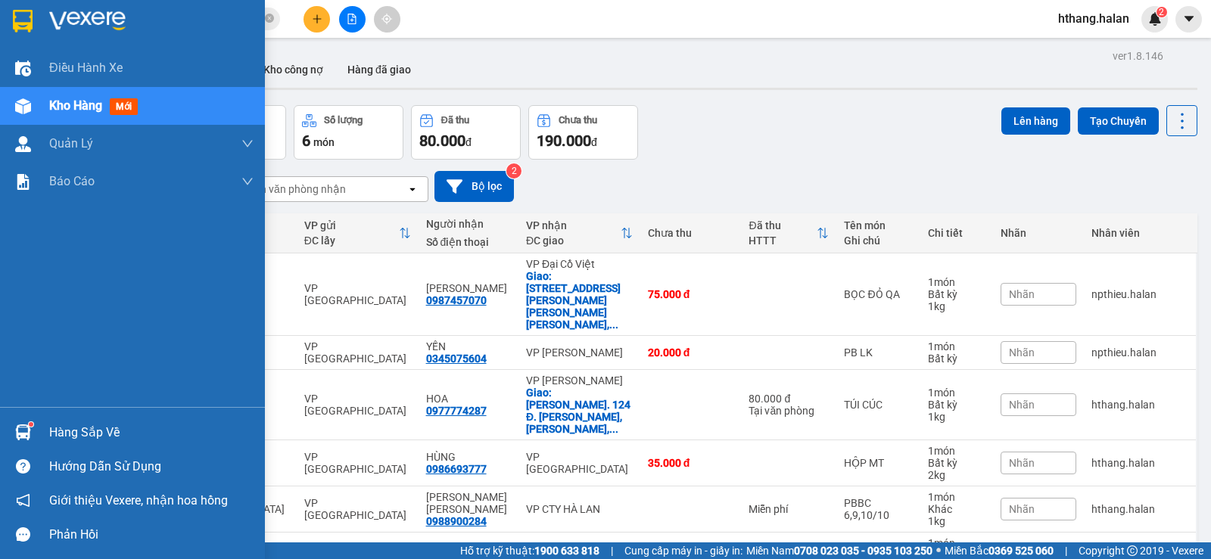
click at [91, 431] on div "Hàng sắp về" at bounding box center [151, 433] width 204 height 23
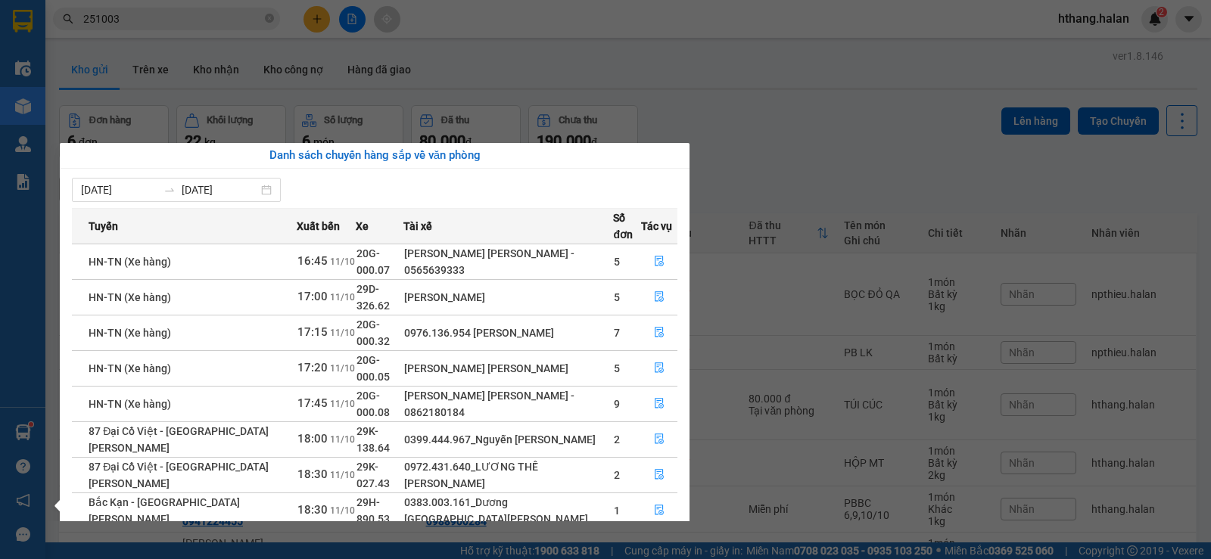
scroll to position [24, 0]
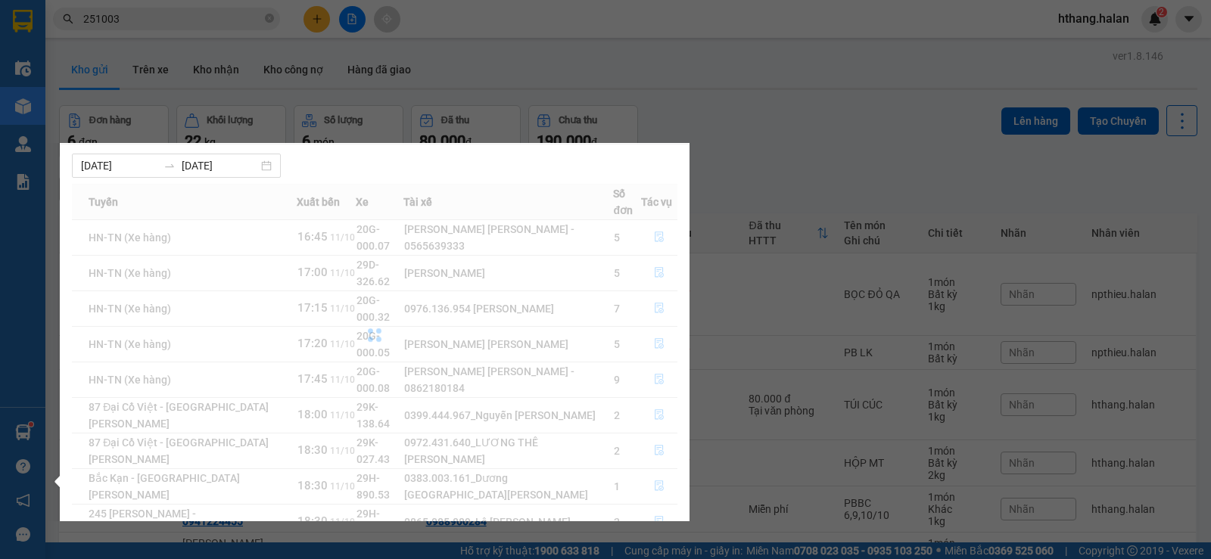
scroll to position [0, 0]
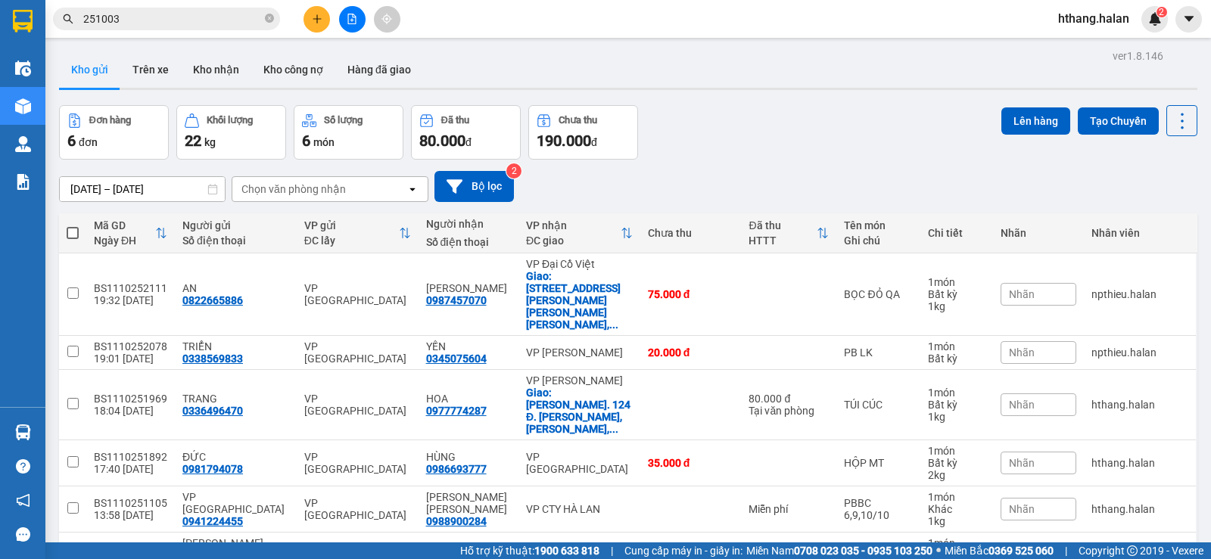
click at [710, 176] on section "Kết quả [PERSON_NAME] ( 267 ) Bộ lọc Mã ĐH Trạng thái Món hàng Thu hộ Tổng [PER…" at bounding box center [605, 279] width 1211 height 559
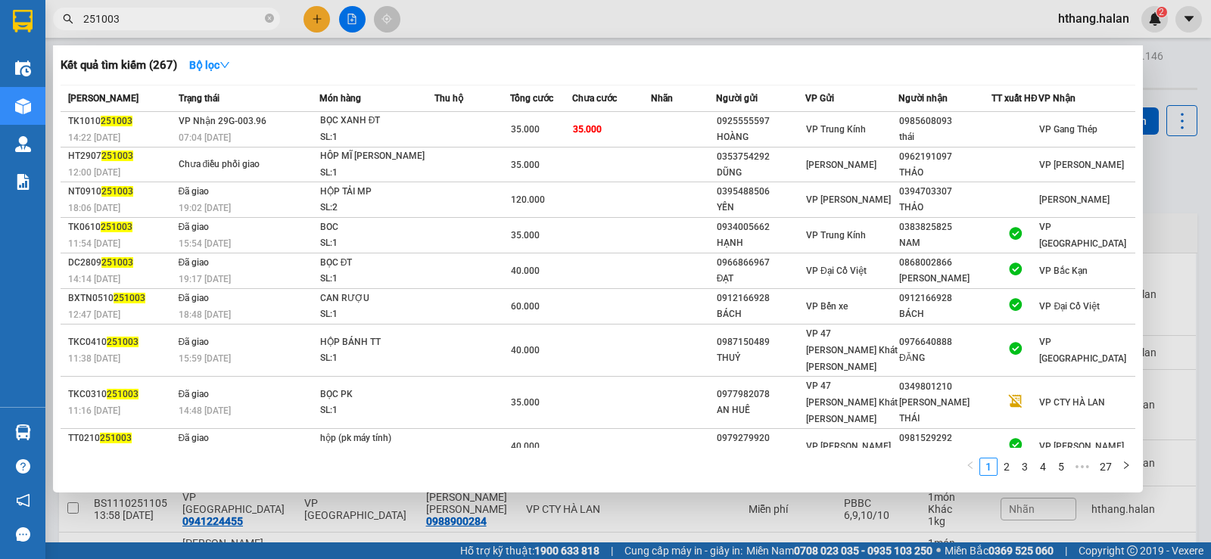
click at [165, 14] on input "251003" at bounding box center [172, 19] width 179 height 17
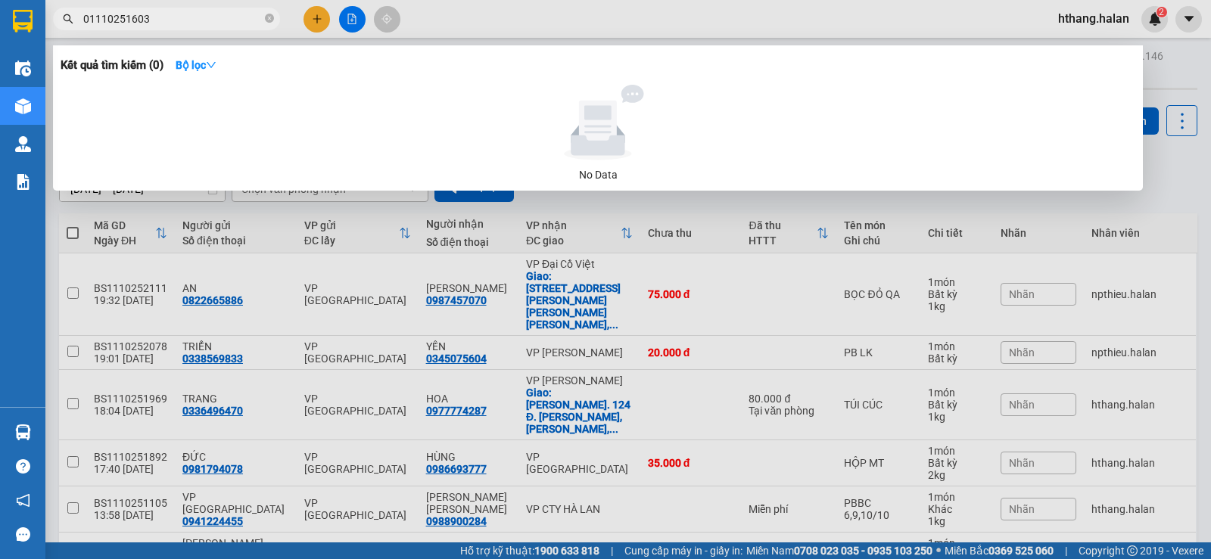
click at [89, 19] on input "01110251603" at bounding box center [172, 19] width 179 height 17
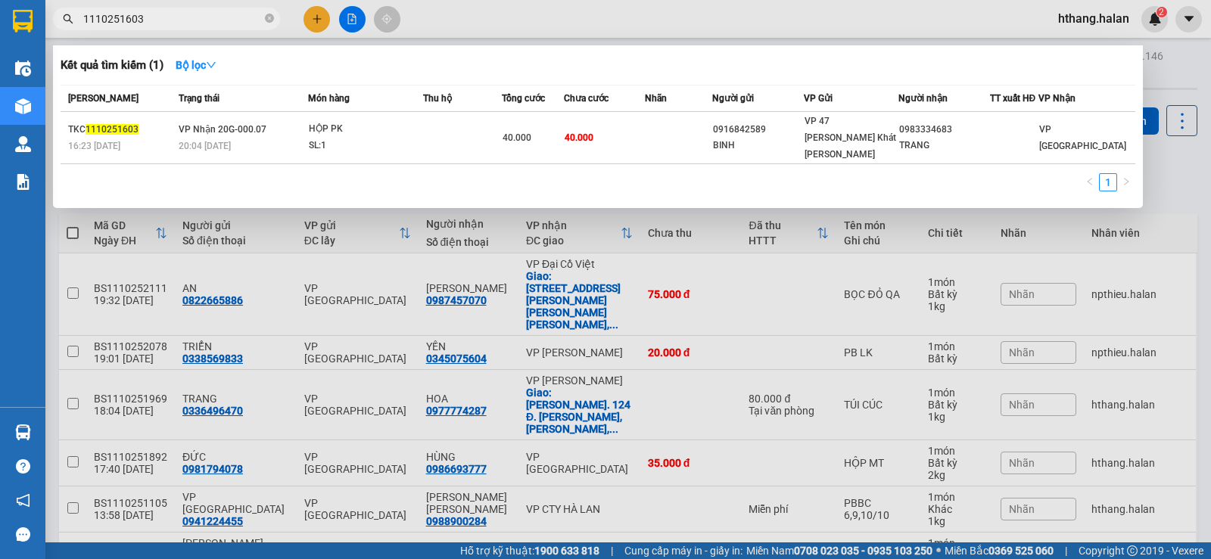
type input "1110251603"
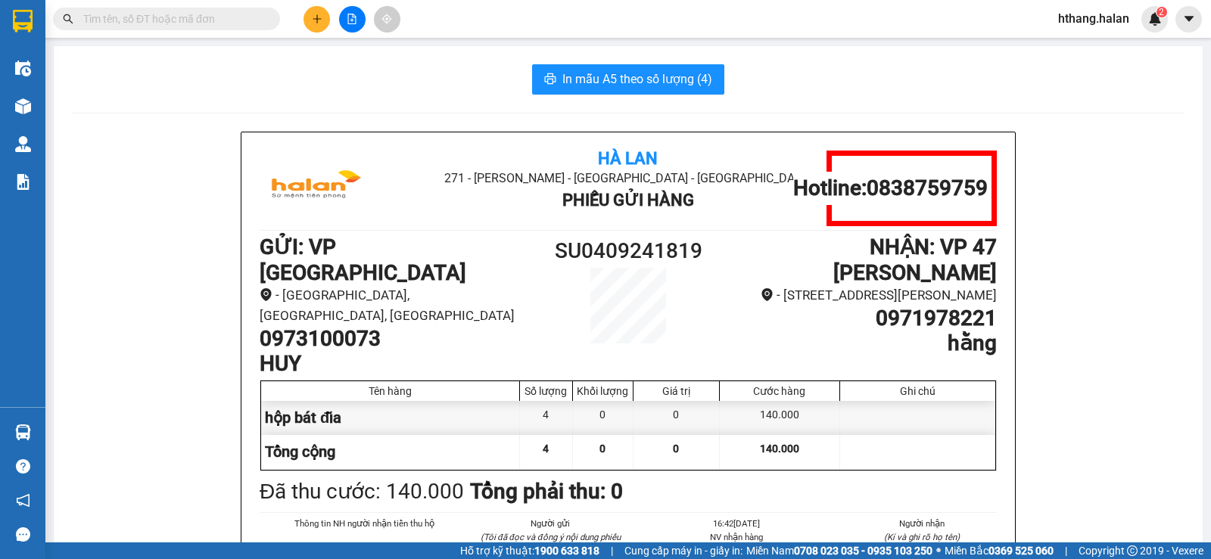
click at [146, 17] on input "text" at bounding box center [172, 19] width 179 height 17
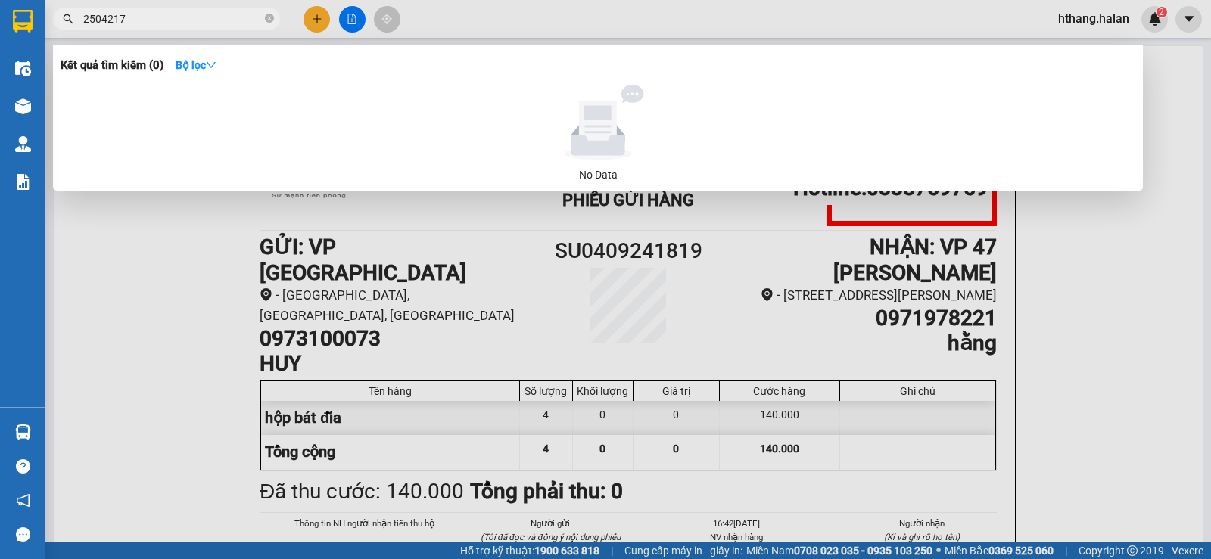
click at [171, 14] on input "2504217" at bounding box center [172, 19] width 179 height 17
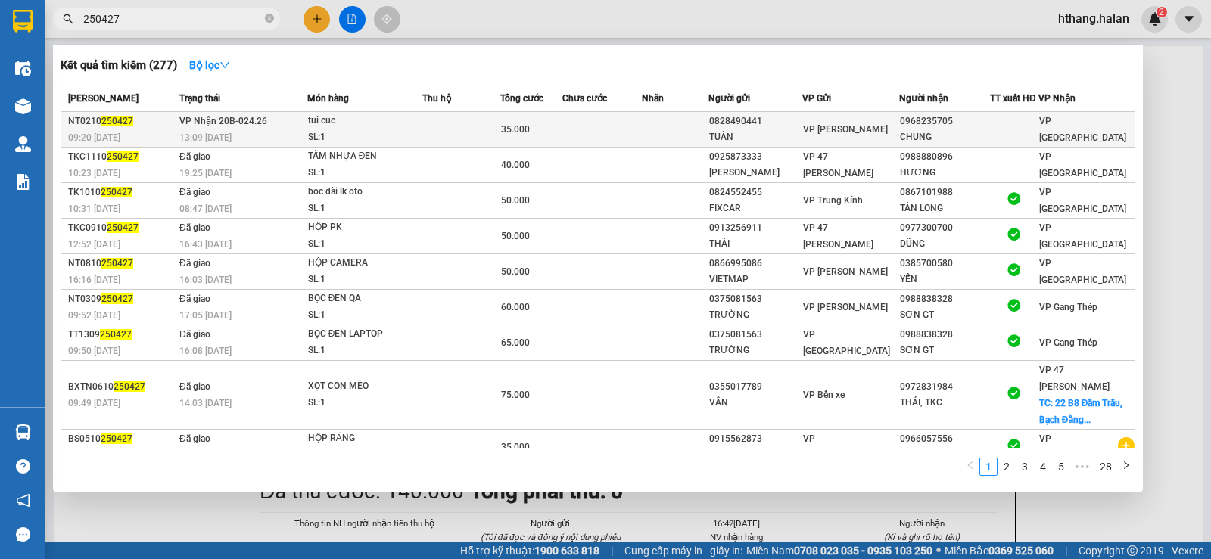
type input "250427"
click at [652, 120] on td at bounding box center [675, 130] width 67 height 36
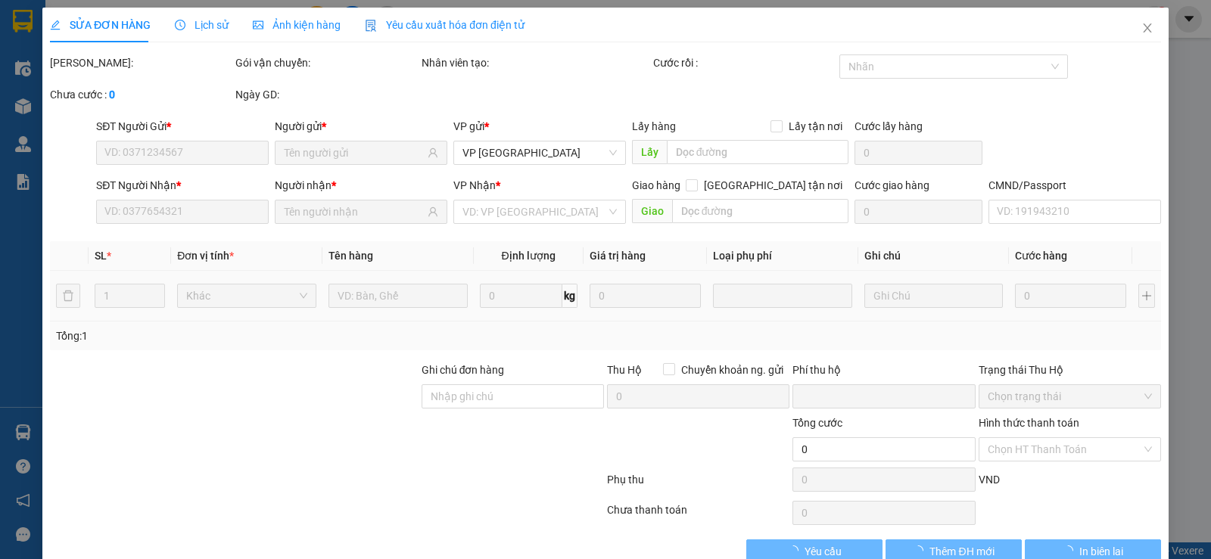
type input "0828490441"
type input "TUÂN"
type input "0968235705"
type input "CHUNG"
type input "0"
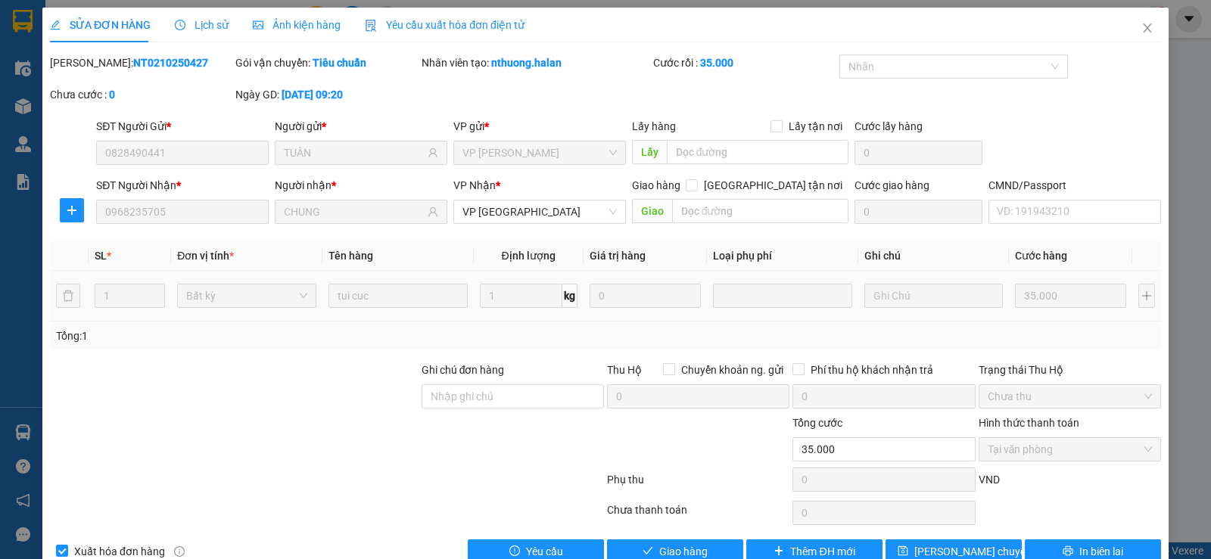
scroll to position [34, 0]
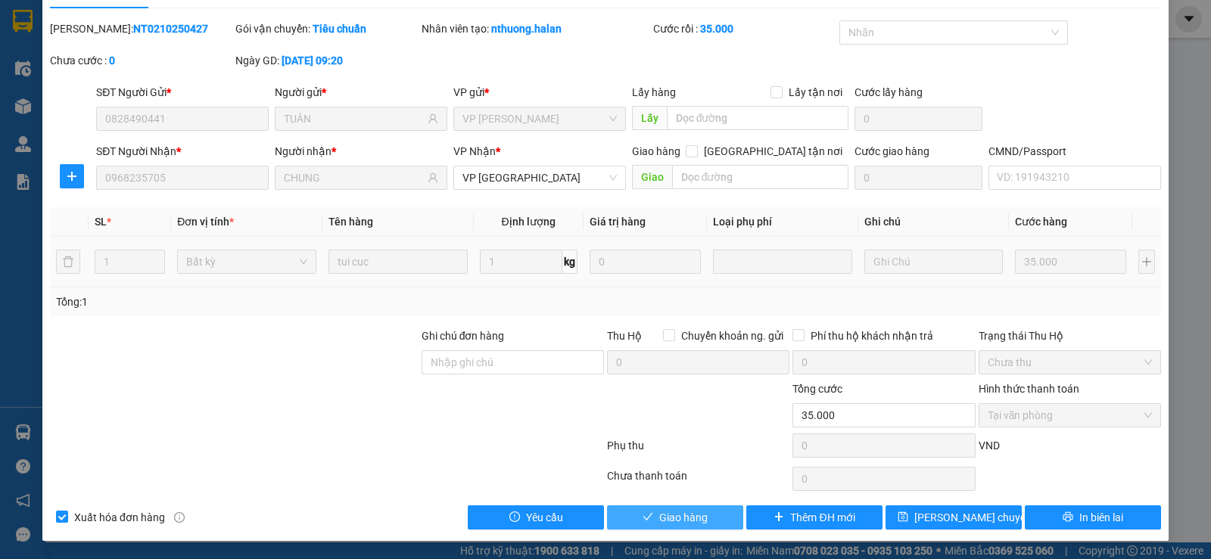
click at [672, 518] on span "Giao hàng" at bounding box center [683, 517] width 48 height 17
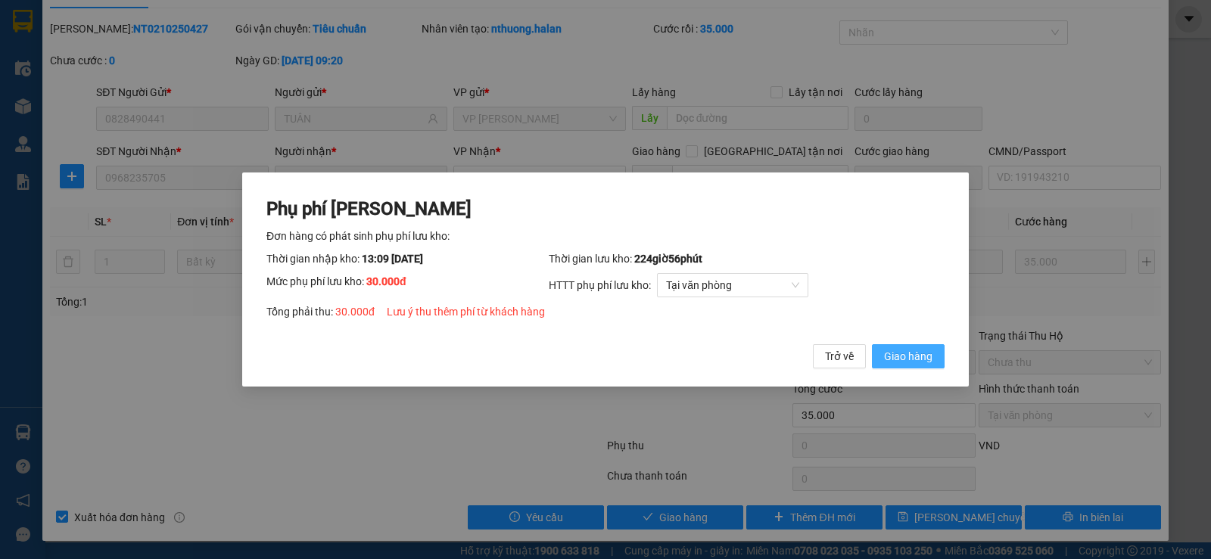
click at [910, 351] on span "Giao hàng" at bounding box center [908, 356] width 48 height 17
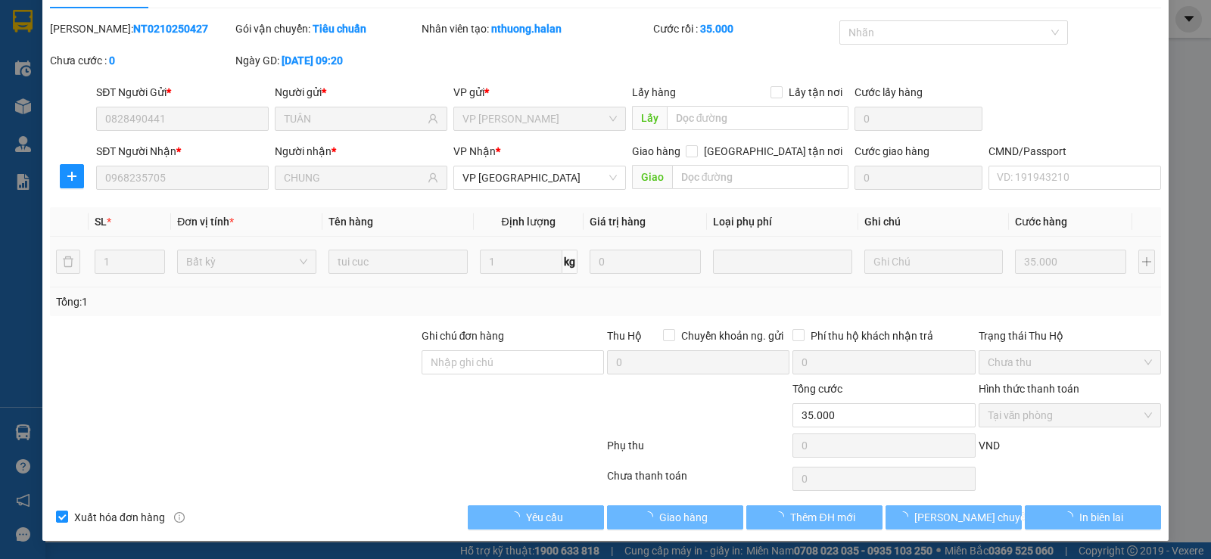
type input "65.000"
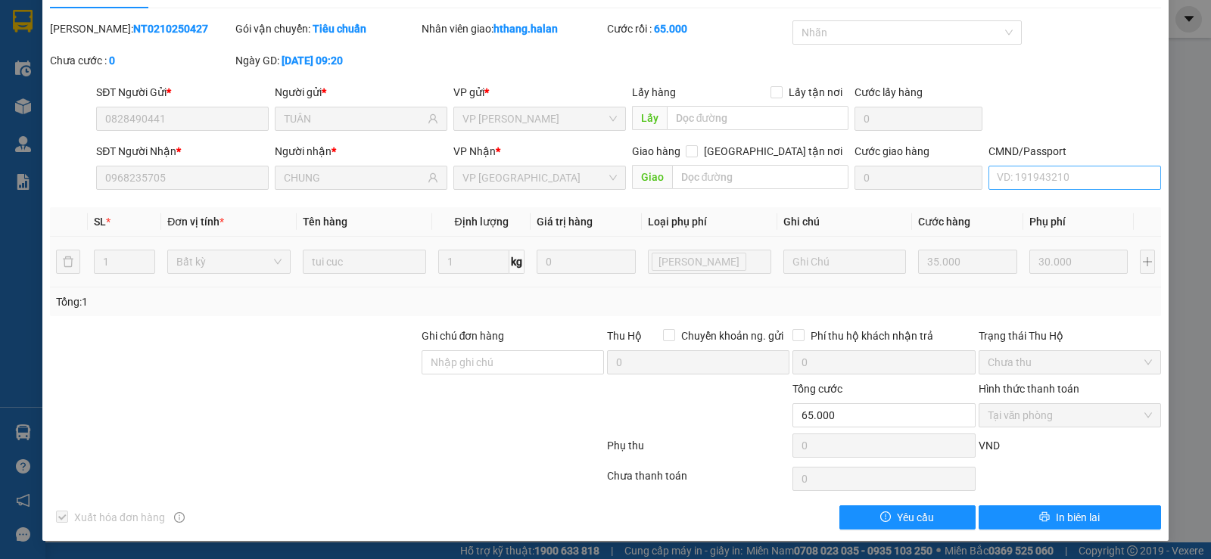
scroll to position [0, 0]
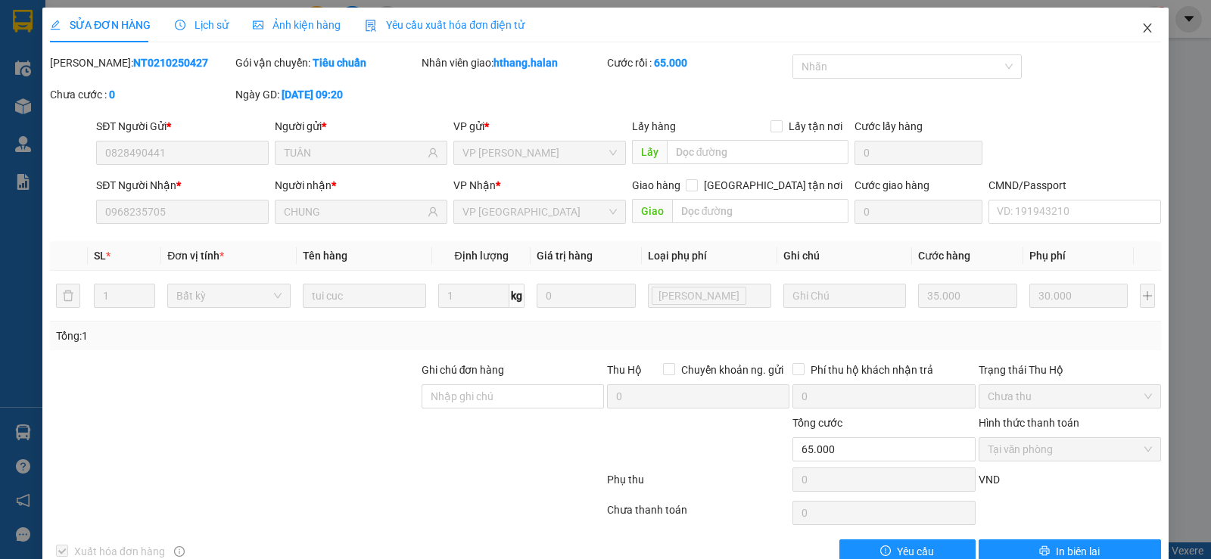
click at [1143, 25] on icon "close" at bounding box center [1147, 27] width 8 height 9
